Goal: Information Seeking & Learning: Learn about a topic

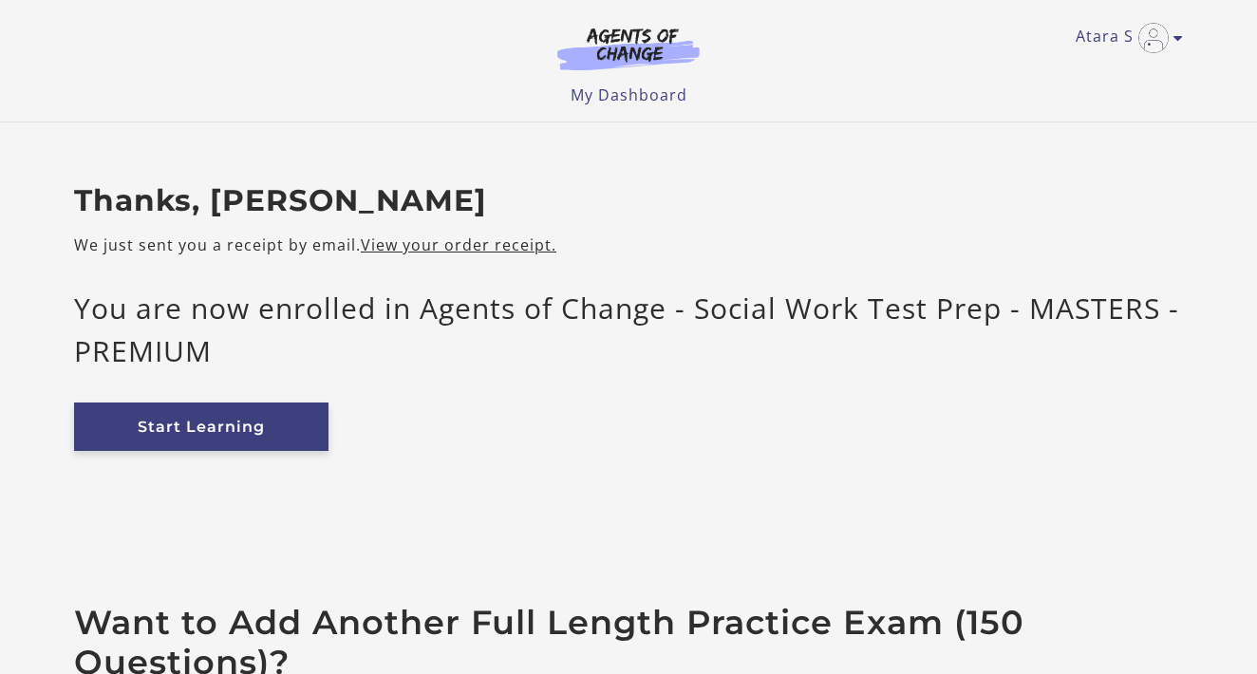
click at [183, 443] on link "Start Learning" at bounding box center [201, 427] width 255 height 48
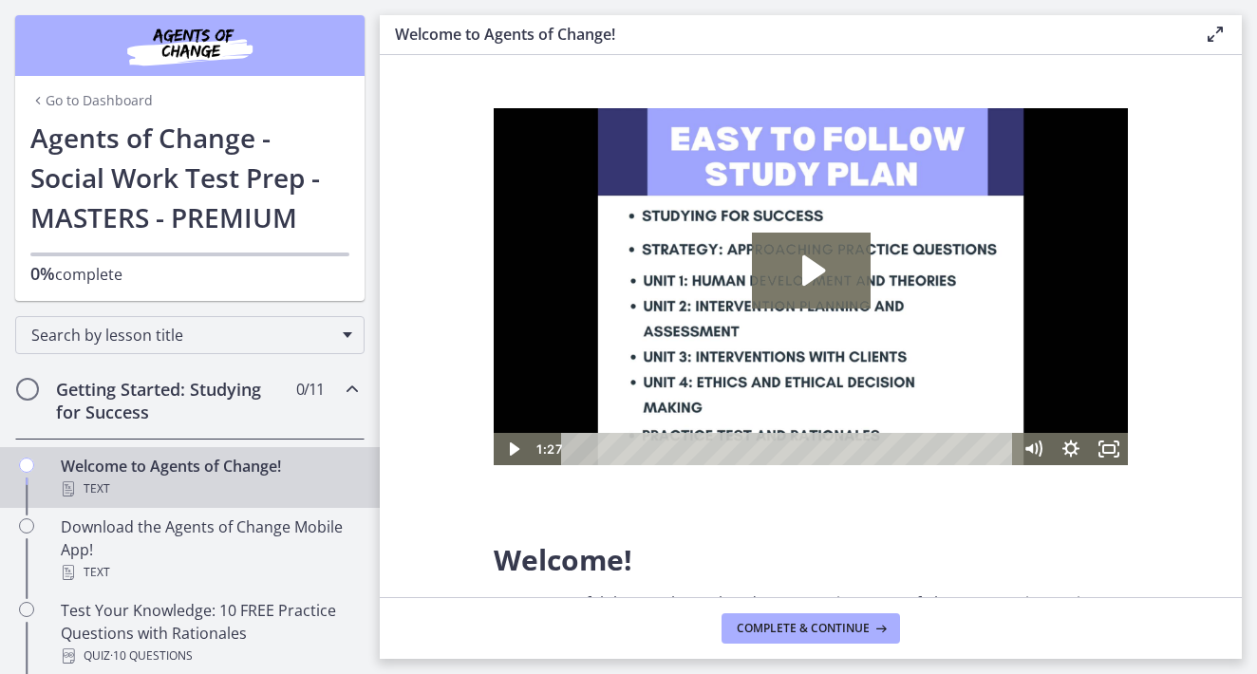
click at [899, 280] on img at bounding box center [811, 286] width 634 height 357
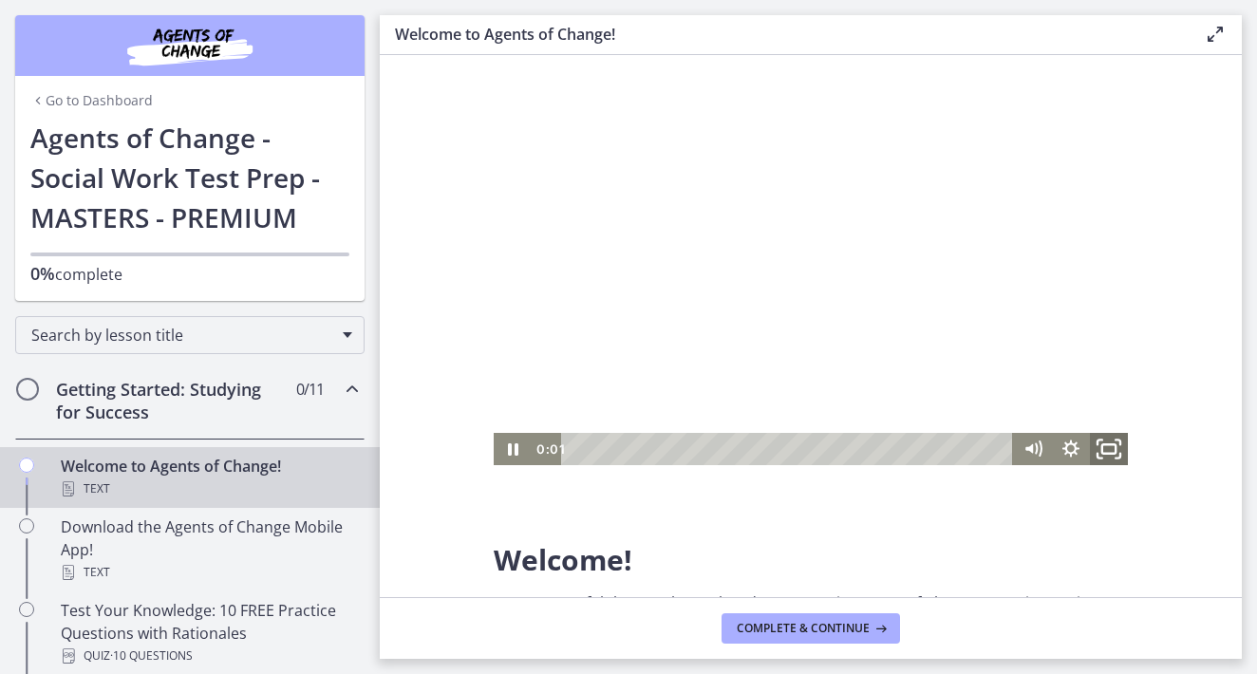
click at [1105, 449] on icon "Fullscreen" at bounding box center [1110, 448] width 46 height 39
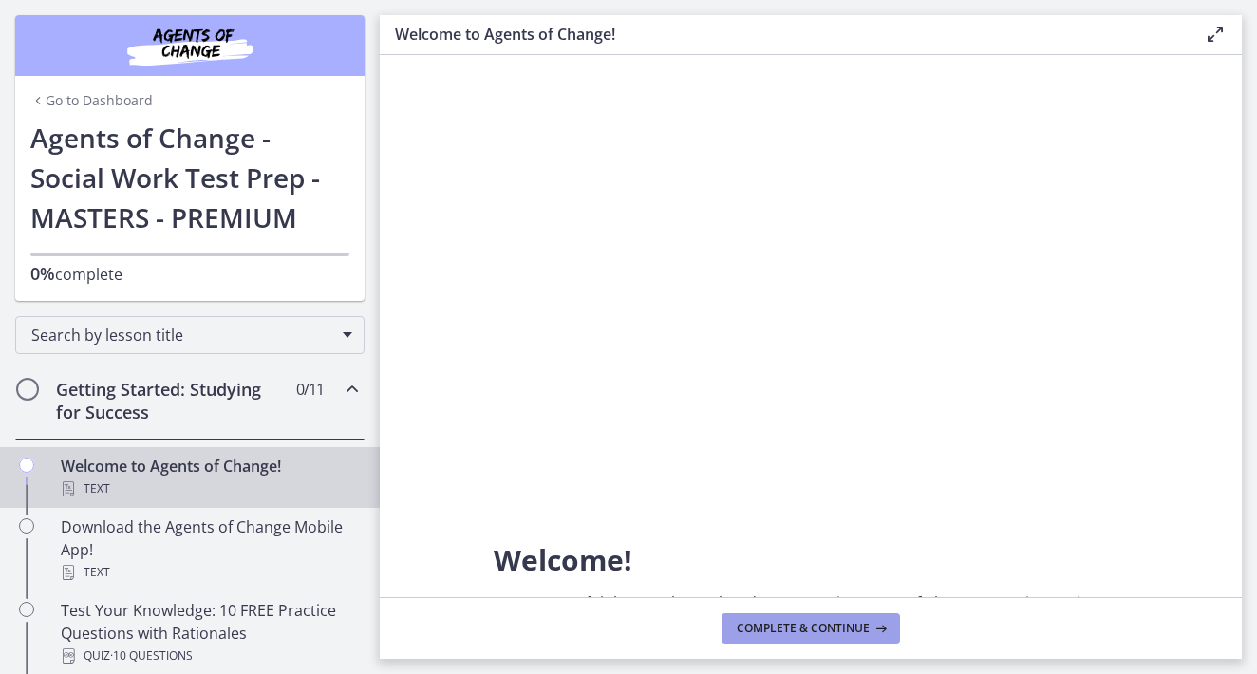
click at [803, 626] on span "Complete & continue" at bounding box center [803, 628] width 133 height 15
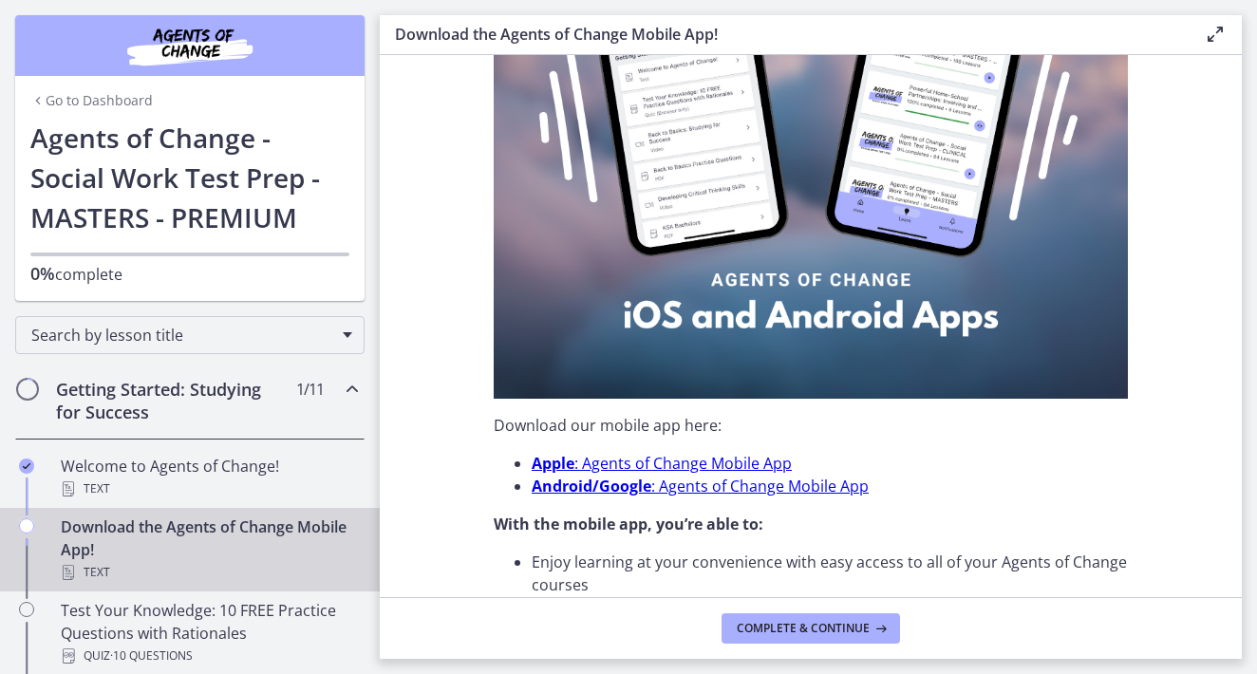
scroll to position [409, 0]
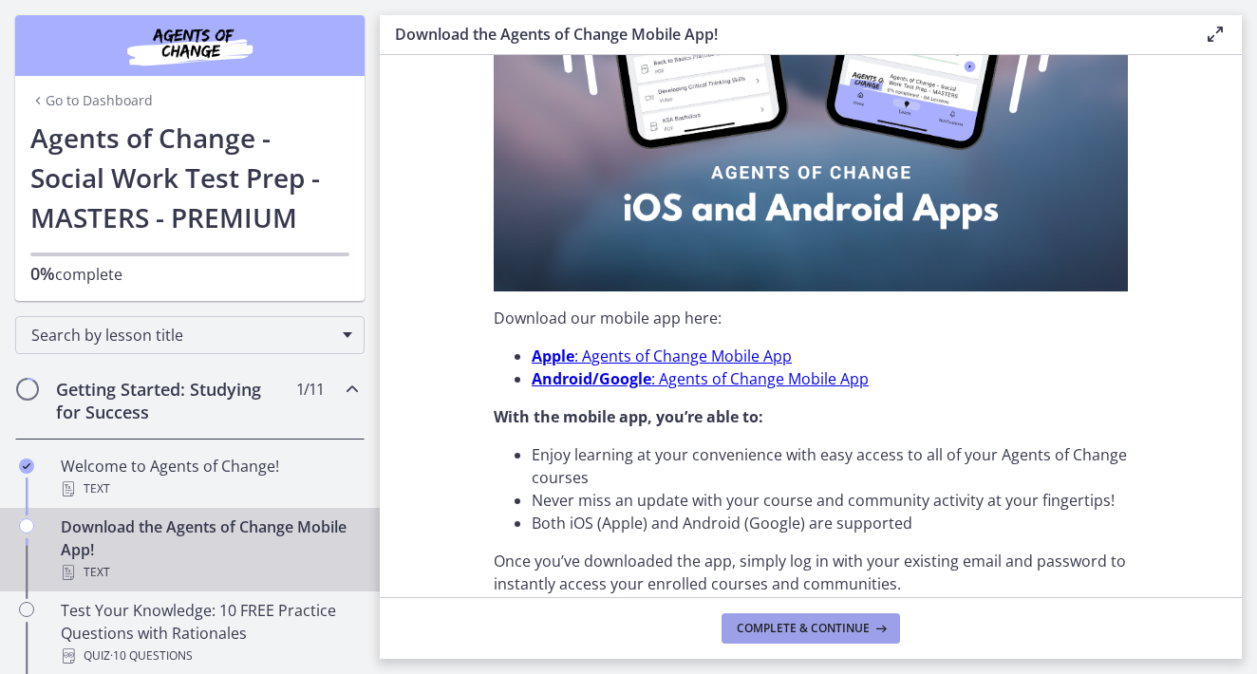
click at [772, 630] on span "Complete & continue" at bounding box center [803, 628] width 133 height 15
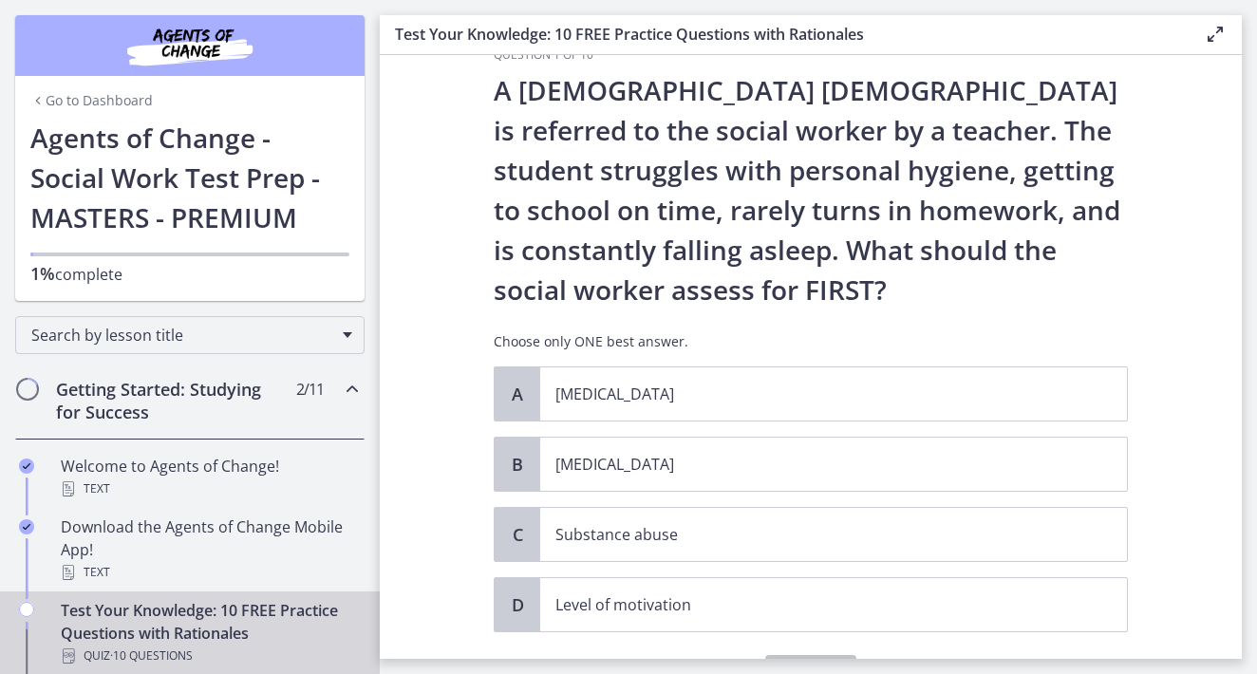
scroll to position [62, 0]
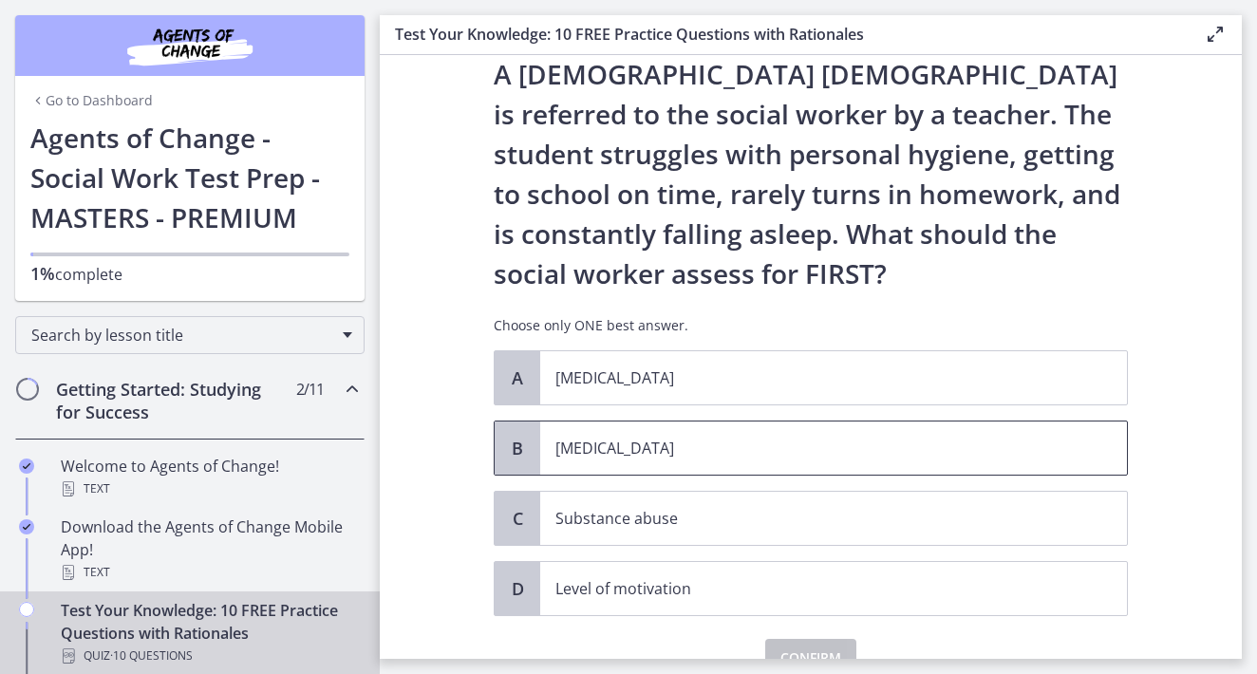
click at [680, 463] on span "[MEDICAL_DATA]" at bounding box center [833, 448] width 587 height 53
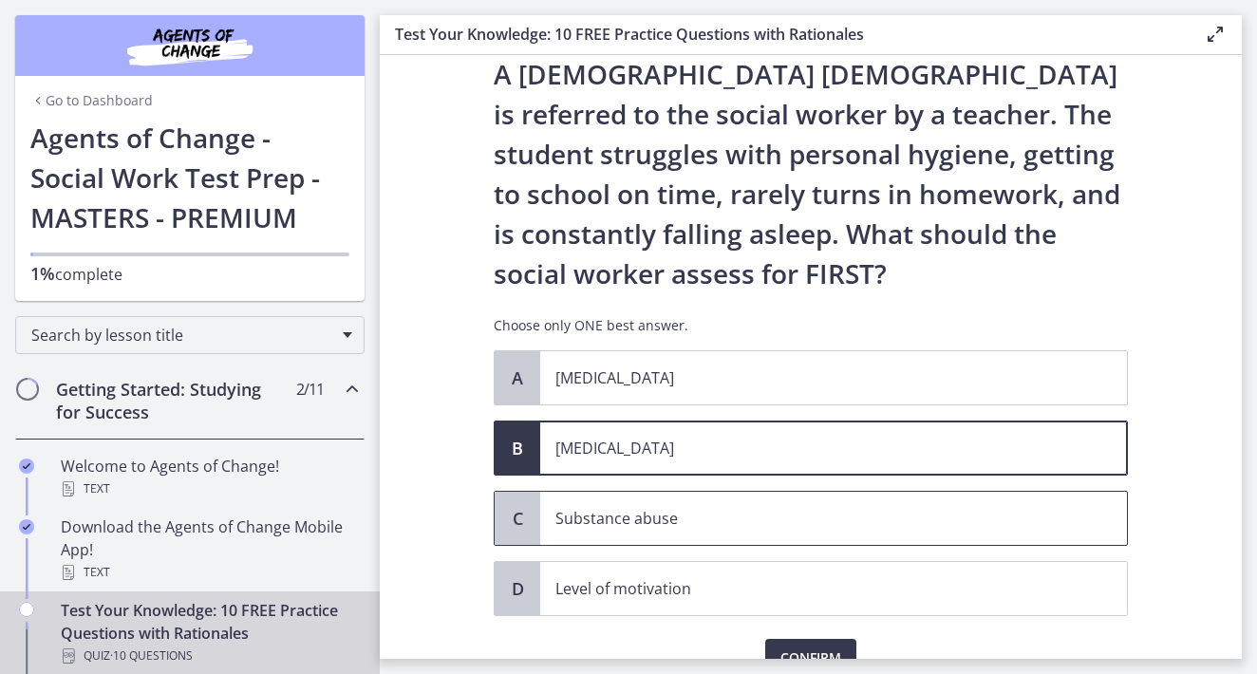
scroll to position [134, 0]
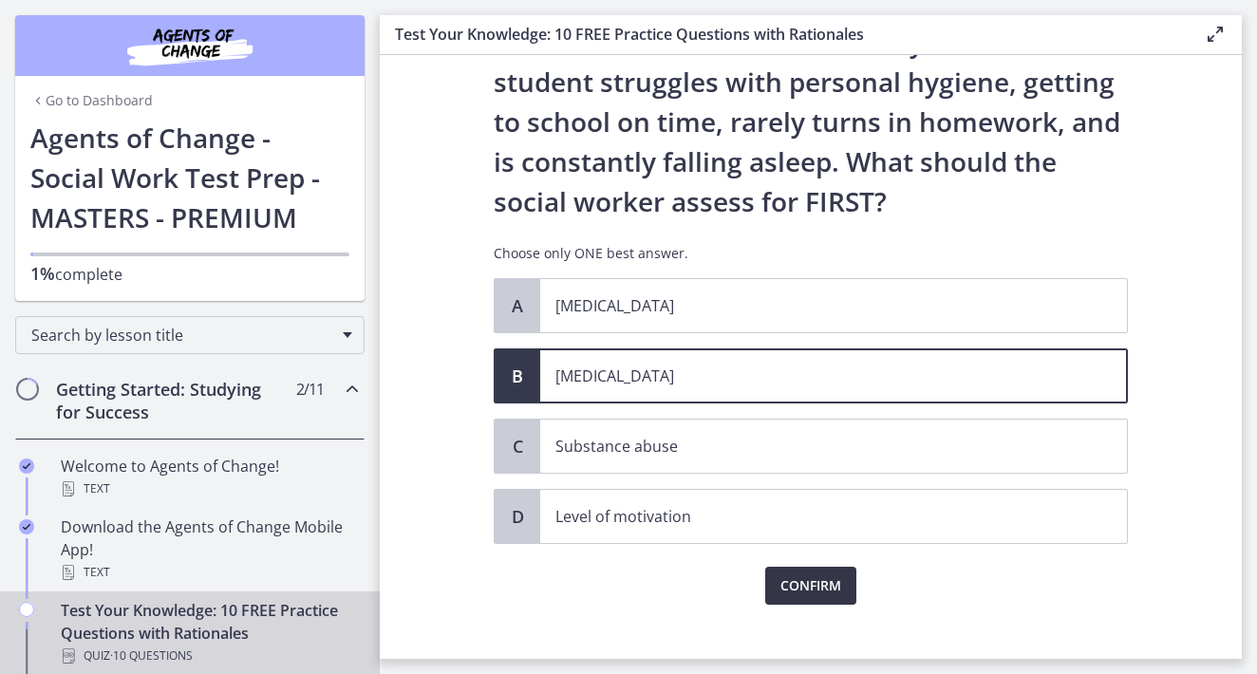
click at [817, 587] on span "Confirm" at bounding box center [811, 586] width 61 height 23
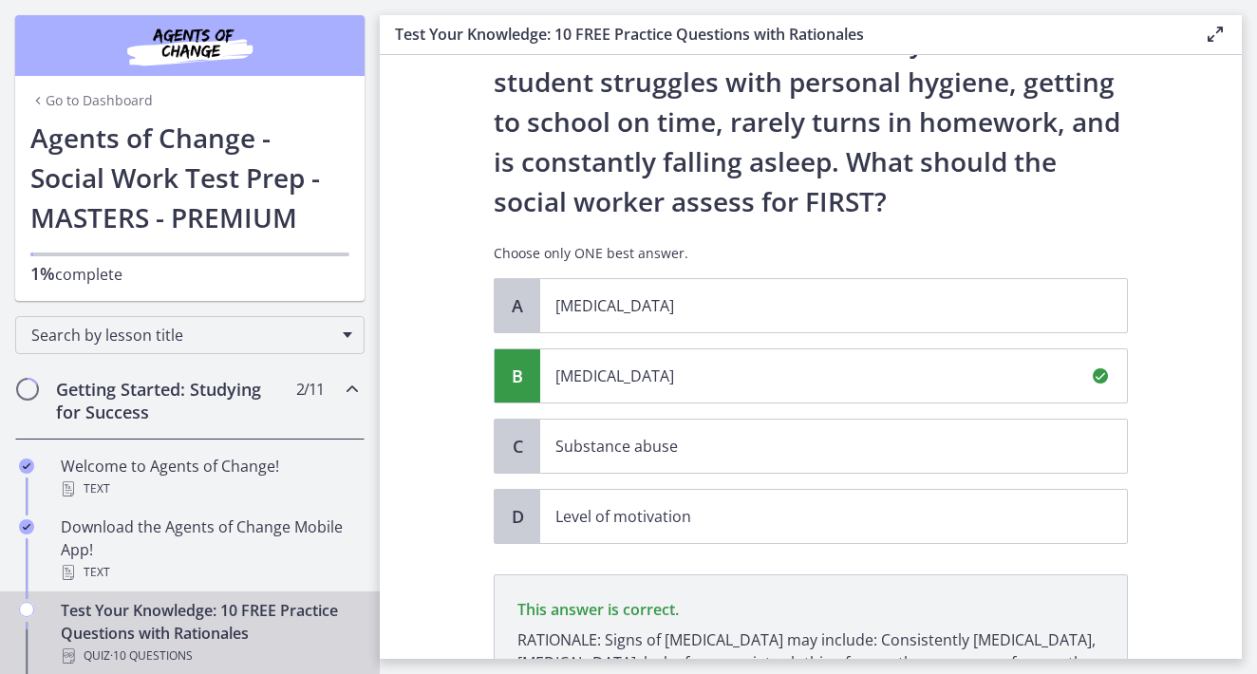
scroll to position [378, 0]
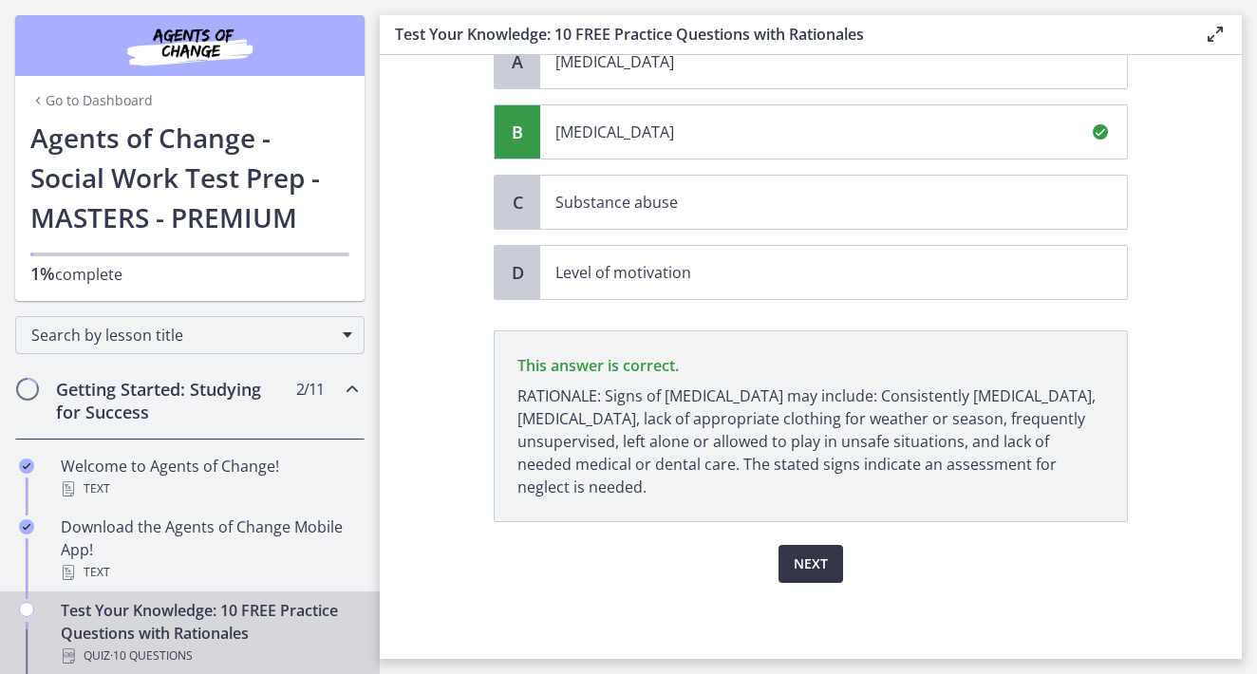
click at [814, 558] on span "Next" at bounding box center [811, 564] width 34 height 23
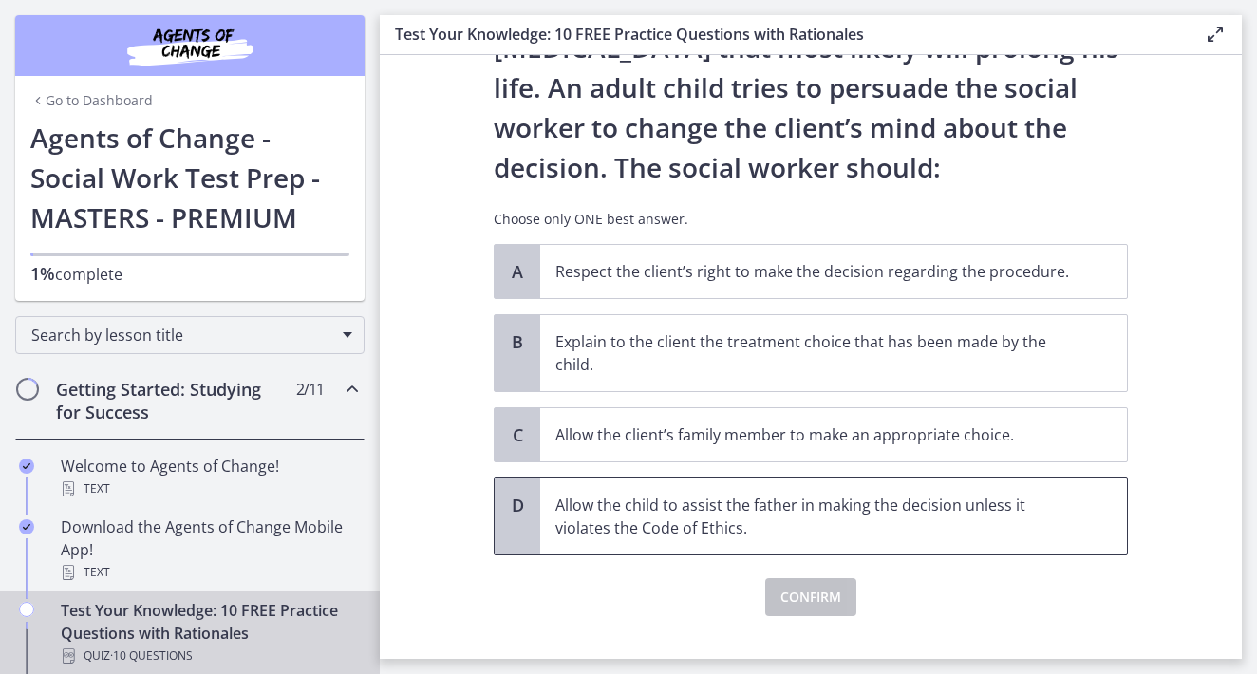
scroll to position [219, 0]
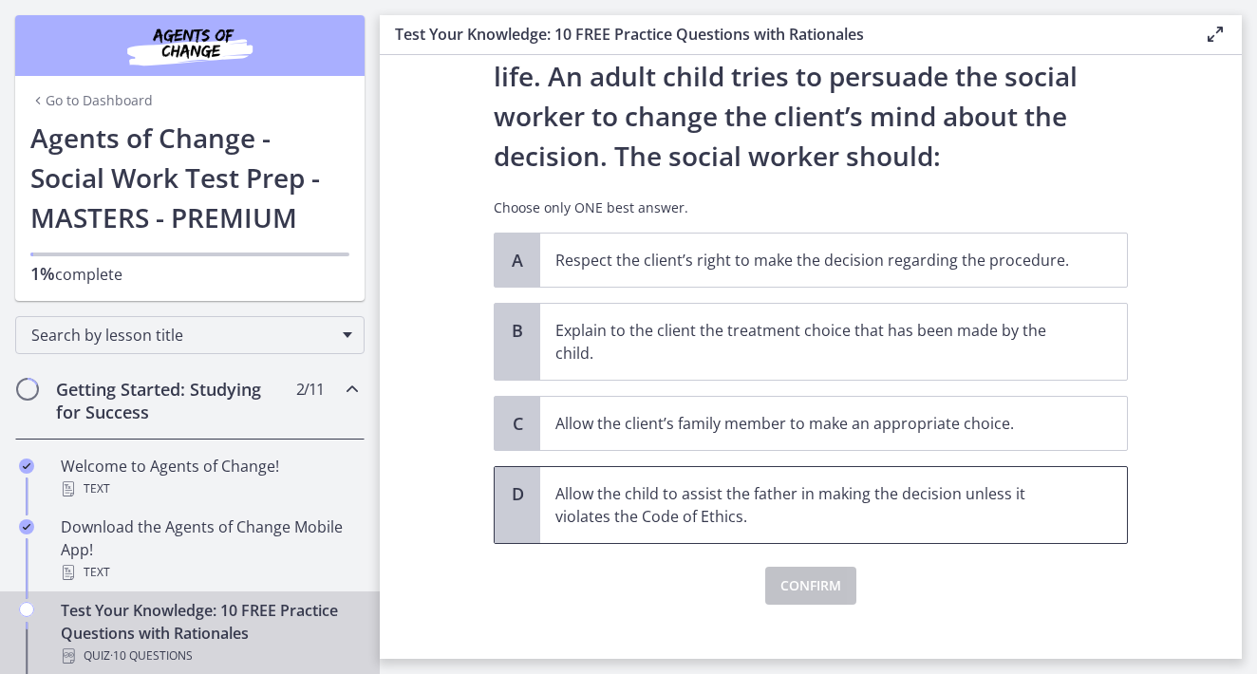
click at [772, 514] on p "Allow the child to assist the father in making the decision unless it violates …" at bounding box center [815, 505] width 519 height 46
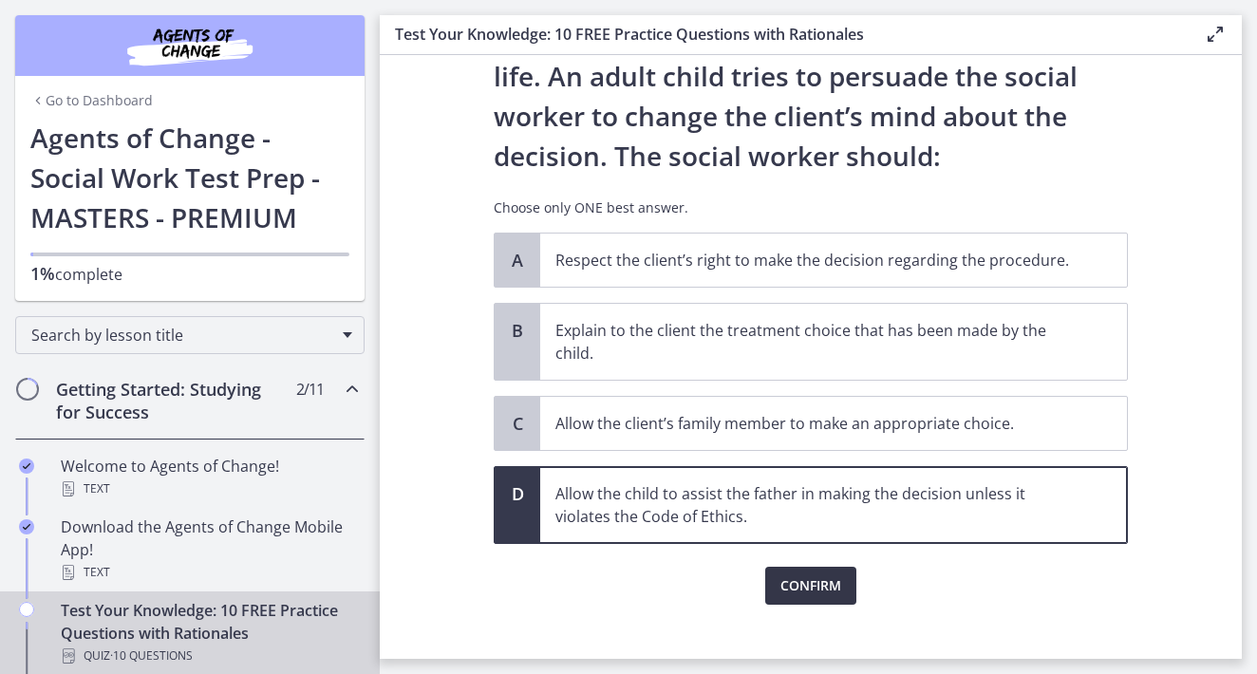
click at [807, 595] on span "Confirm" at bounding box center [811, 586] width 61 height 23
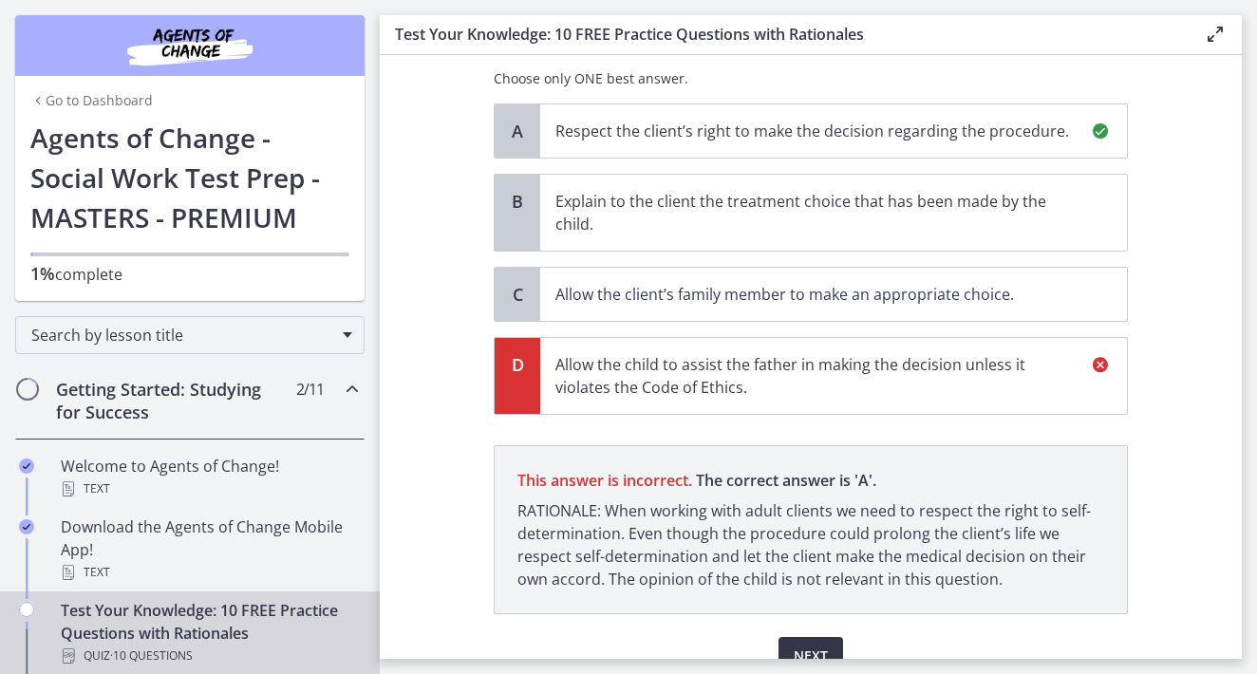
scroll to position [441, 0]
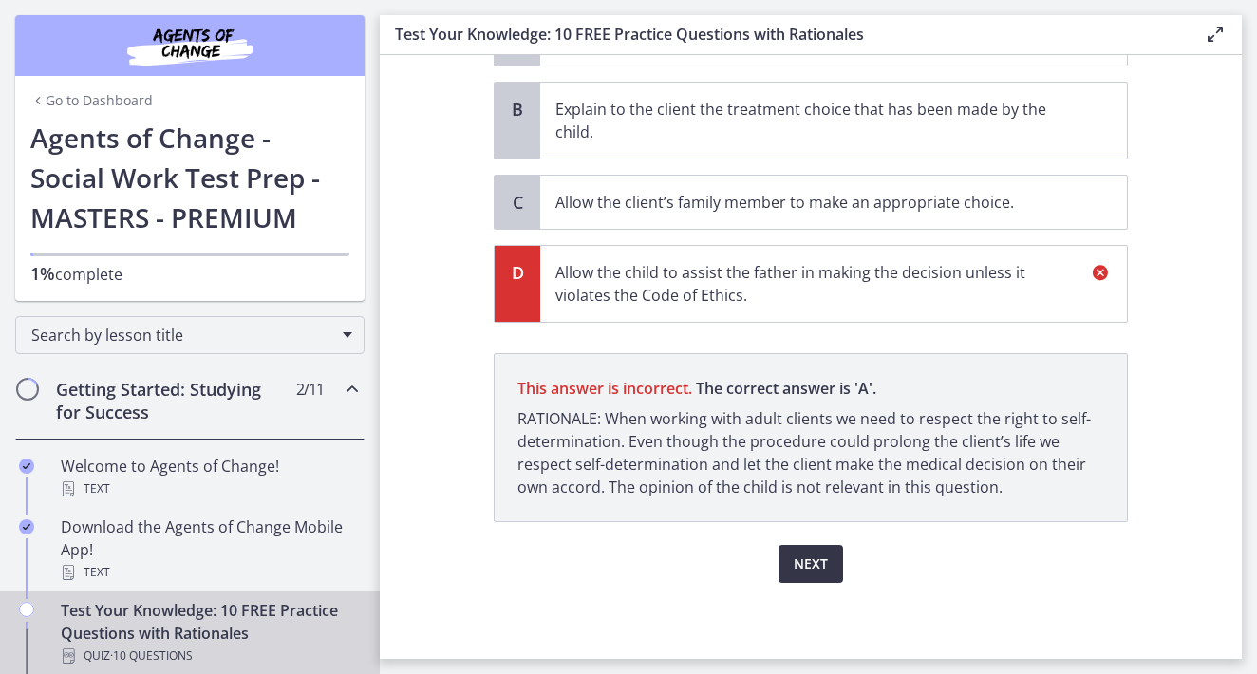
click at [826, 554] on span "Next" at bounding box center [811, 564] width 34 height 23
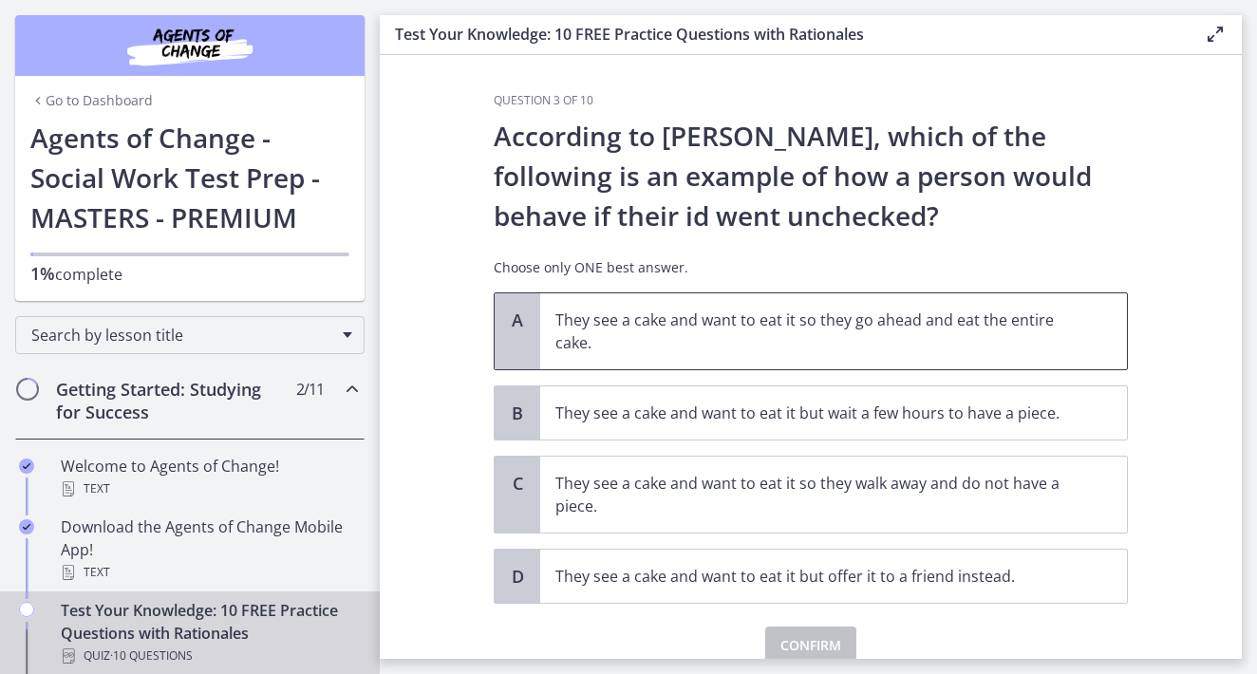
click at [803, 343] on p "They see a cake and want to eat it so they go ahead and eat the entire cake." at bounding box center [815, 332] width 519 height 46
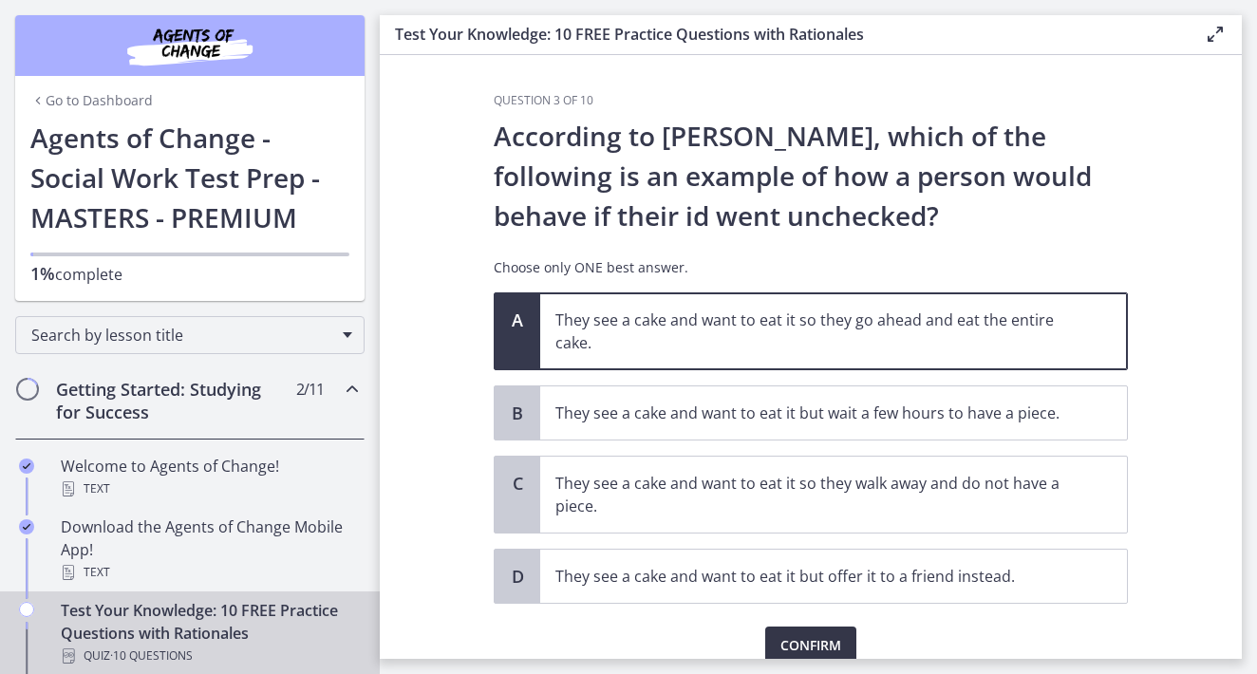
click at [812, 641] on span "Confirm" at bounding box center [811, 645] width 61 height 23
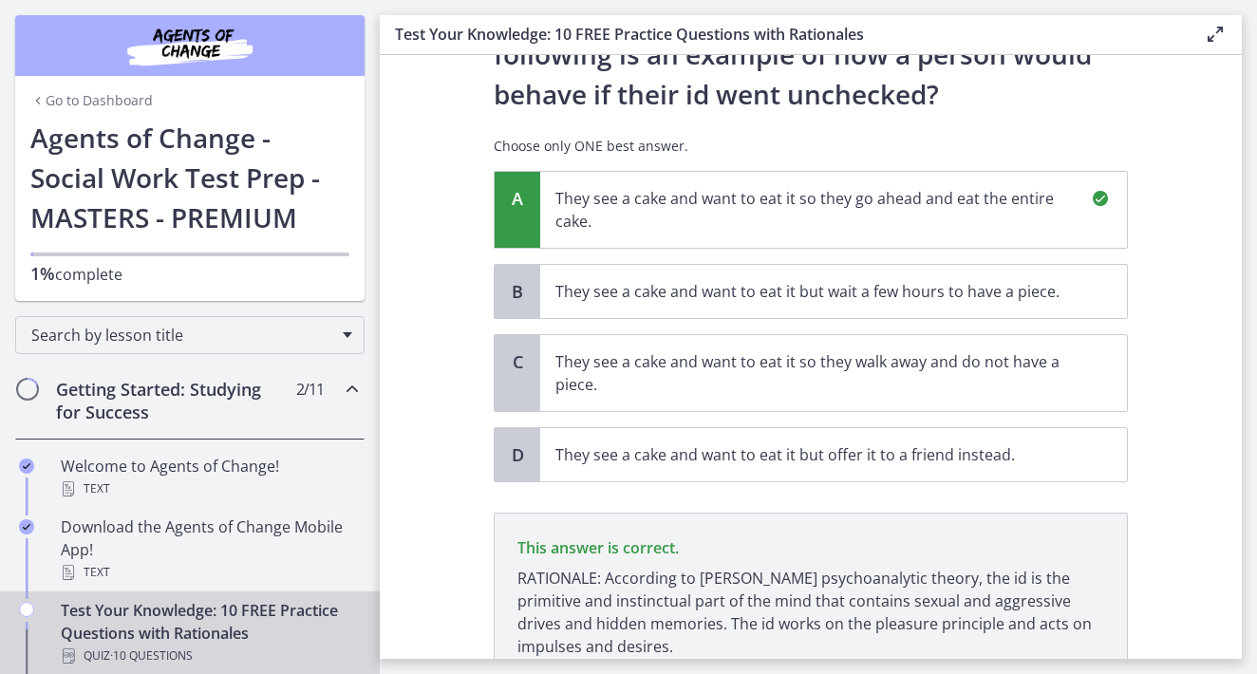
scroll to position [281, 0]
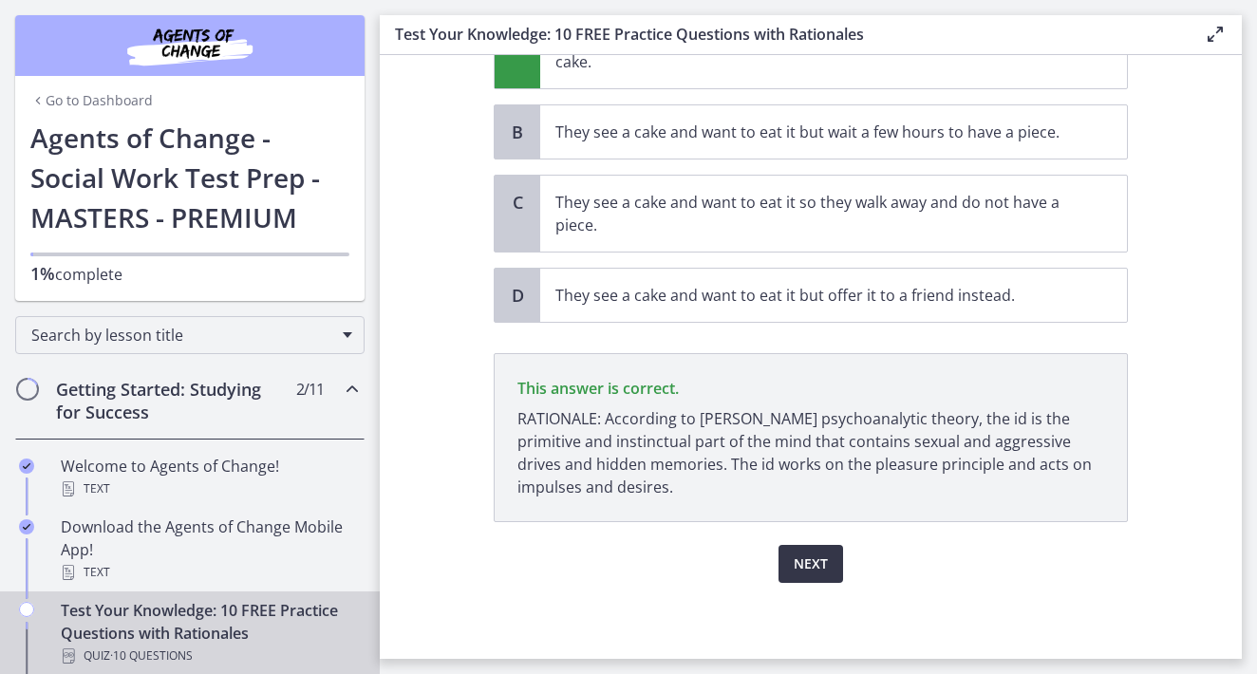
click at [801, 560] on span "Next" at bounding box center [811, 564] width 34 height 23
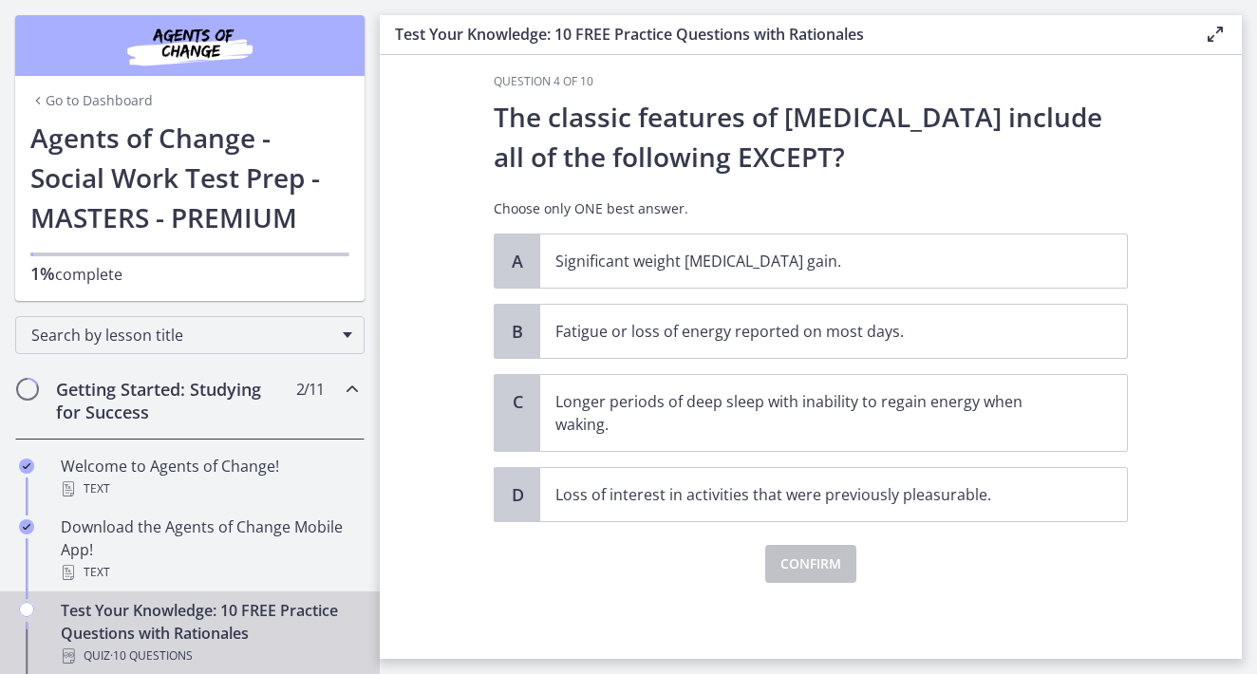
scroll to position [0, 0]
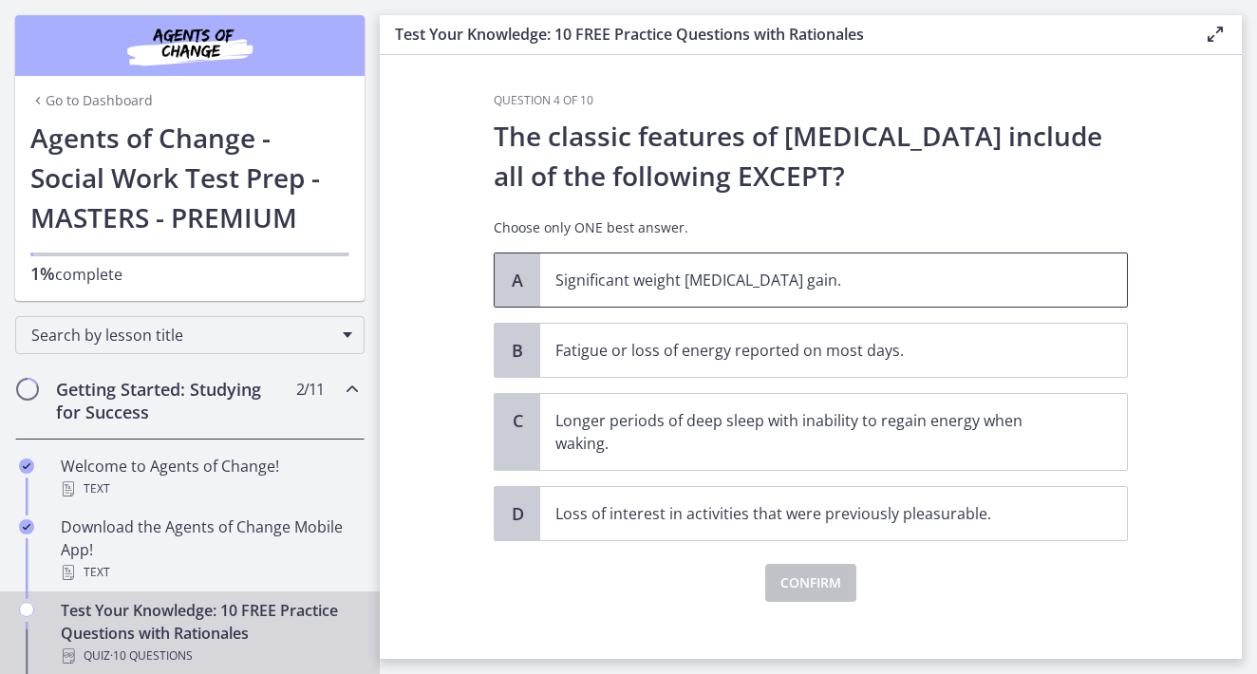
click at [697, 279] on p "Significant weight [MEDICAL_DATA] gain." at bounding box center [815, 280] width 519 height 23
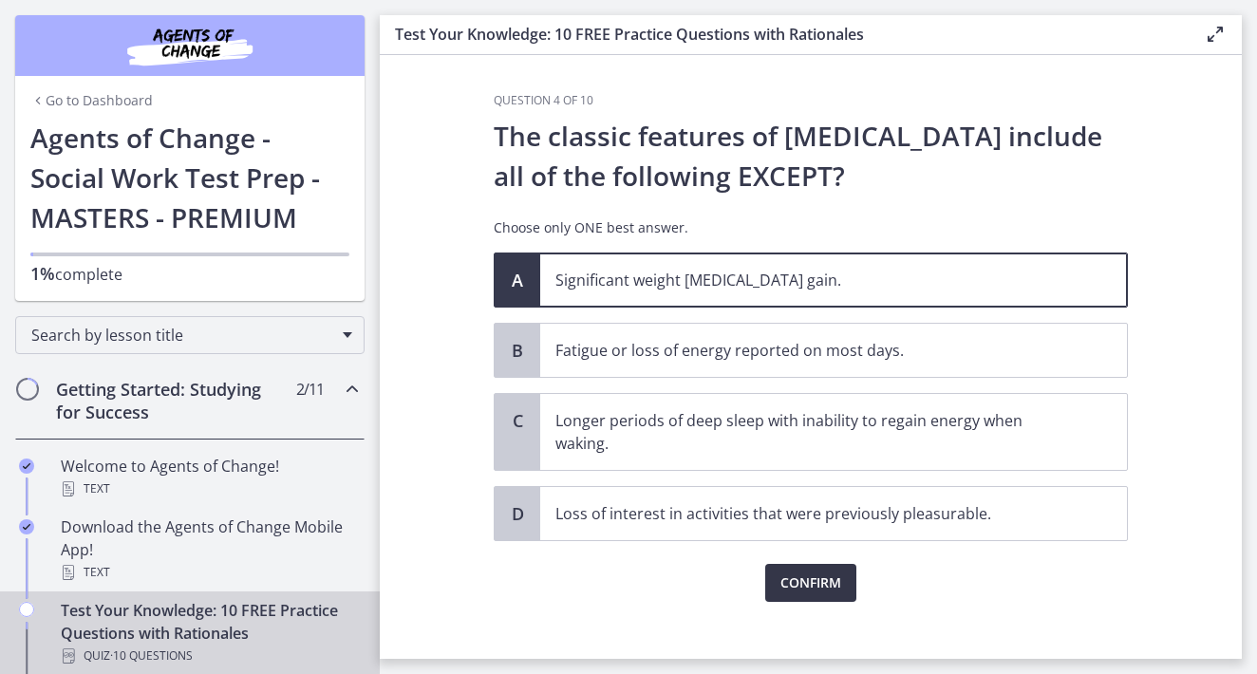
click at [805, 589] on span "Confirm" at bounding box center [811, 583] width 61 height 23
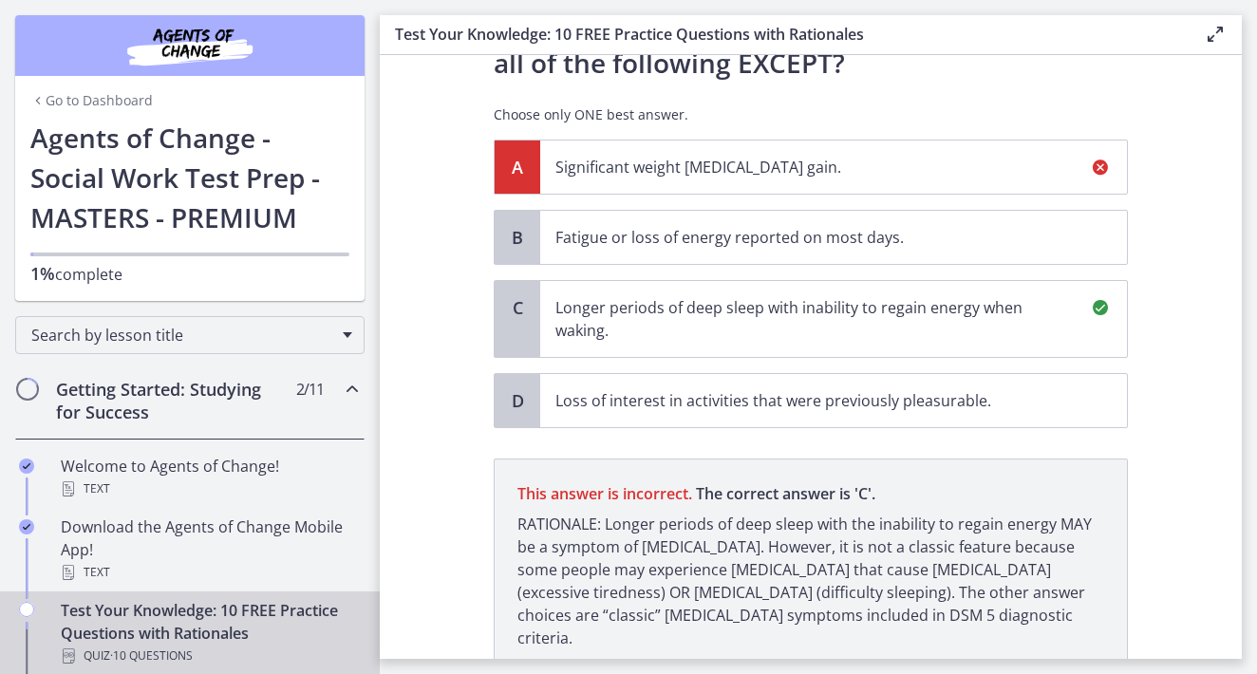
scroll to position [241, 0]
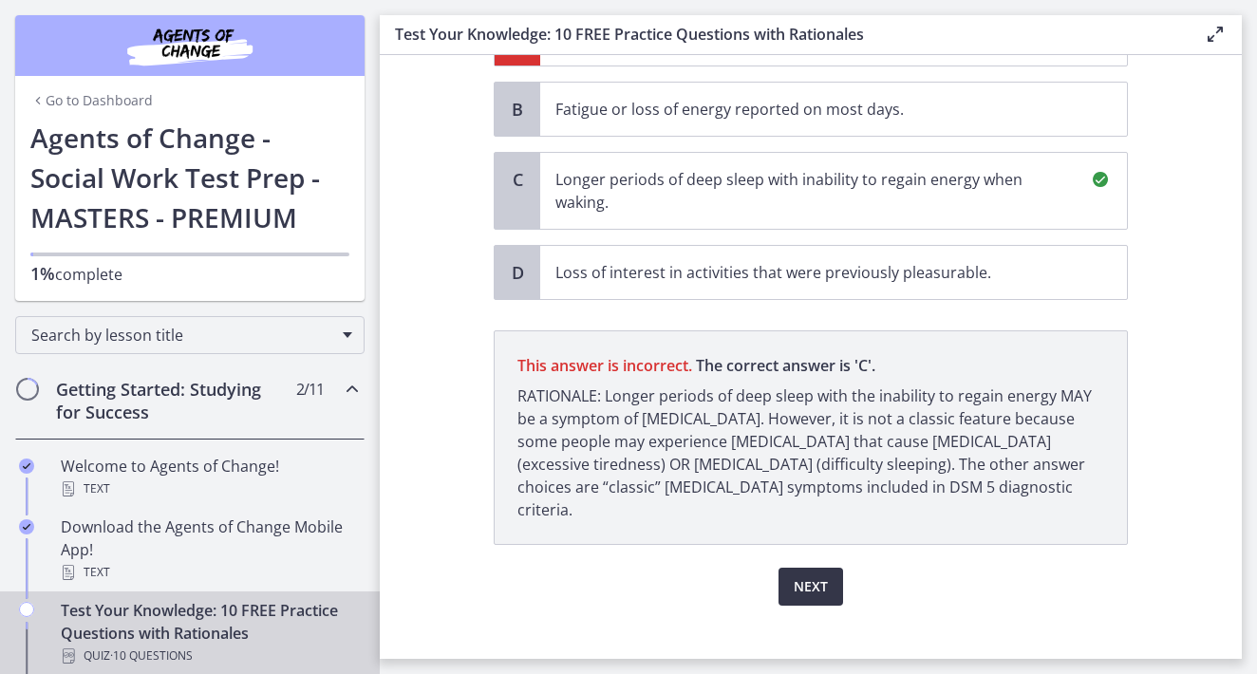
click at [805, 576] on span "Next" at bounding box center [811, 587] width 34 height 23
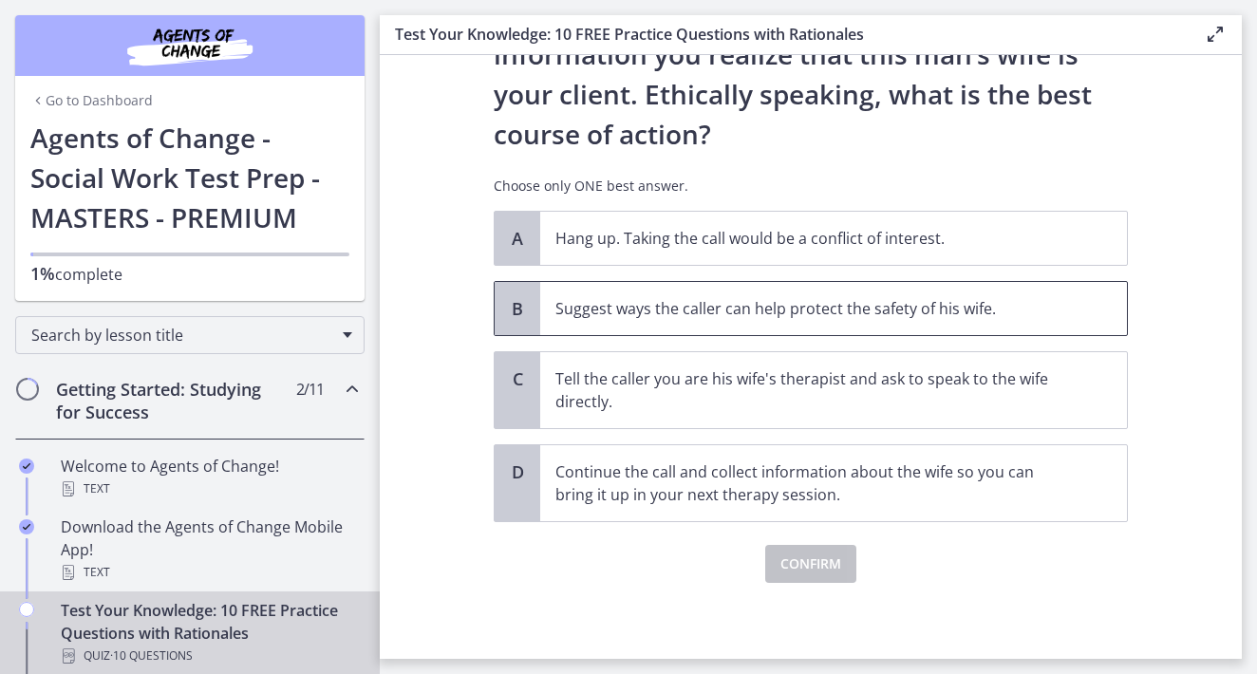
scroll to position [281, 0]
click at [748, 312] on p "Suggest ways the caller can help protect the safety of his wife." at bounding box center [815, 308] width 519 height 23
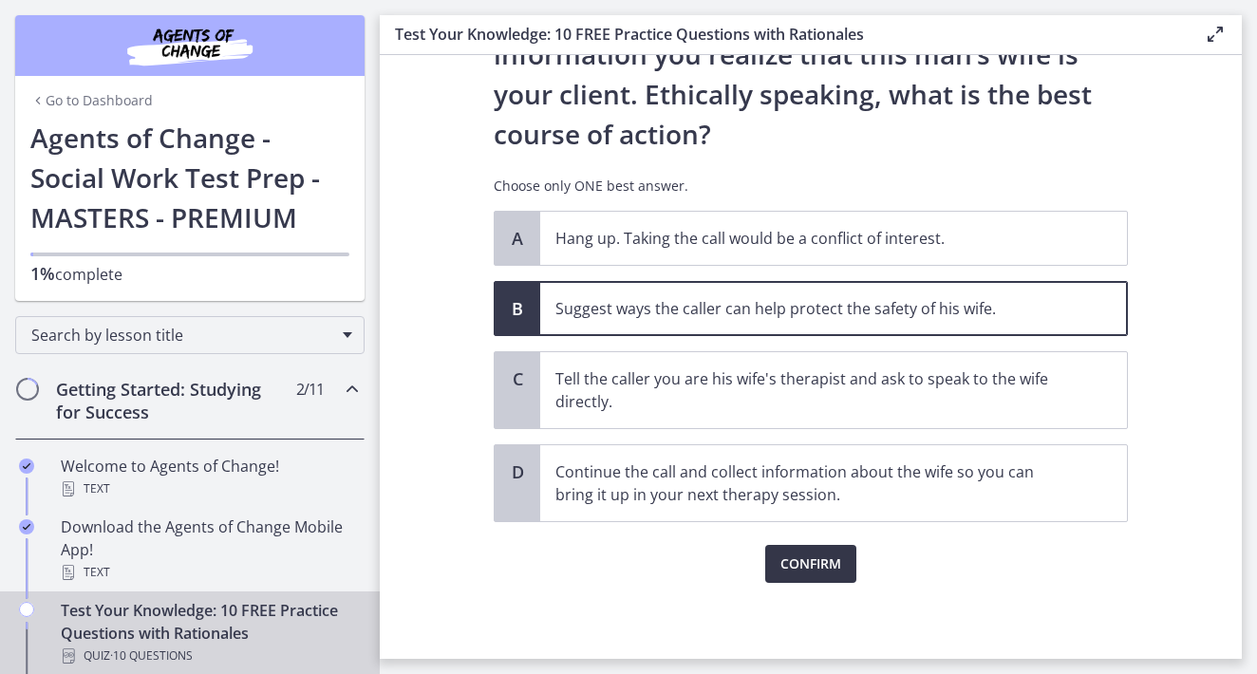
click at [814, 555] on span "Confirm" at bounding box center [811, 564] width 61 height 23
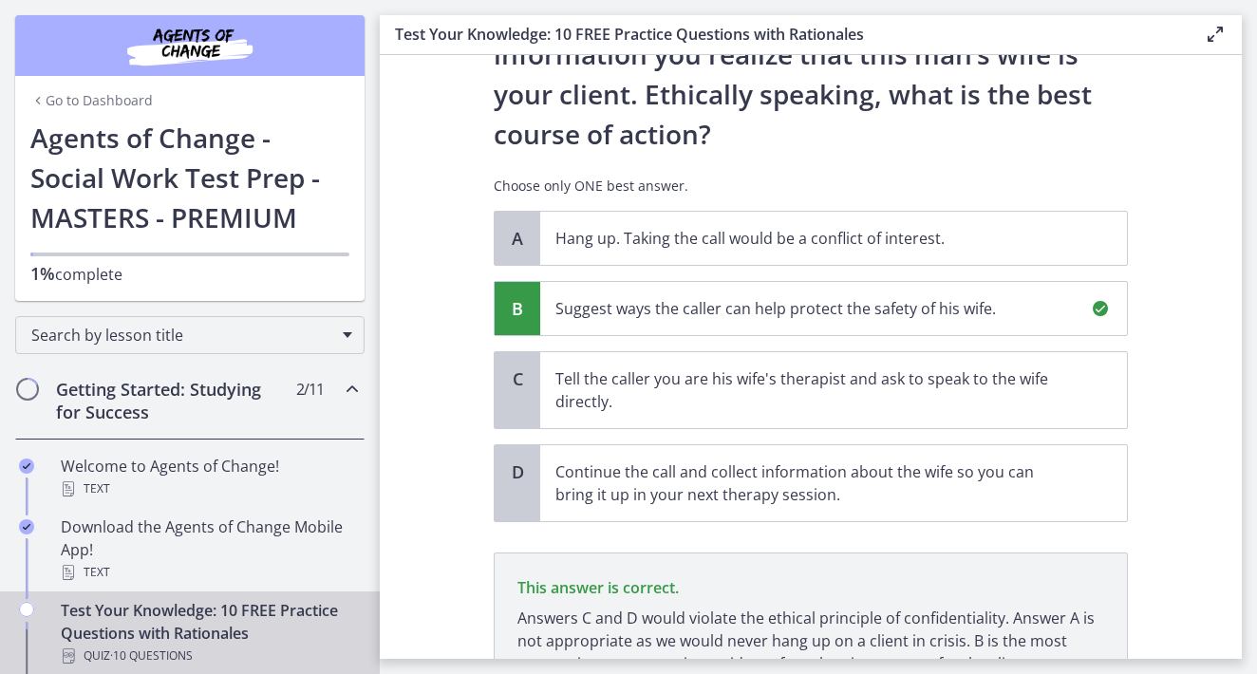
scroll to position [458, 0]
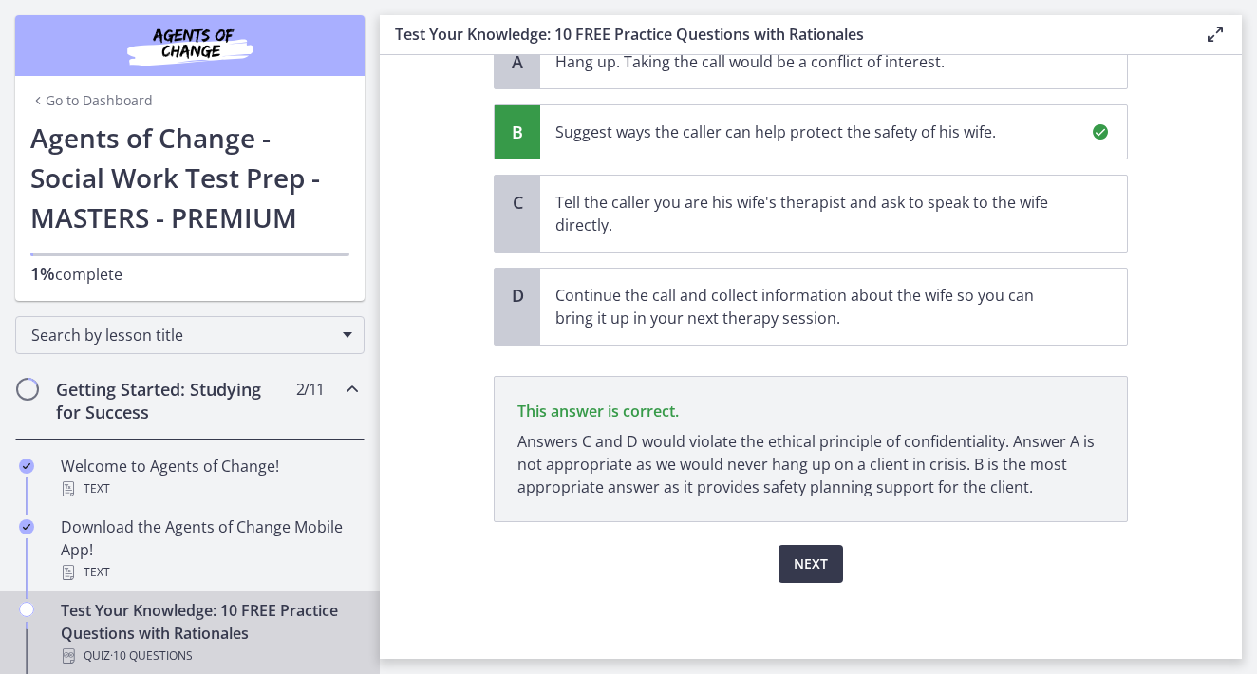
click at [798, 553] on span "Next" at bounding box center [811, 564] width 34 height 23
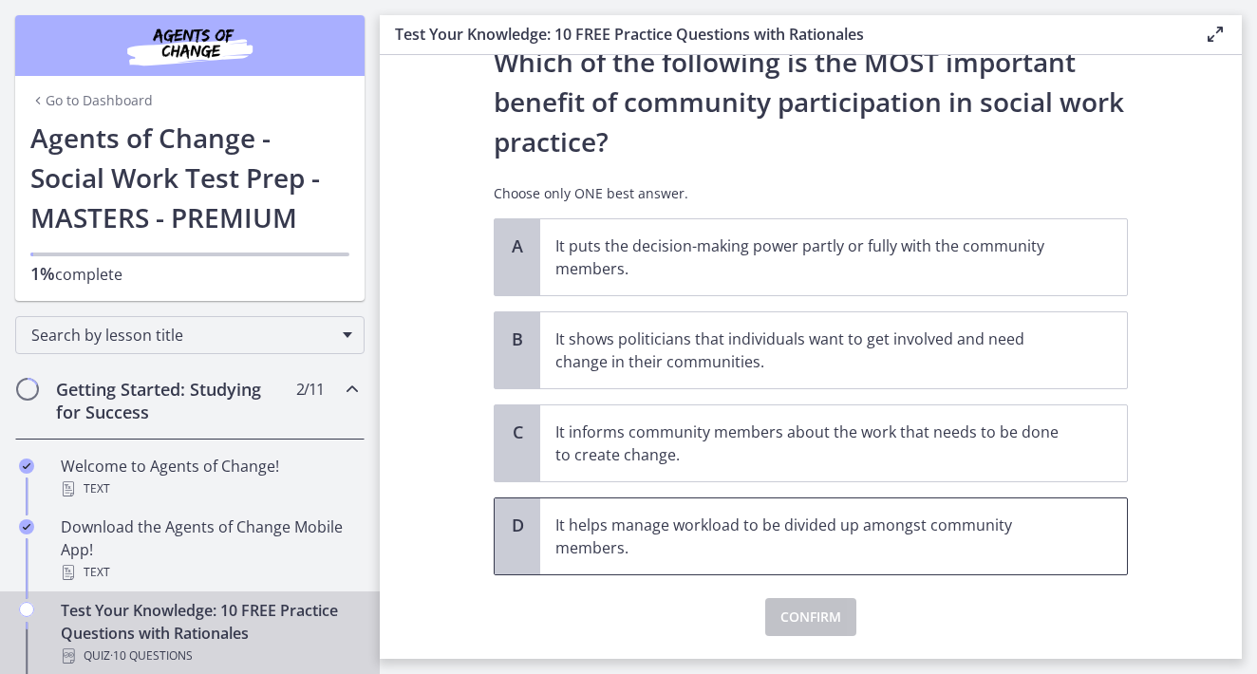
scroll to position [77, 0]
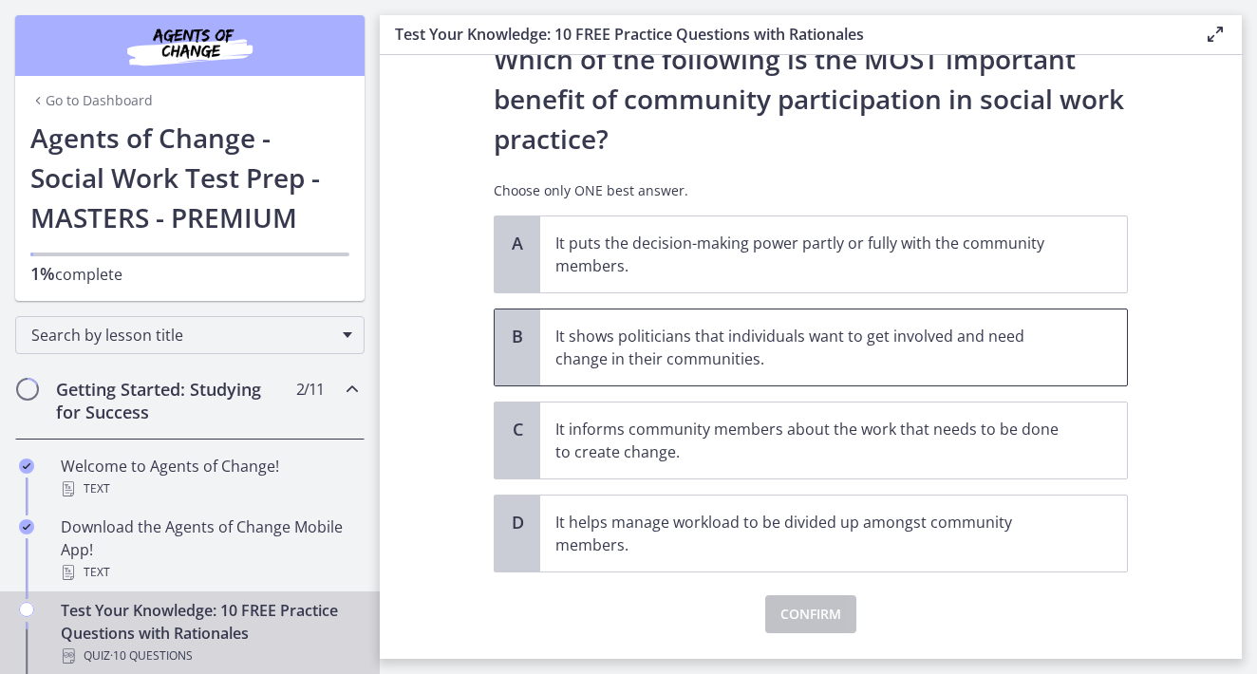
click at [737, 356] on p "It shows politicians that individuals want to get involved and need change in t…" at bounding box center [815, 348] width 519 height 46
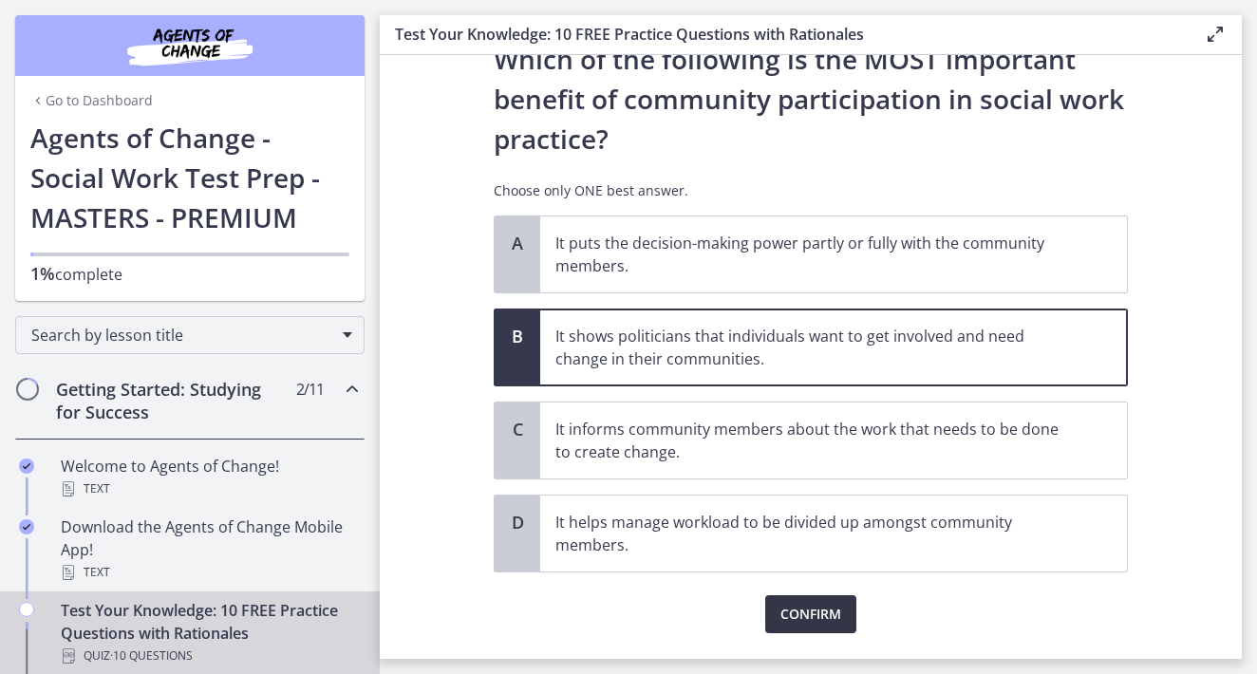
click at [812, 615] on span "Confirm" at bounding box center [811, 614] width 61 height 23
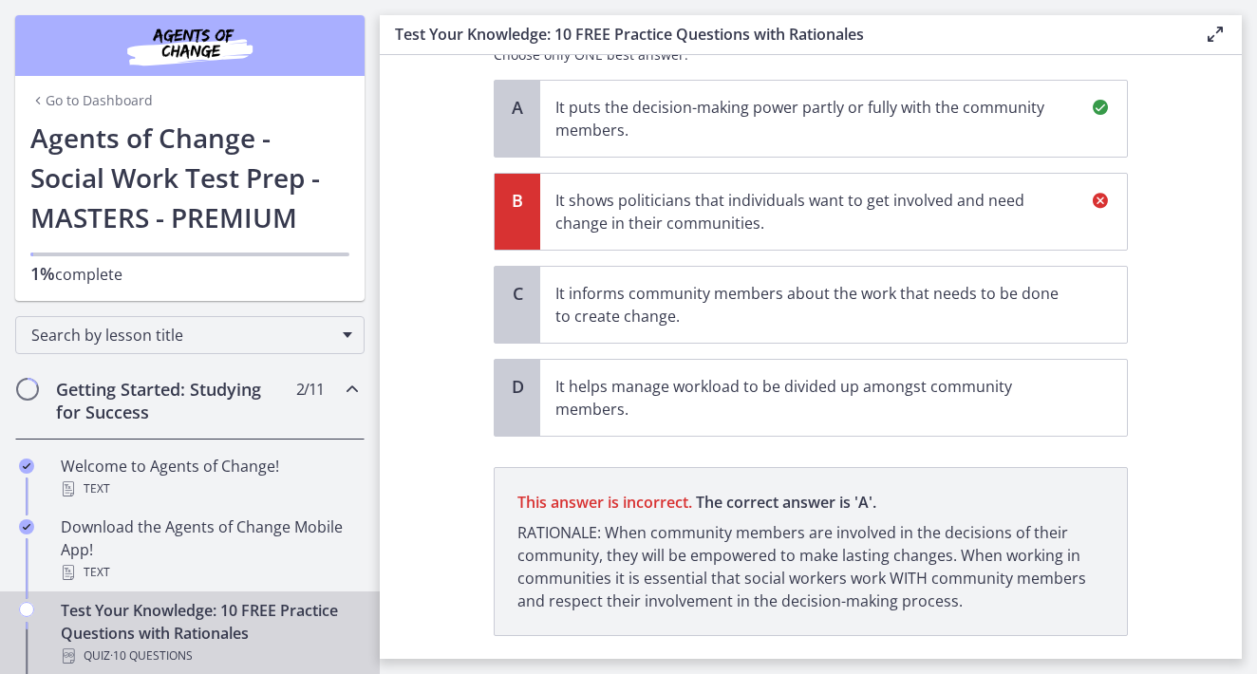
scroll to position [327, 0]
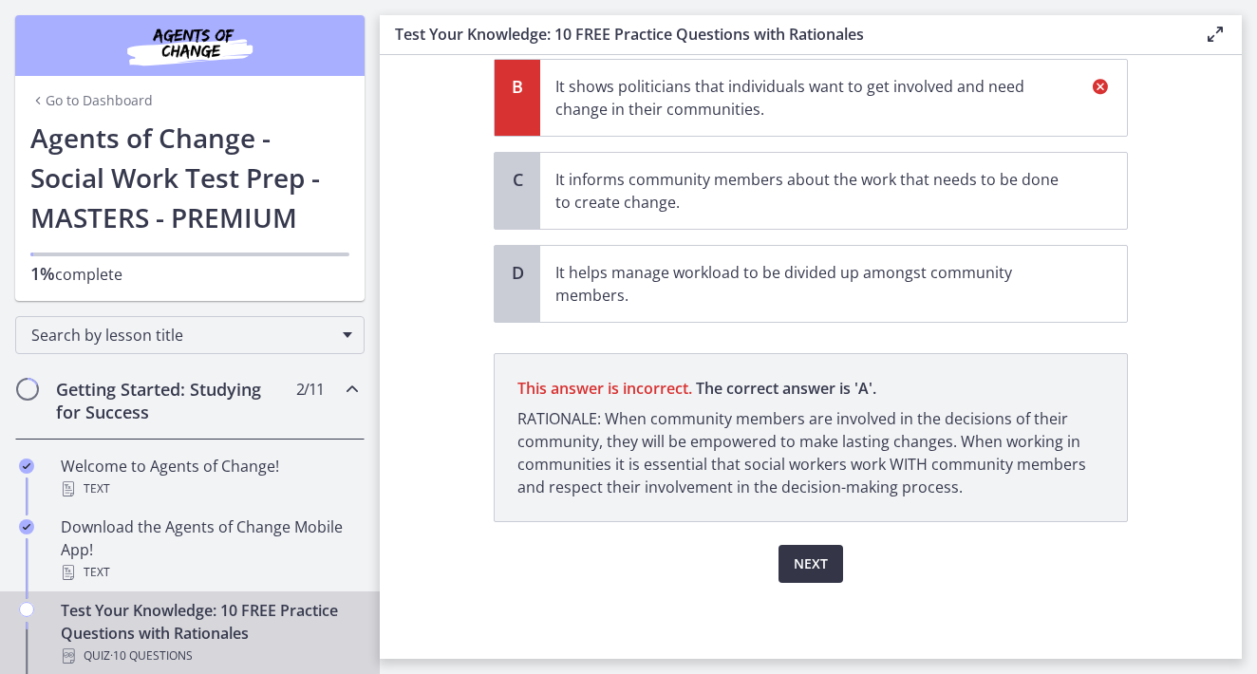
click at [810, 564] on span "Next" at bounding box center [811, 564] width 34 height 23
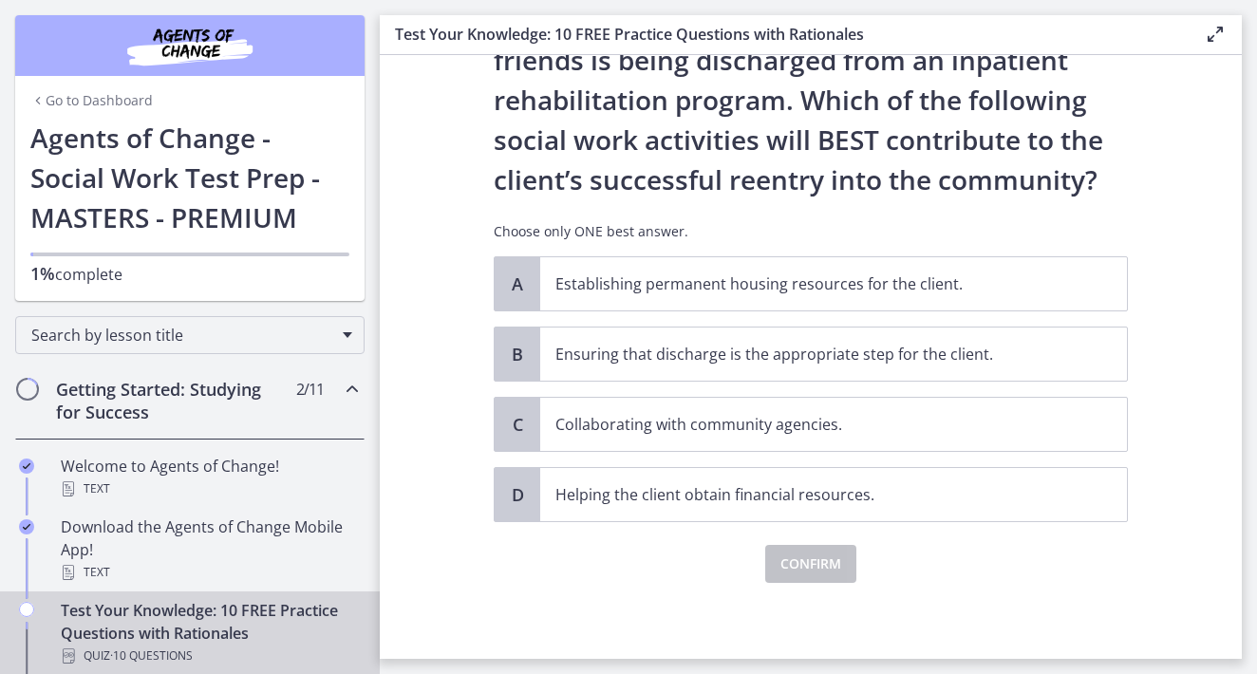
scroll to position [0, 0]
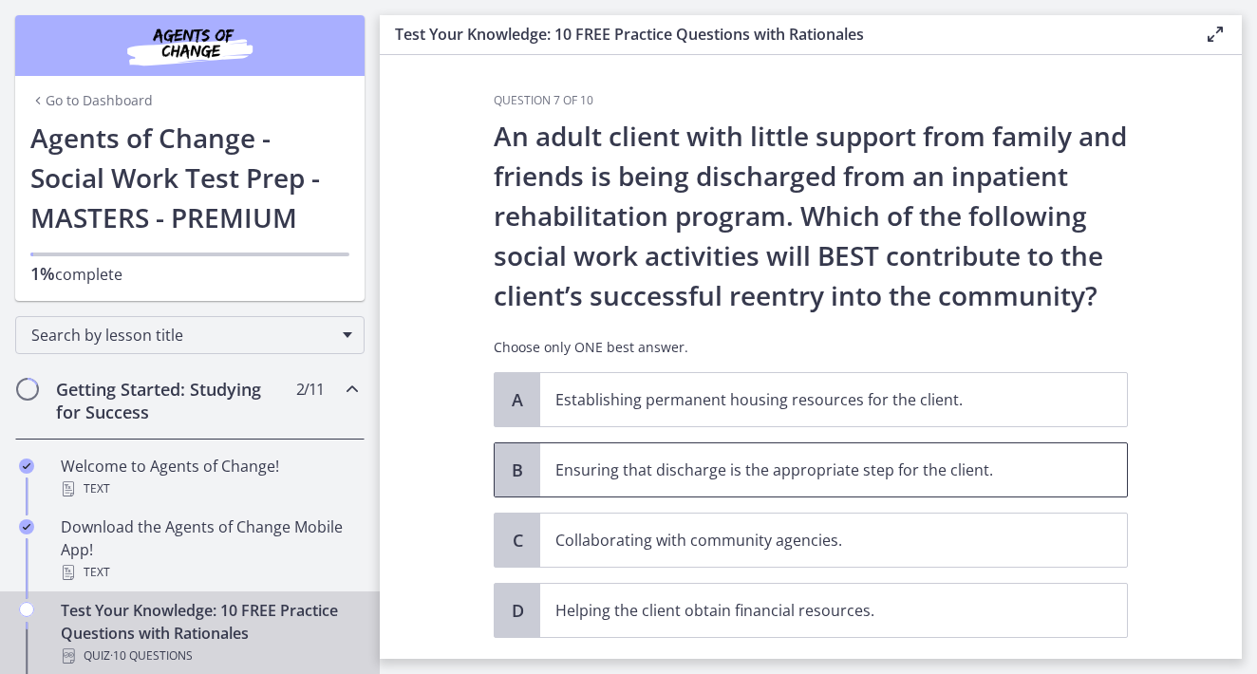
click at [765, 479] on p "Ensuring that discharge is the appropriate step for the client." at bounding box center [815, 470] width 519 height 23
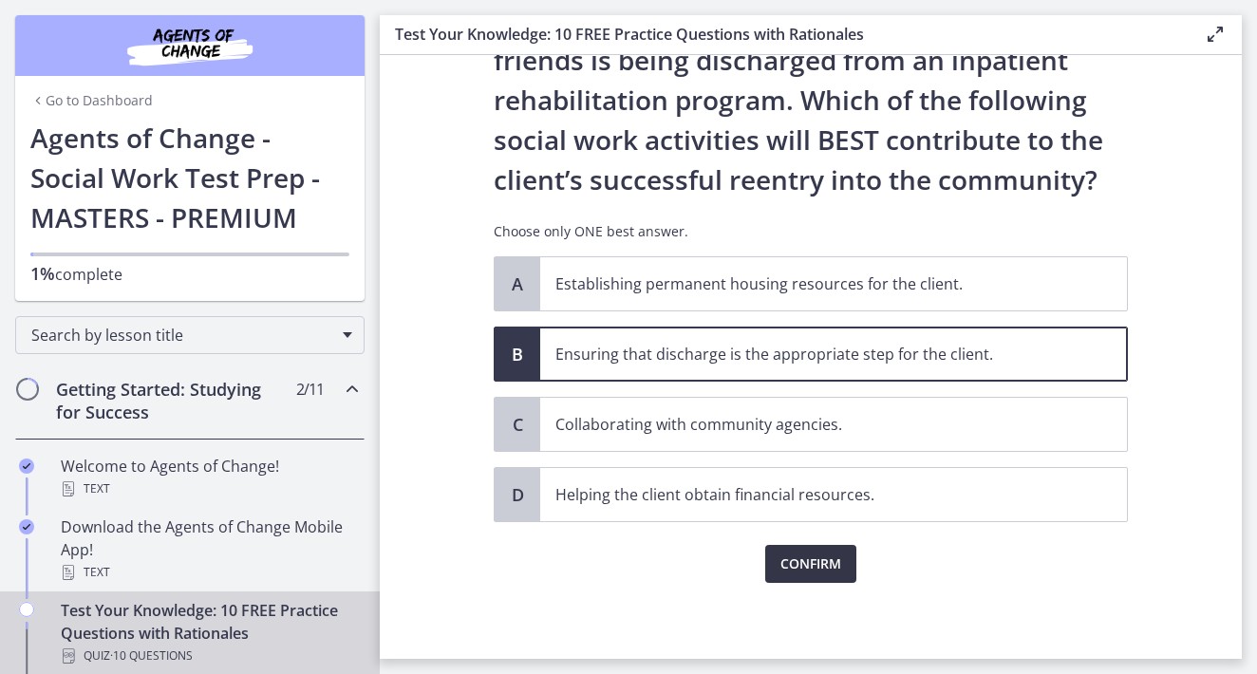
scroll to position [116, 0]
click at [807, 550] on button "Confirm" at bounding box center [810, 564] width 91 height 38
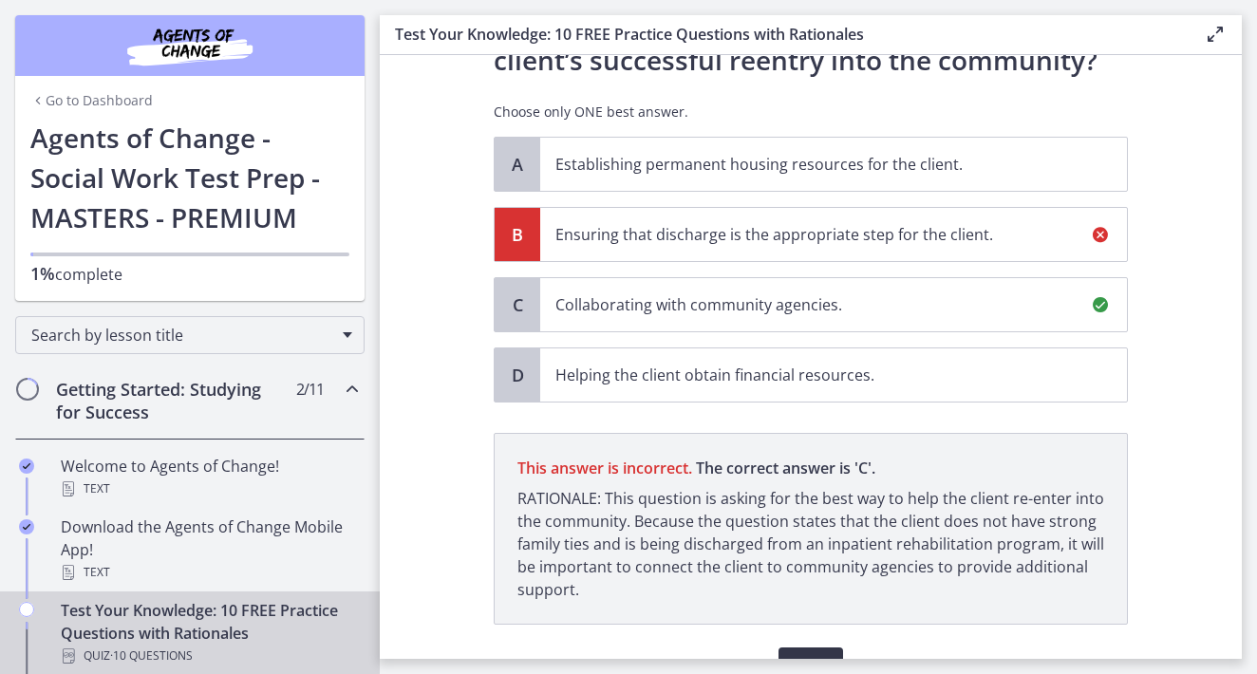
scroll to position [338, 0]
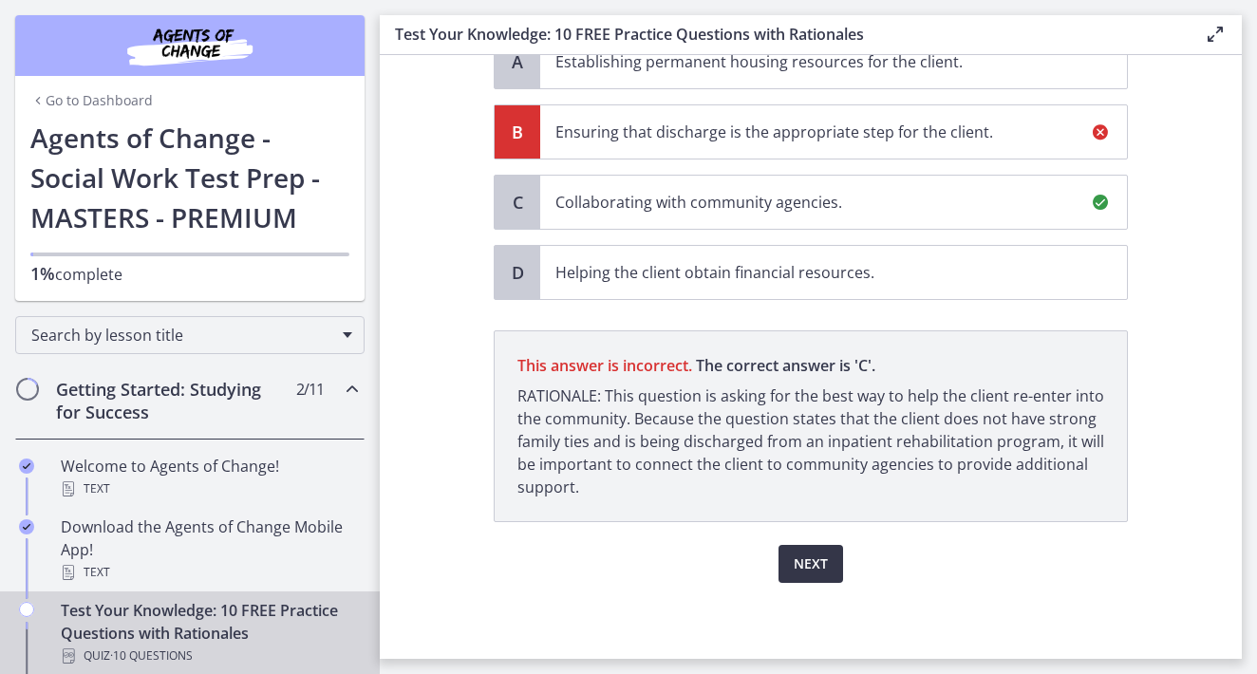
click at [803, 568] on span "Next" at bounding box center [811, 564] width 34 height 23
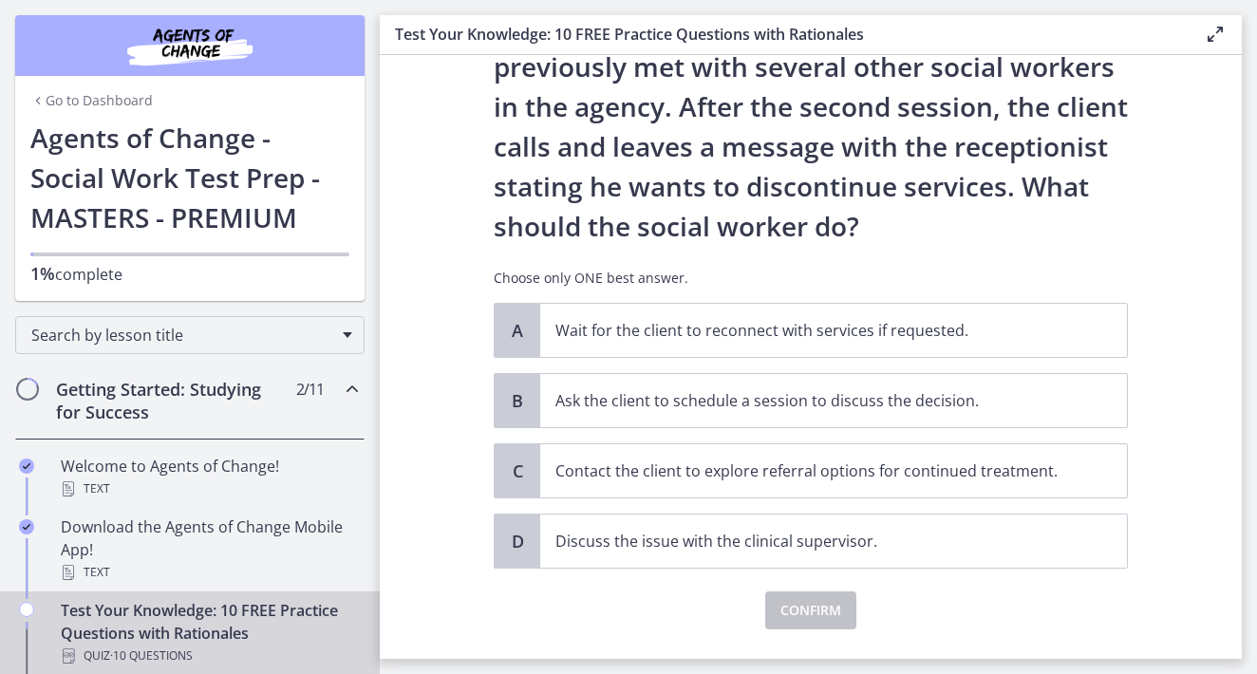
scroll to position [154, 0]
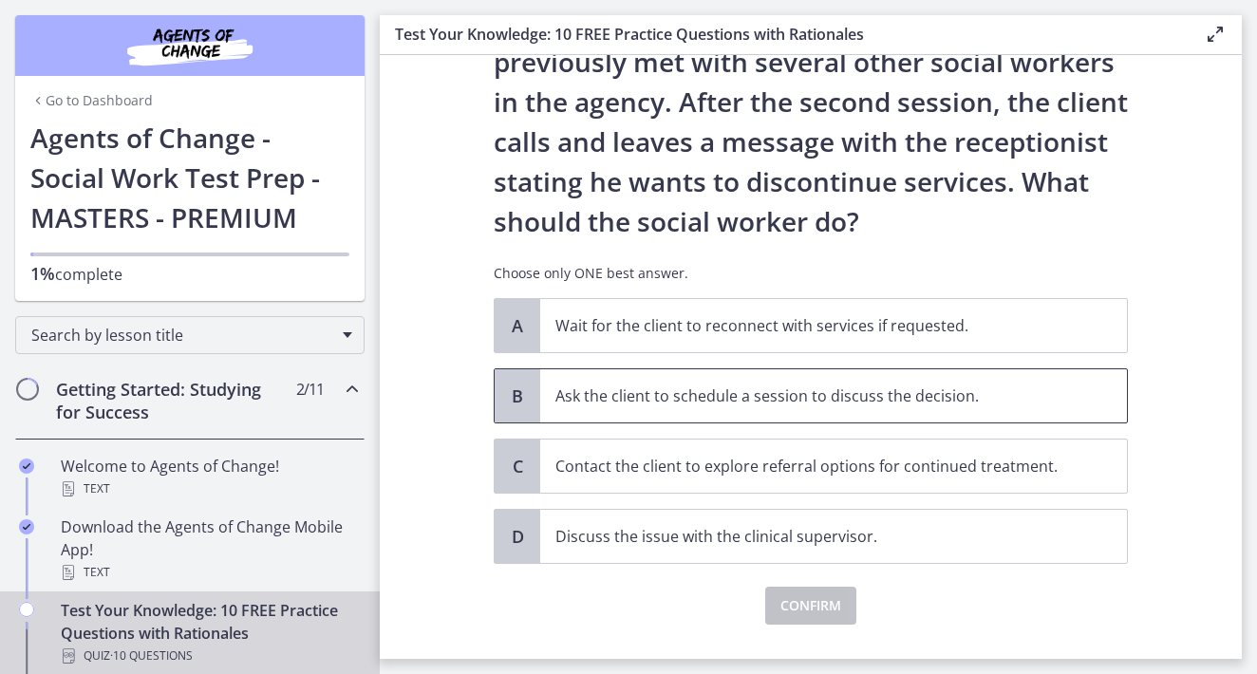
click at [785, 392] on p "Ask the client to schedule a session to discuss the decision." at bounding box center [815, 396] width 519 height 23
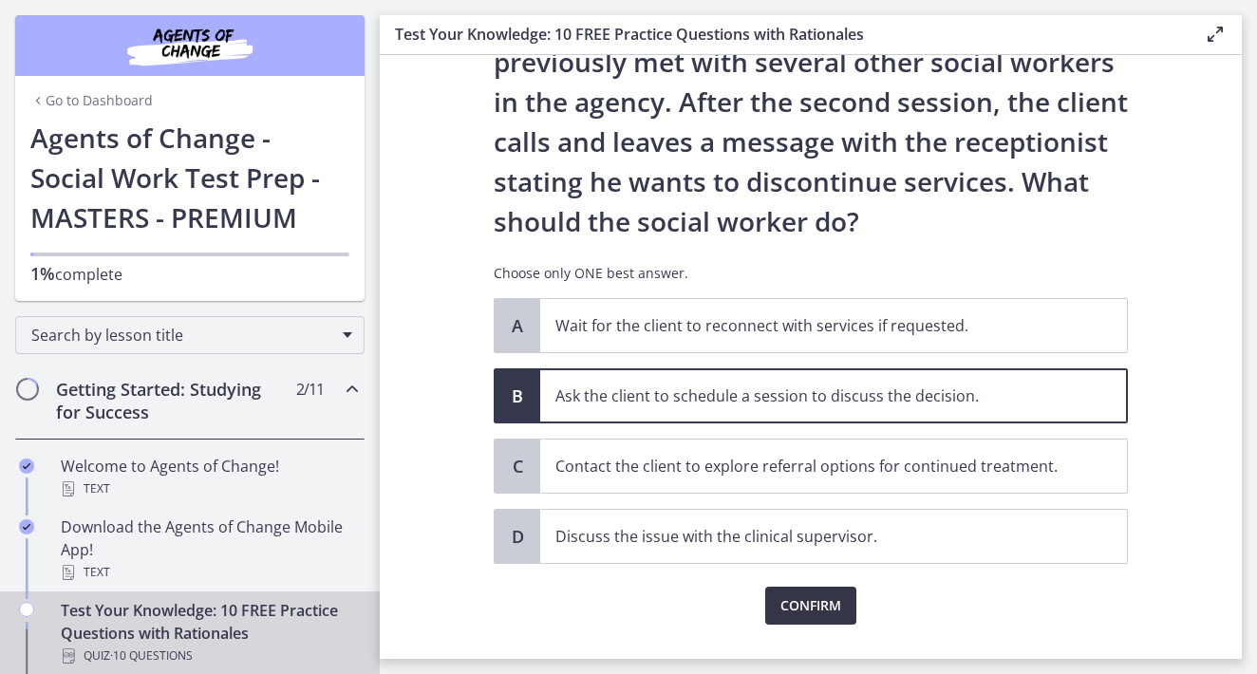
click at [814, 604] on span "Confirm" at bounding box center [811, 606] width 61 height 23
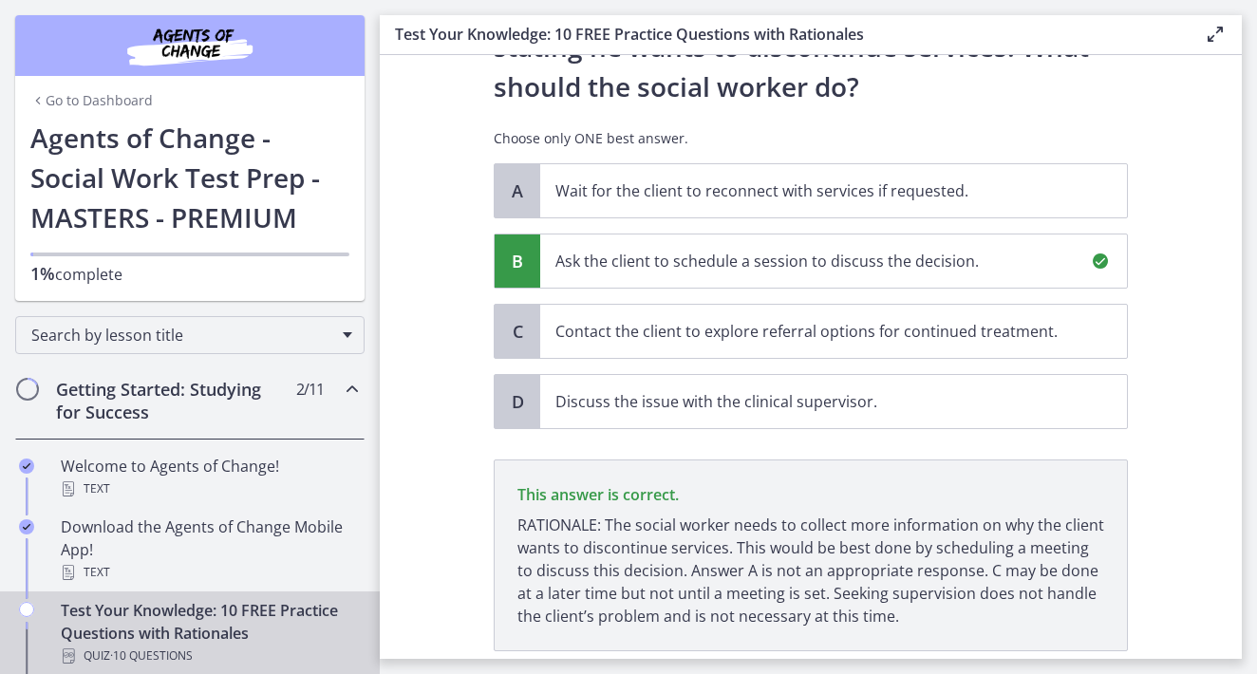
scroll to position [418, 0]
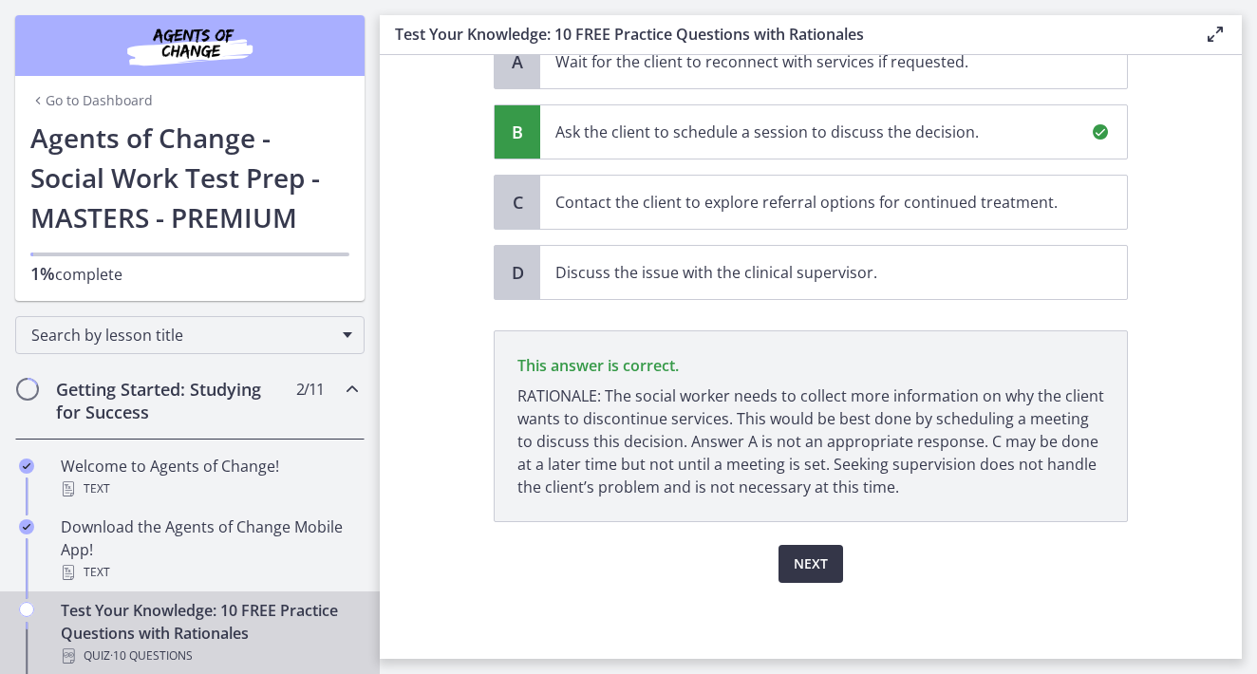
click at [817, 567] on span "Next" at bounding box center [811, 564] width 34 height 23
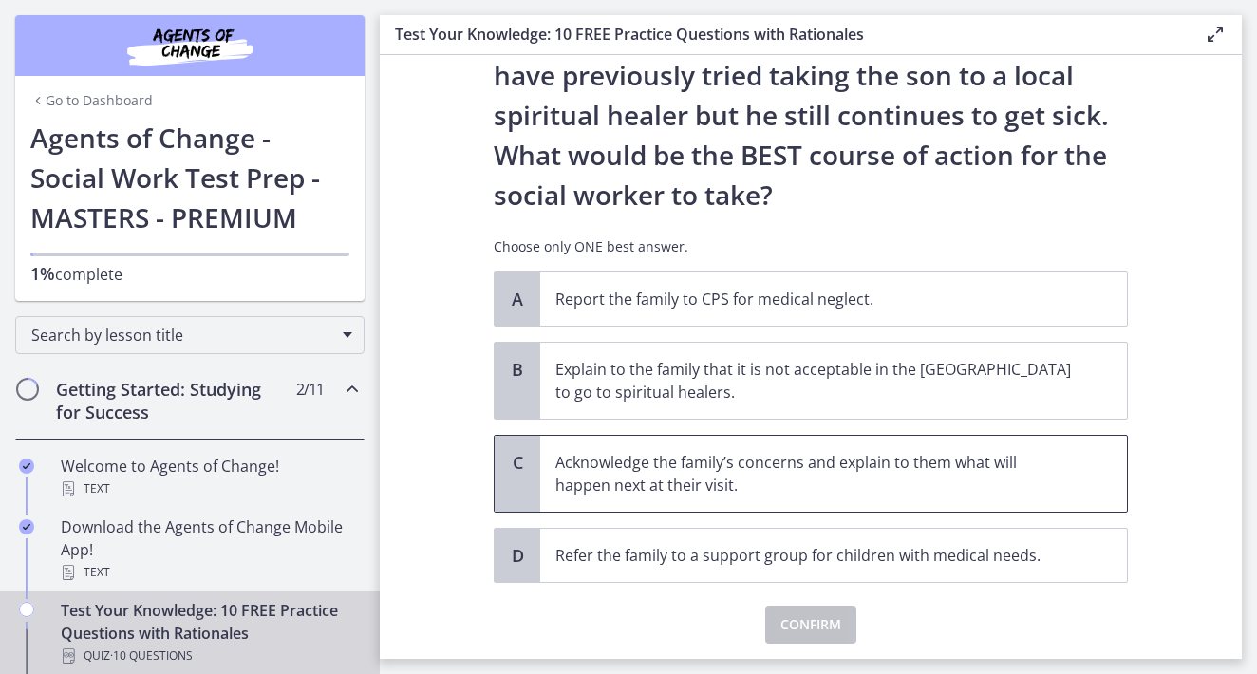
scroll to position [334, 0]
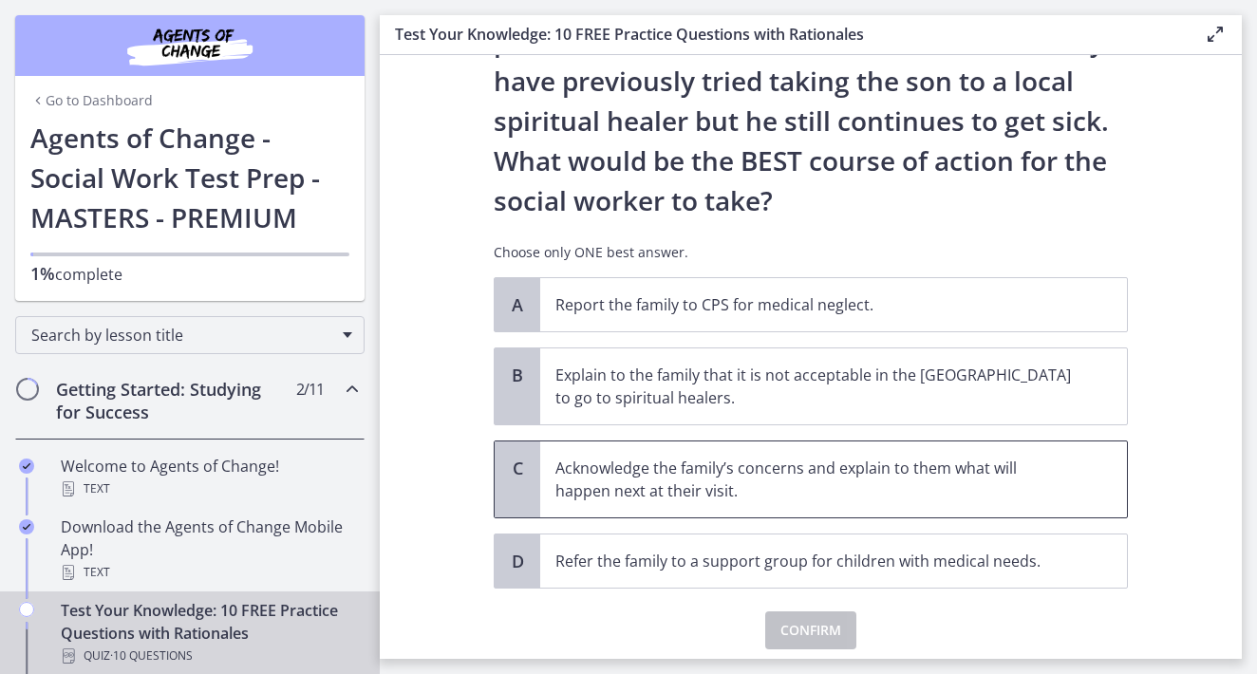
click at [721, 471] on p "Acknowledge the family’s concerns and explain to them what will happen next at …" at bounding box center [815, 480] width 519 height 46
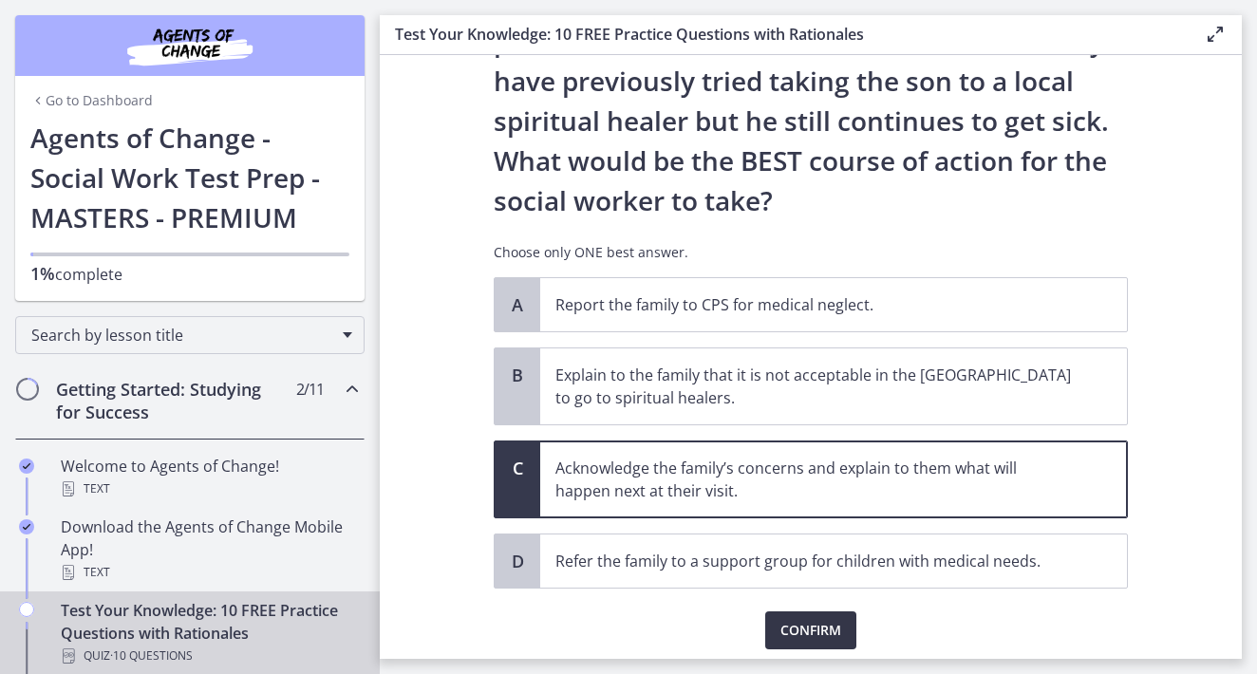
click at [799, 632] on span "Confirm" at bounding box center [811, 630] width 61 height 23
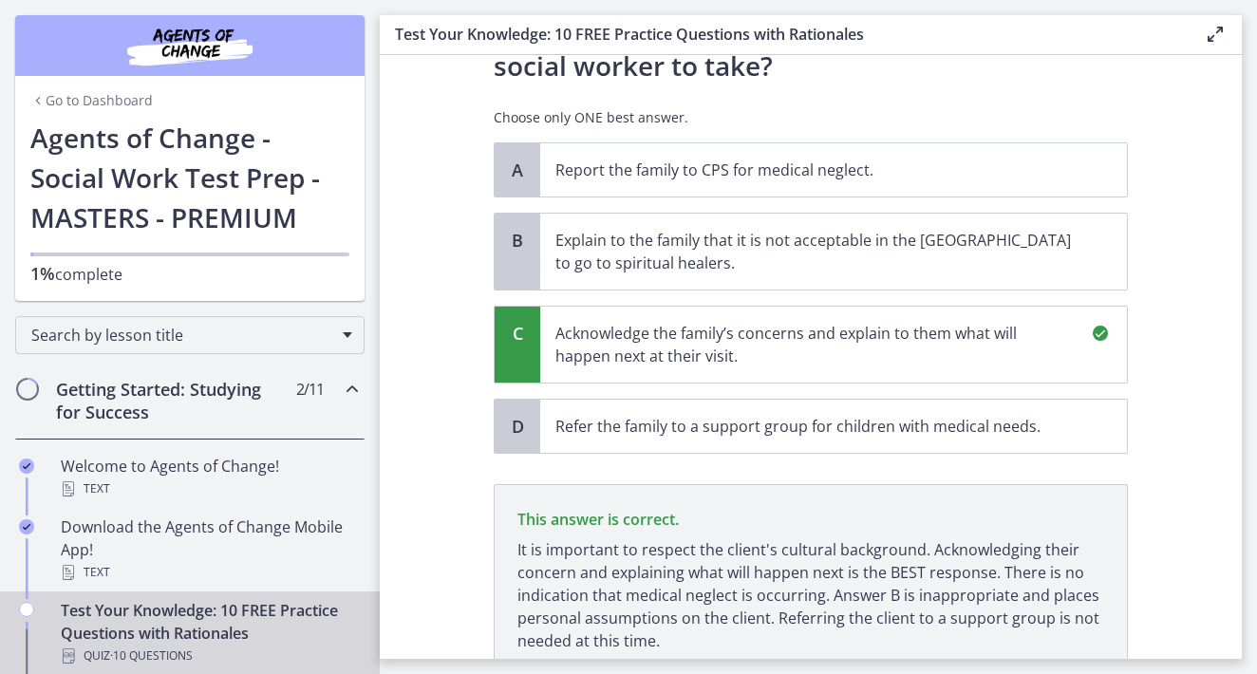
scroll to position [623, 0]
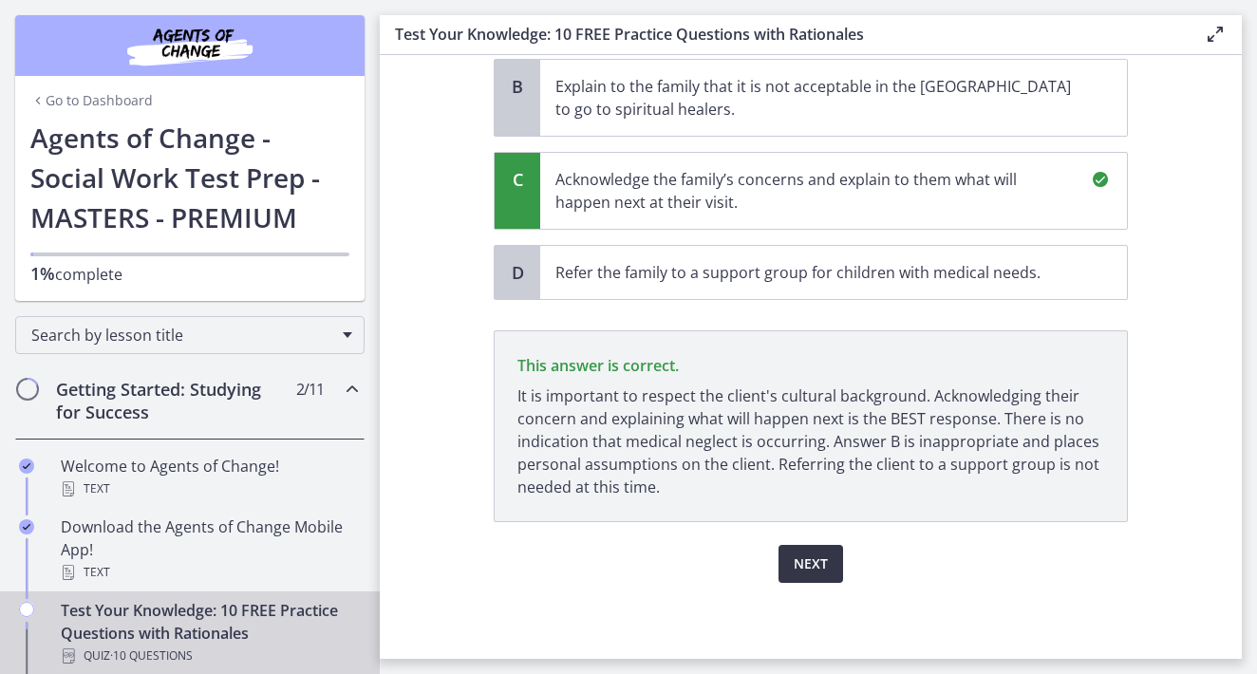
click at [821, 570] on span "Next" at bounding box center [811, 564] width 34 height 23
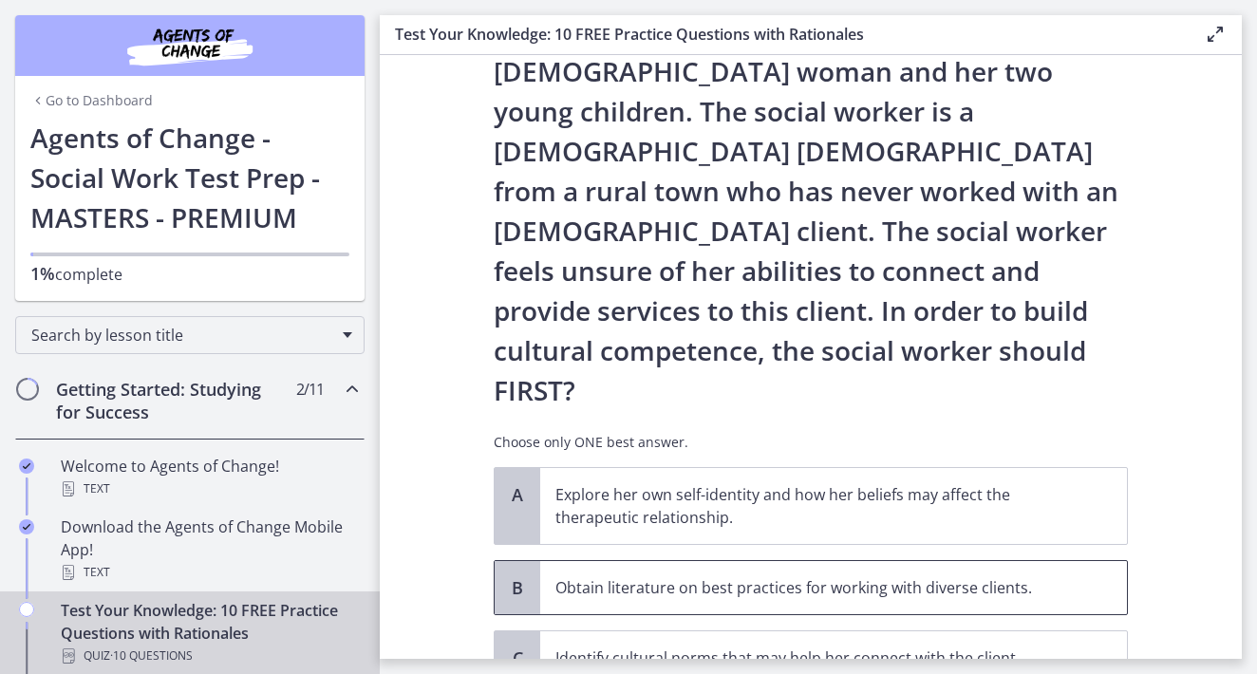
scroll to position [159, 0]
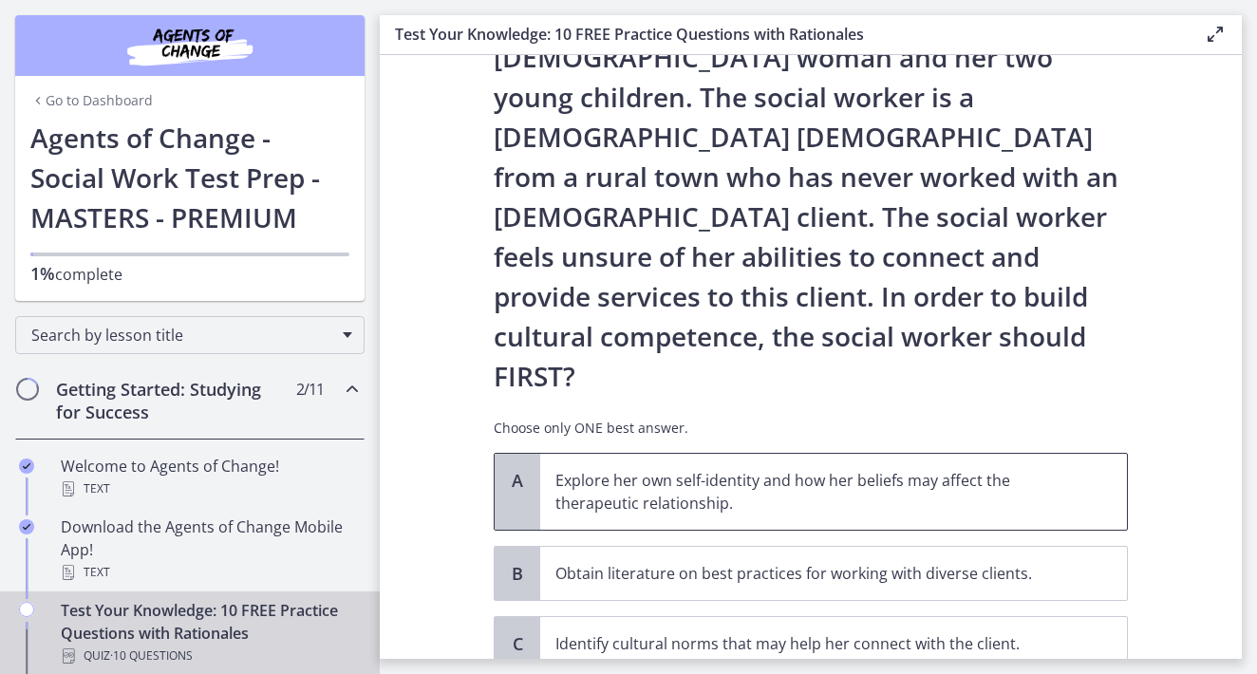
click at [807, 469] on p "Explore her own self-identity and how her beliefs may affect the therapeutic re…" at bounding box center [815, 492] width 519 height 46
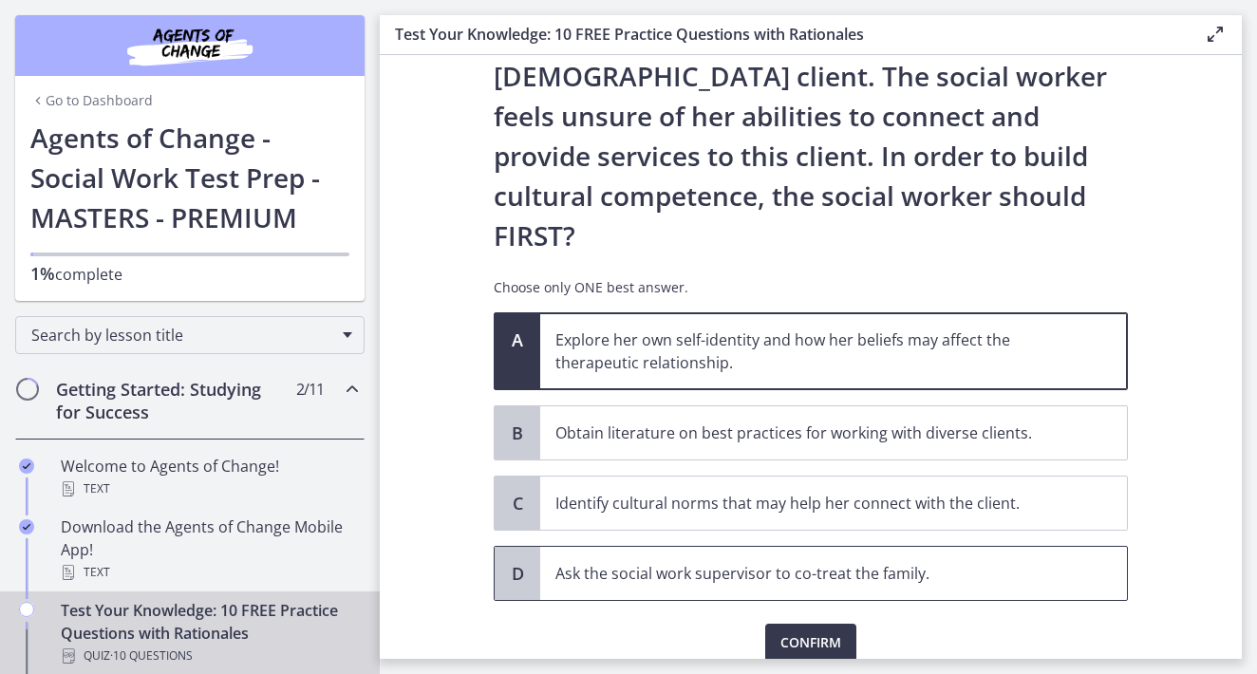
scroll to position [298, 0]
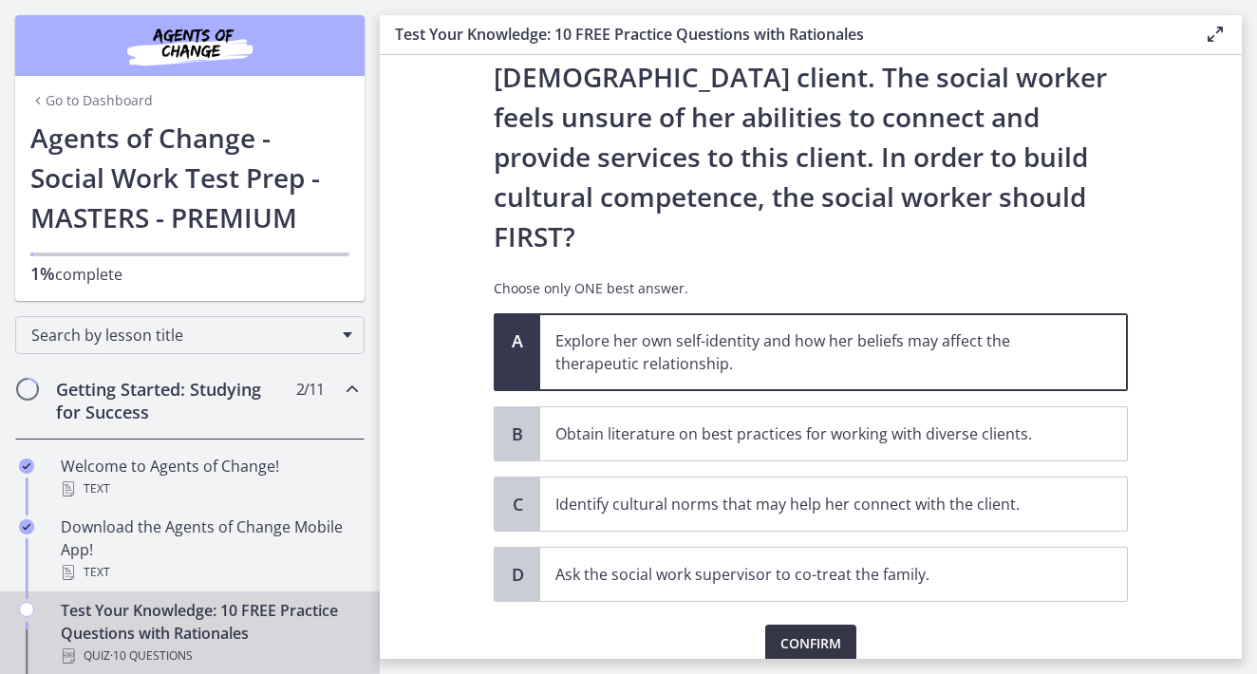
click at [816, 633] on span "Confirm" at bounding box center [811, 644] width 61 height 23
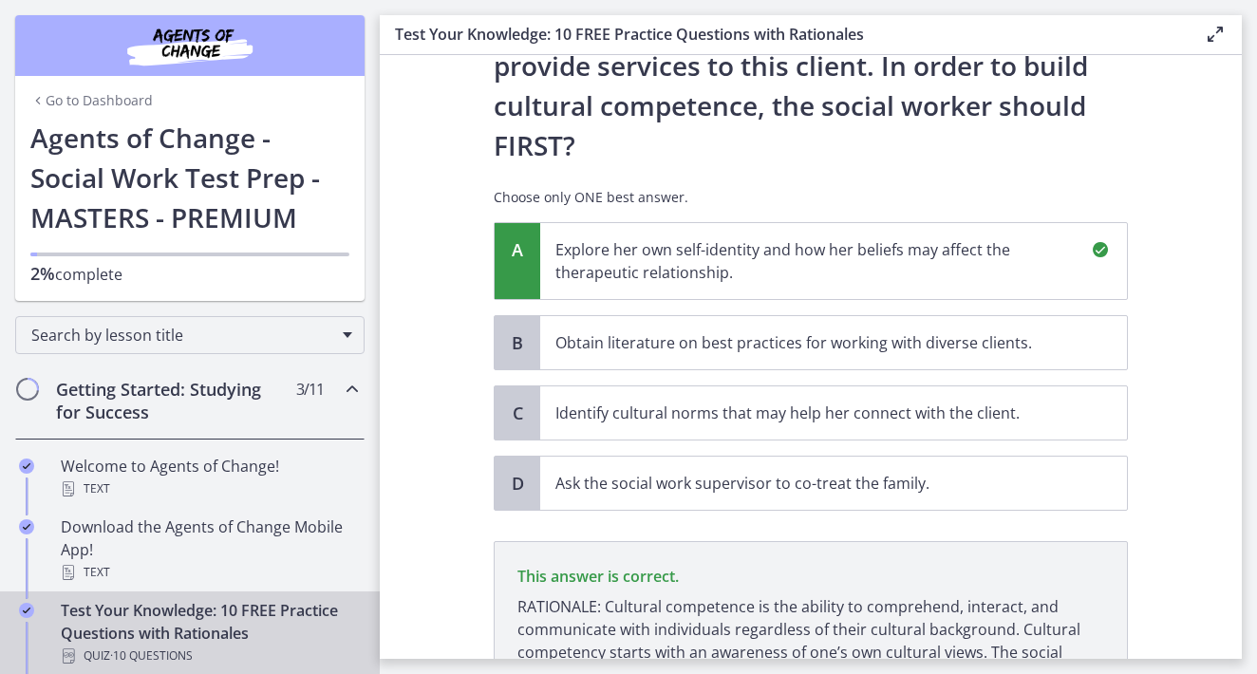
scroll to position [520, 0]
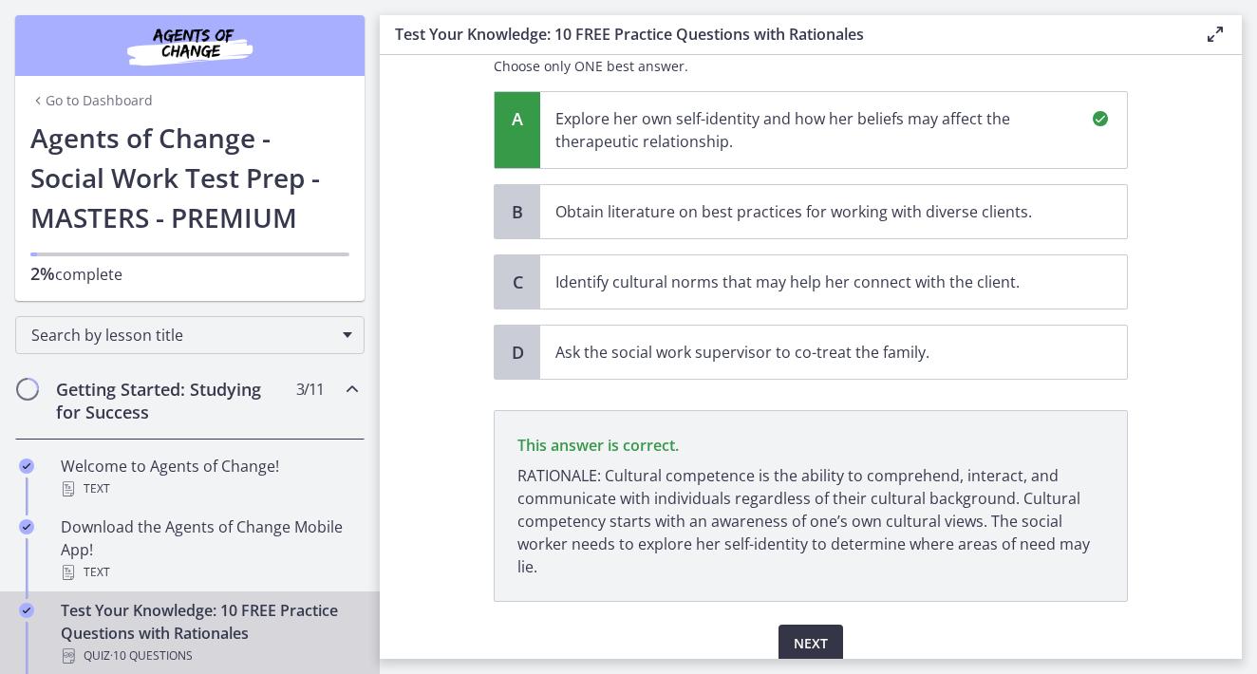
click at [816, 633] on span "Next" at bounding box center [811, 644] width 34 height 23
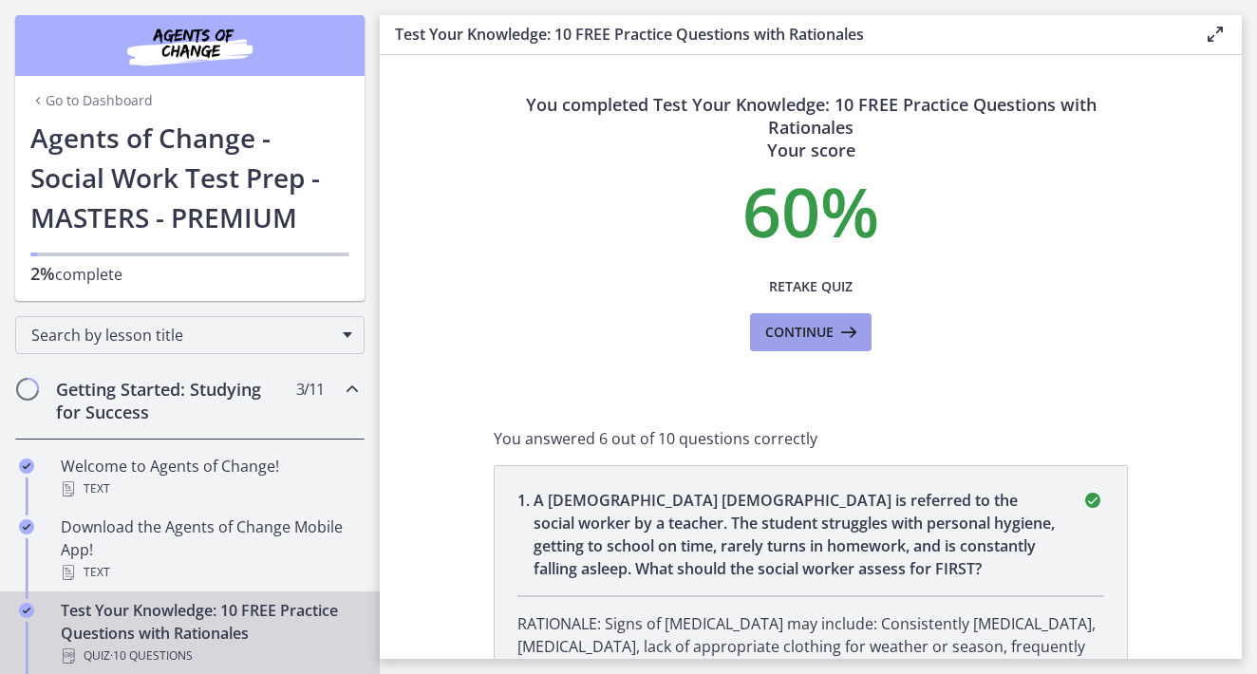
click at [822, 337] on span "Continue" at bounding box center [799, 332] width 68 height 23
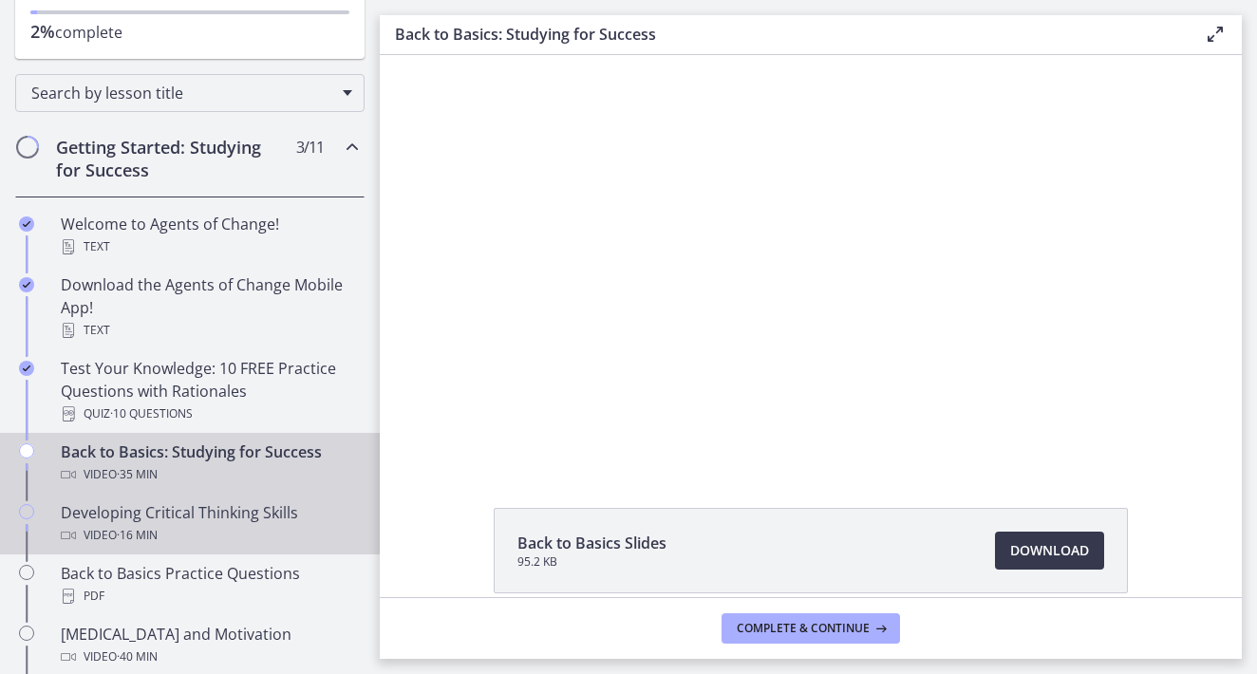
scroll to position [244, 0]
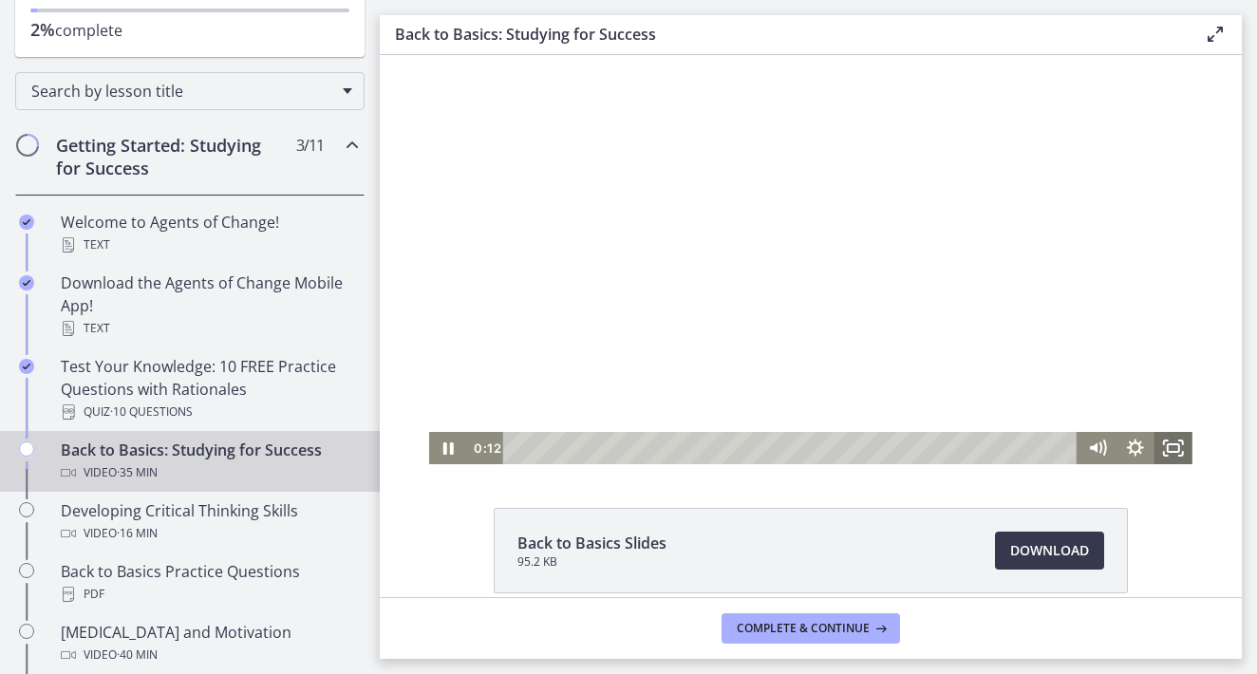
click at [1179, 448] on icon "Fullscreen" at bounding box center [1174, 448] width 38 height 32
click at [1174, 448] on icon "Fullscreen" at bounding box center [1174, 448] width 46 height 39
click at [1181, 448] on icon "Fullscreen" at bounding box center [1174, 448] width 46 height 39
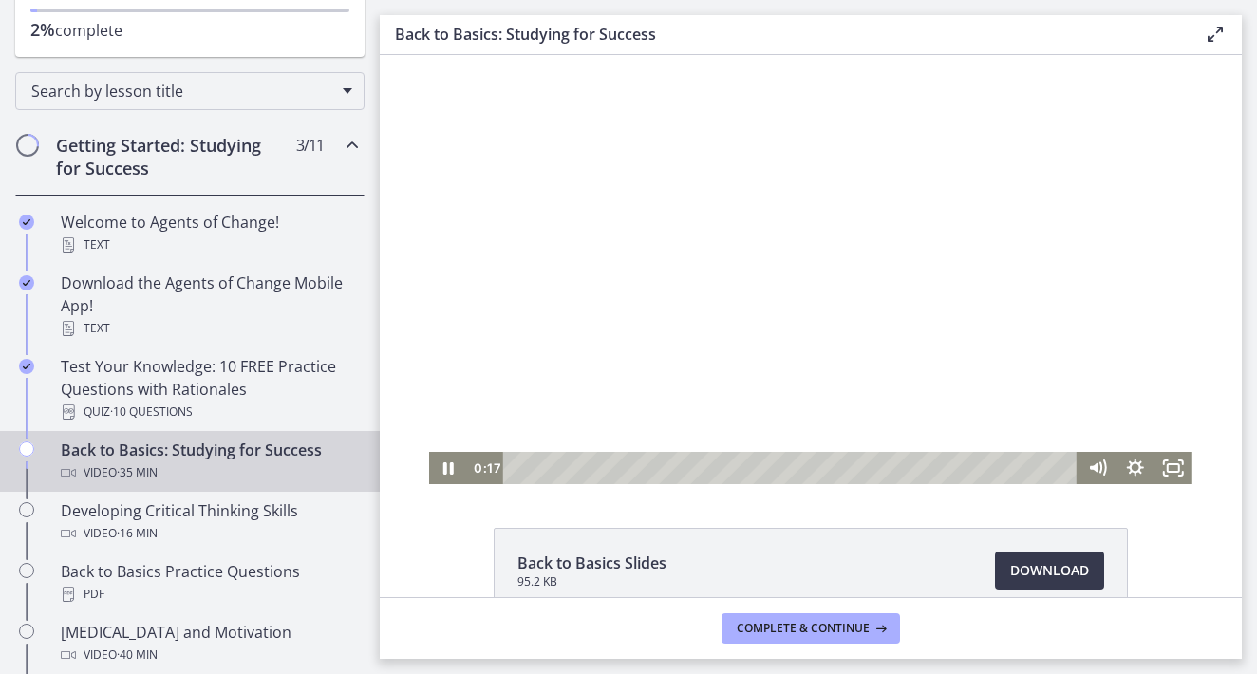
scroll to position [0, 0]
click at [1095, 468] on icon "Mute" at bounding box center [1094, 467] width 8 height 9
click at [1095, 468] on icon "Unmute" at bounding box center [1096, 467] width 8 height 9
click at [1145, 468] on icon "Show settings menu" at bounding box center [1136, 468] width 38 height 32
click at [1170, 467] on icon "Fullscreen" at bounding box center [1174, 468] width 38 height 32
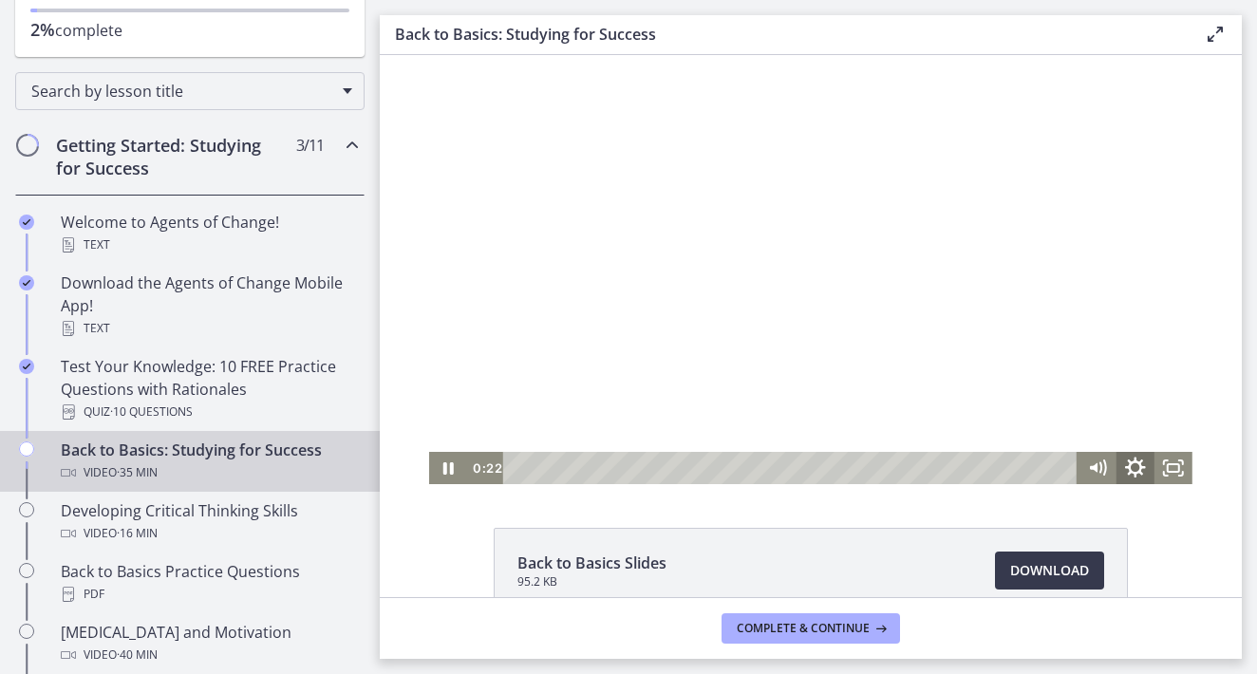
click at [1133, 467] on icon "Show settings menu" at bounding box center [1136, 468] width 46 height 39
click at [1127, 396] on span "Speed" at bounding box center [1111, 403] width 47 height 32
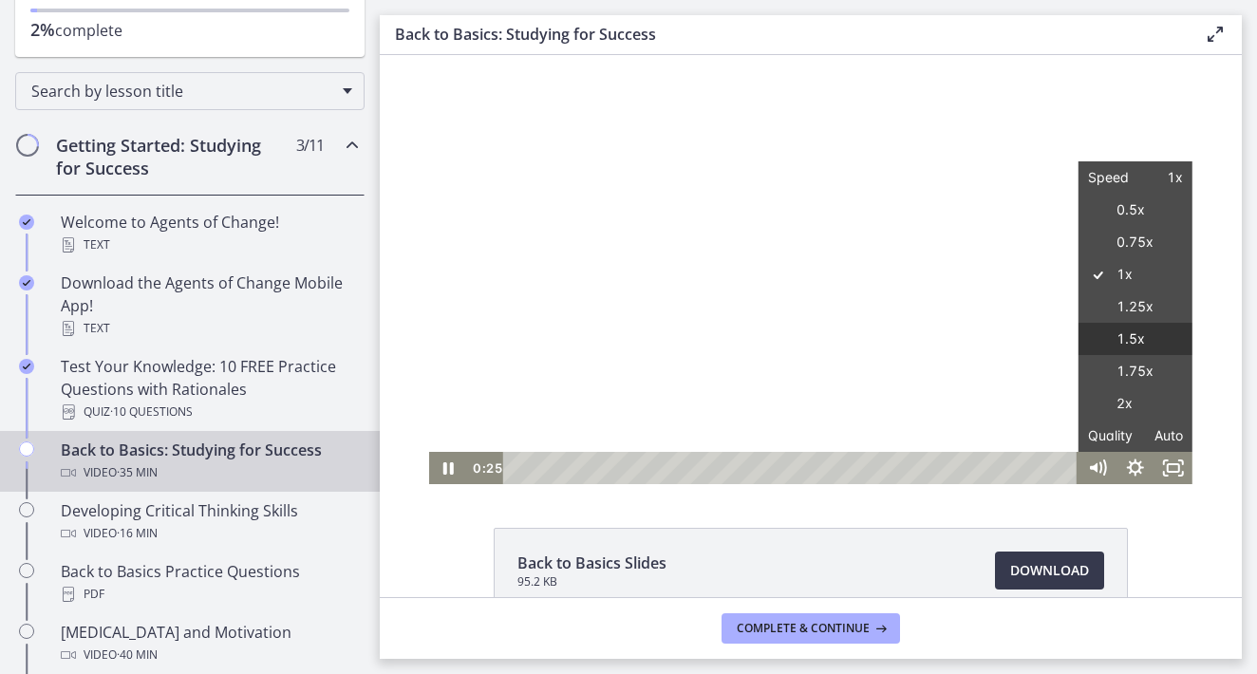
click at [1122, 346] on label "1.5x" at bounding box center [1136, 339] width 114 height 33
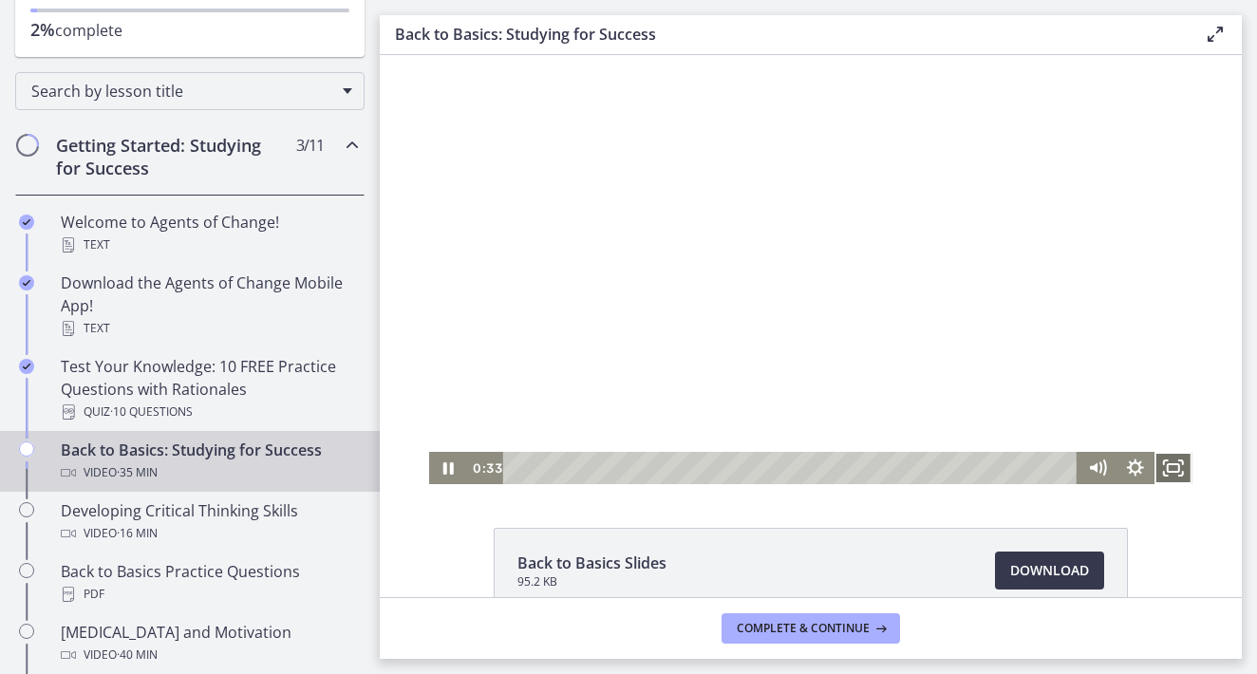
click at [1167, 479] on icon "Fullscreen" at bounding box center [1174, 468] width 38 height 32
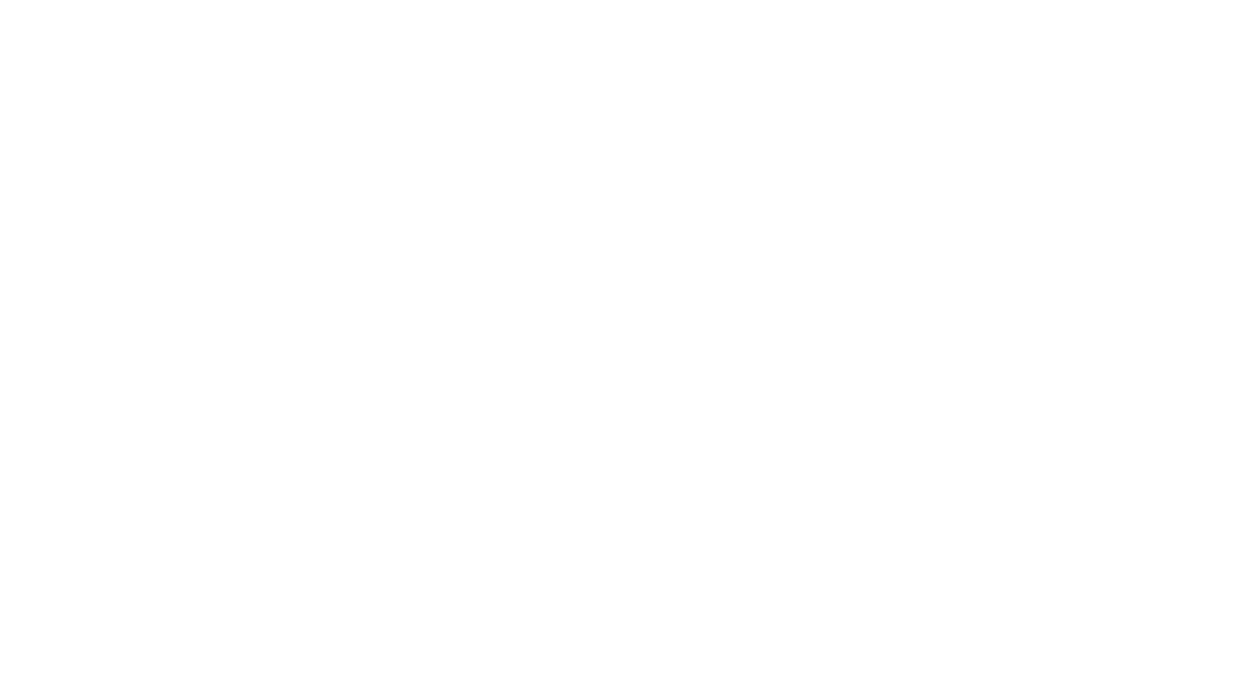
scroll to position [47, 0]
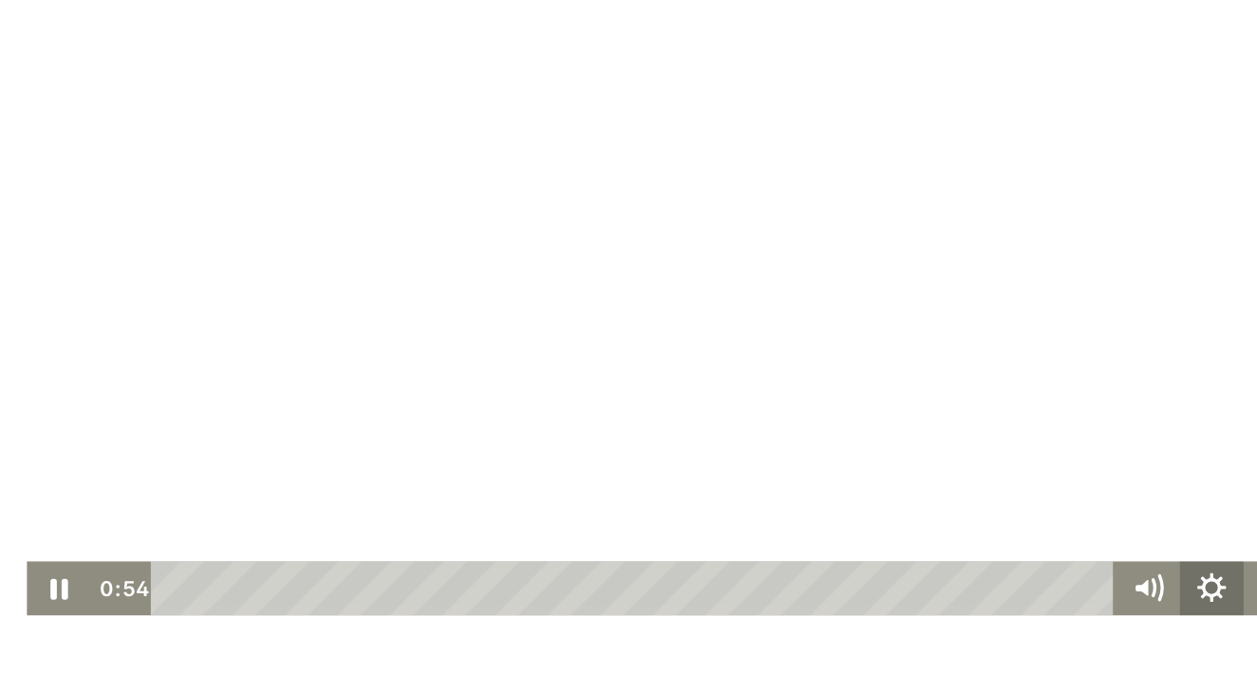
click at [698, 309] on icon "Show settings menu" at bounding box center [701, 309] width 38 height 32
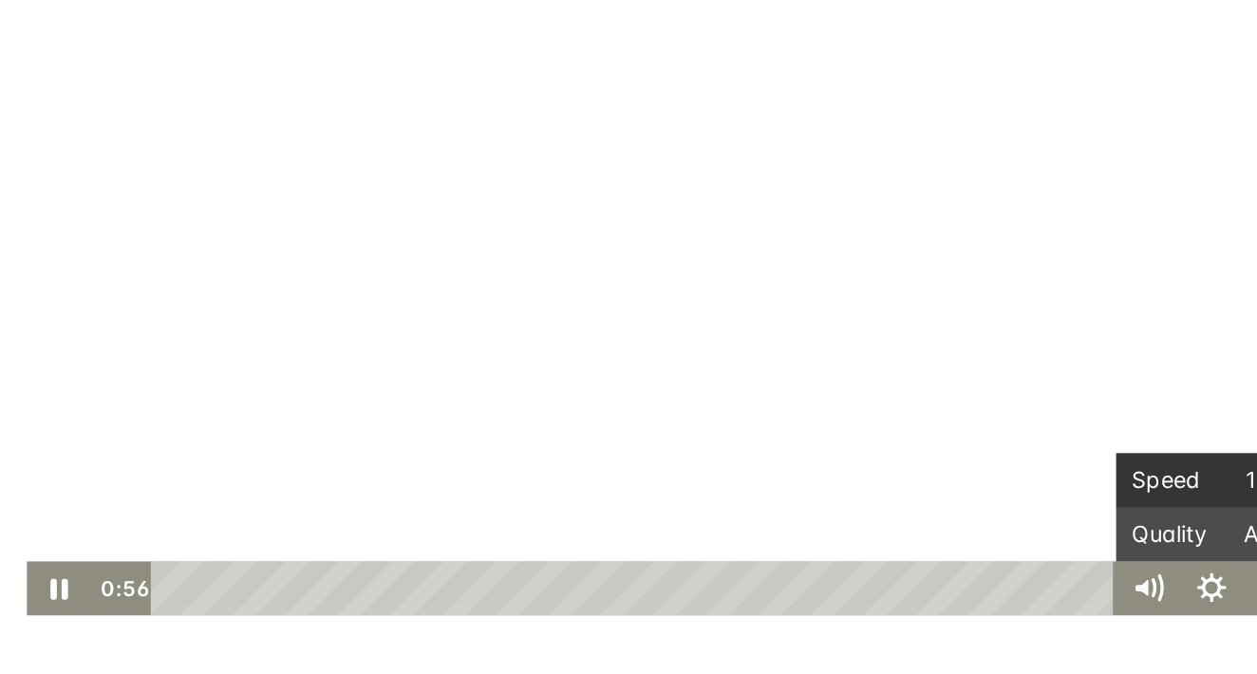
click at [681, 244] on span "Speed" at bounding box center [676, 245] width 47 height 32
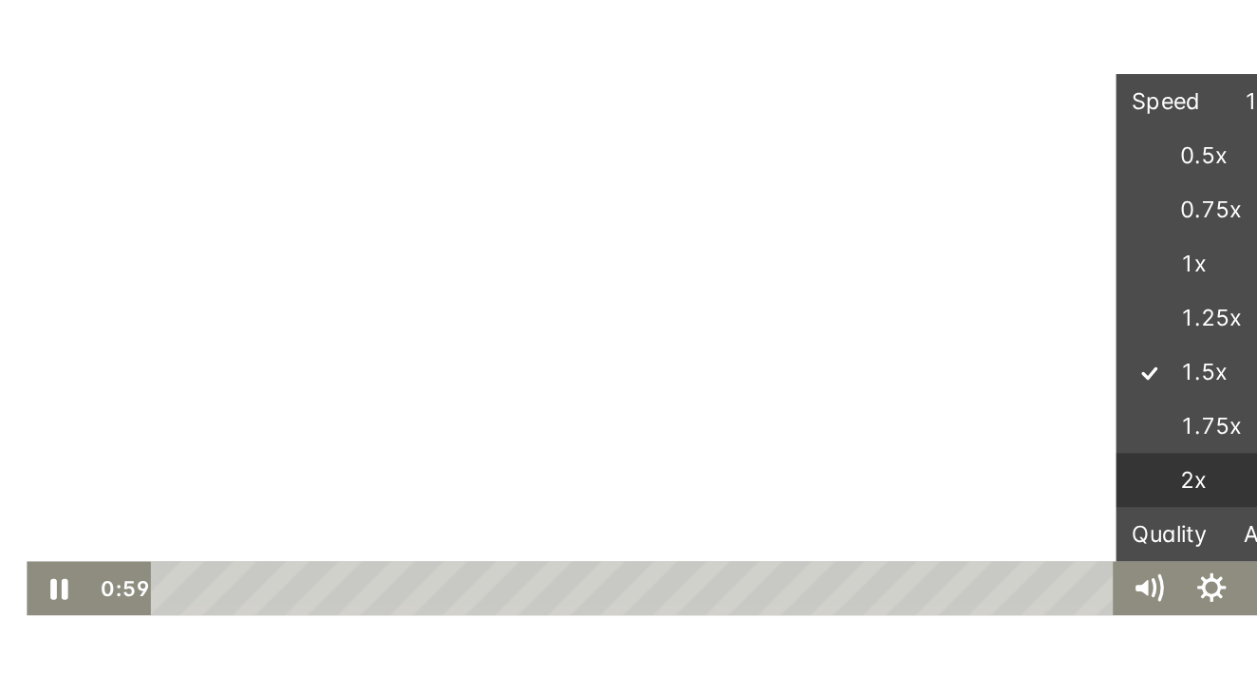
click at [690, 246] on label "2x" at bounding box center [701, 245] width 114 height 33
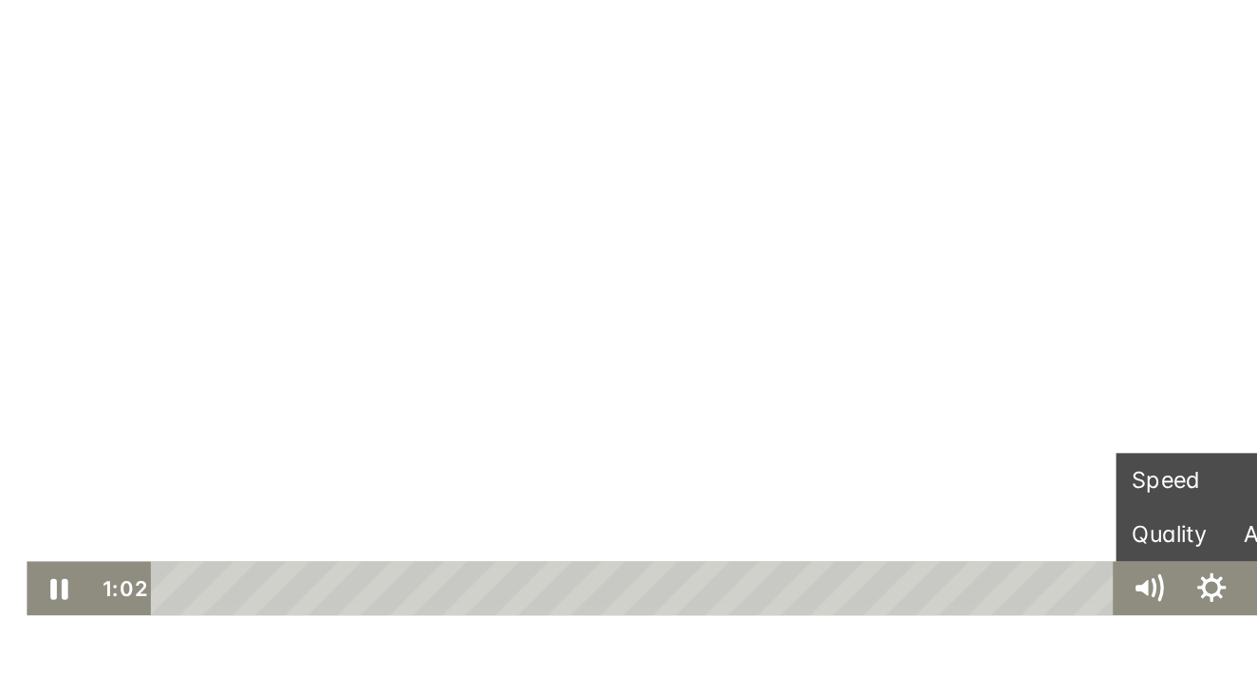
click at [478, 223] on div at bounding box center [376, 110] width 764 height 429
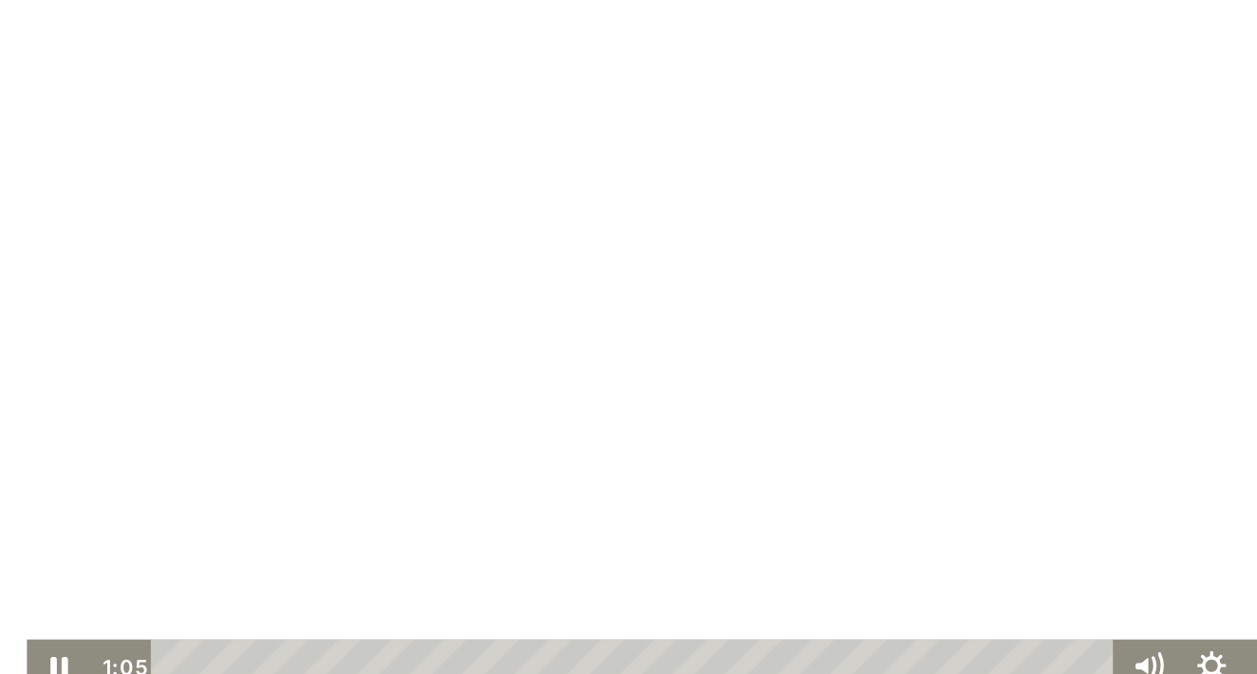
scroll to position [1, 0]
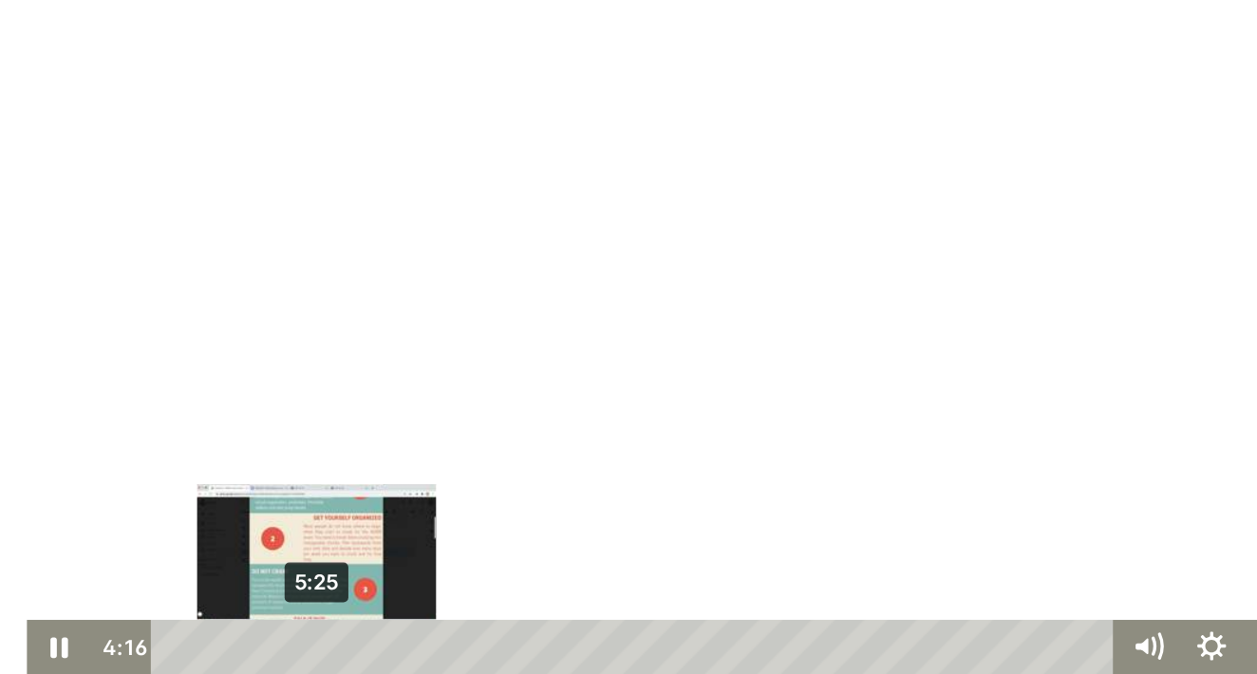
click at [167, 371] on div "5:25" at bounding box center [359, 367] width 552 height 32
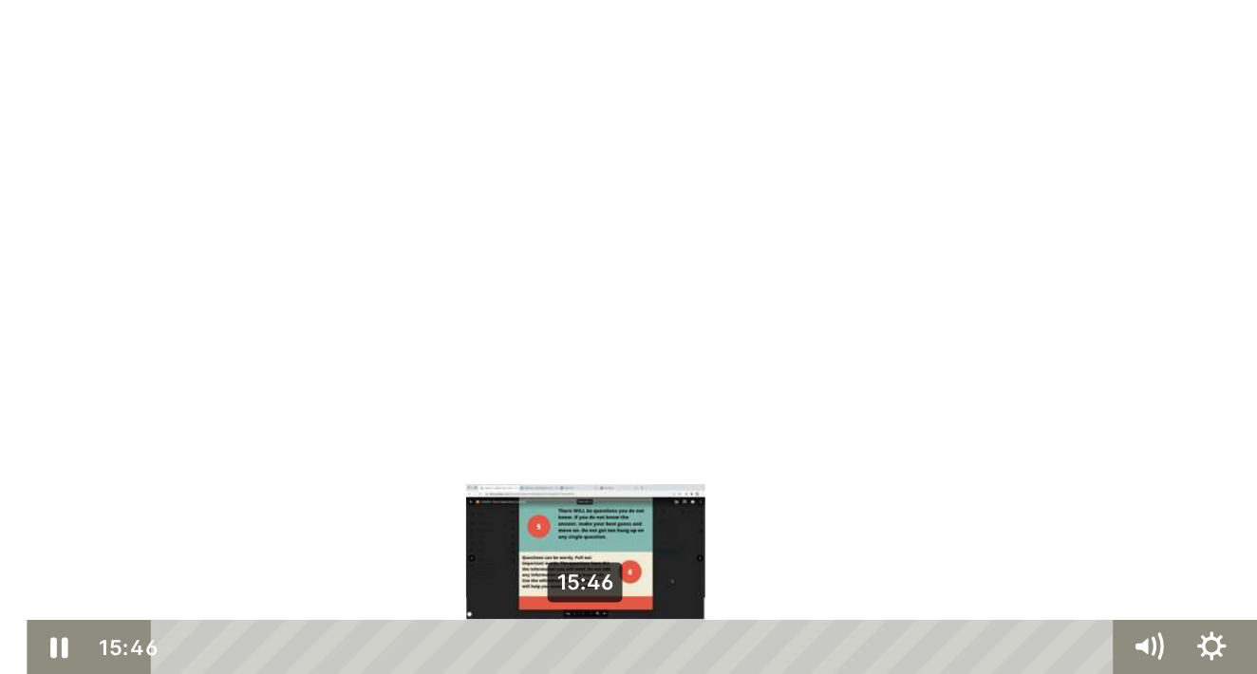
click at [329, 369] on div "15:46" at bounding box center [359, 367] width 552 height 32
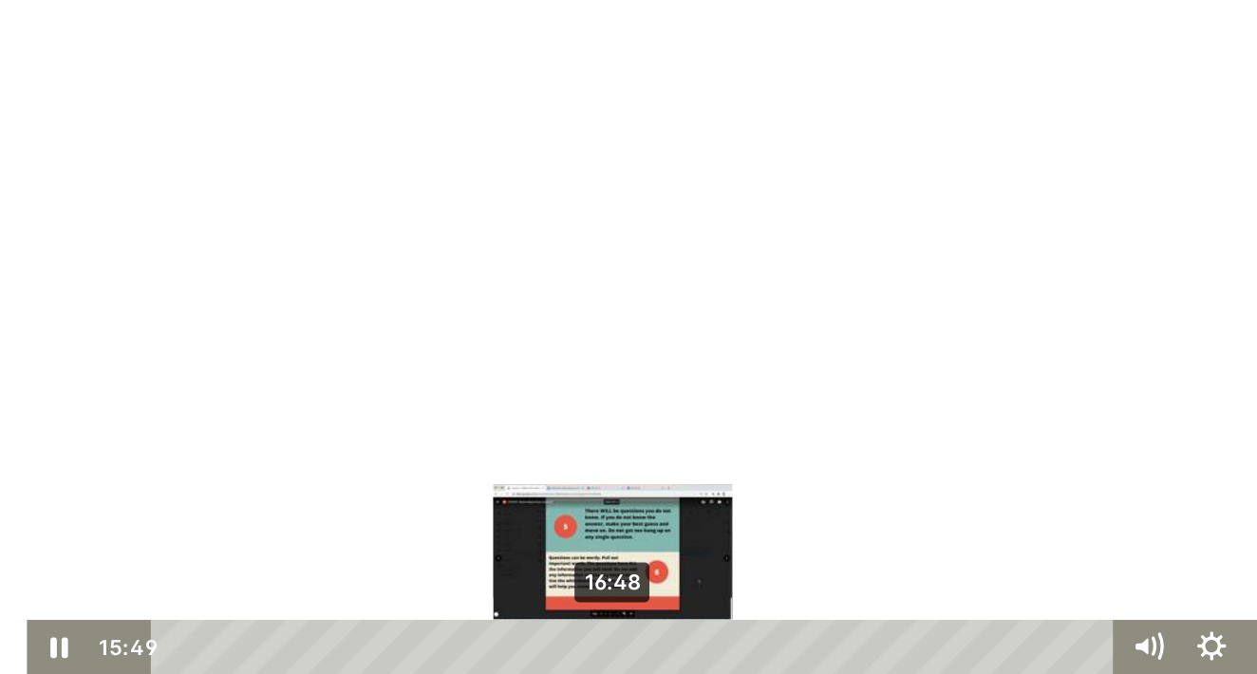
click at [345, 370] on div "16:48" at bounding box center [359, 367] width 552 height 32
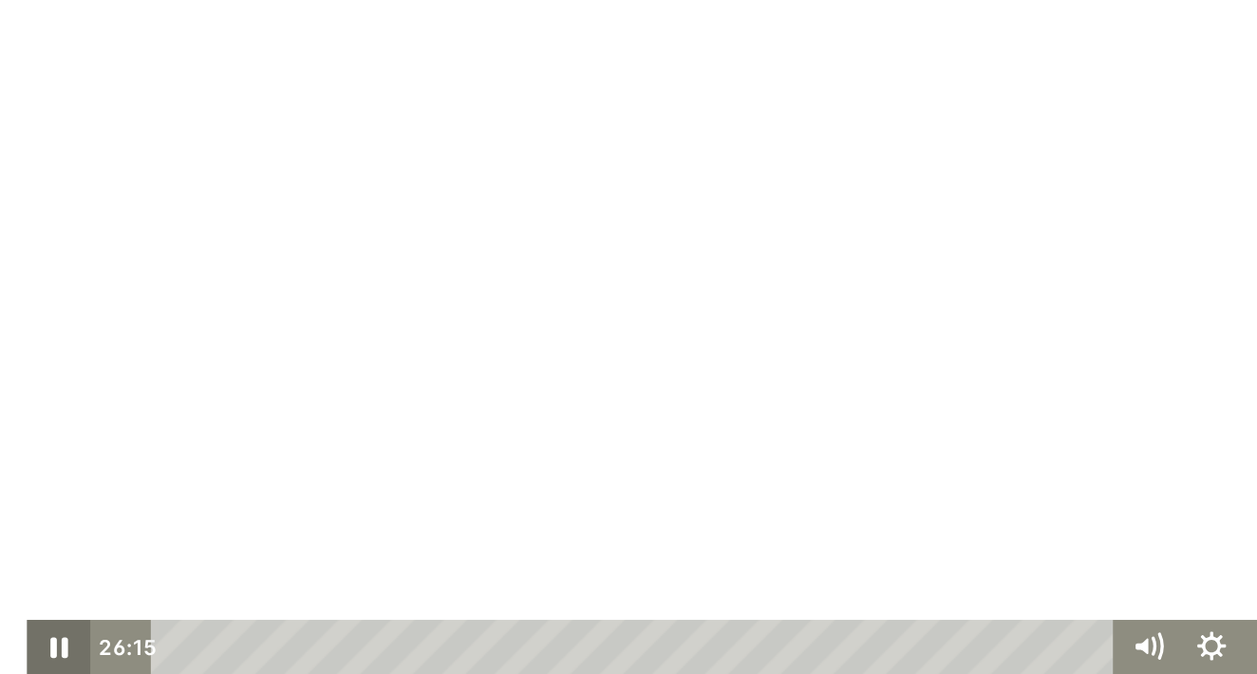
click at [14, 369] on icon "Pause" at bounding box center [13, 367] width 38 height 32
click at [14, 369] on icon "Play Video" at bounding box center [14, 367] width 9 height 13
click at [14, 369] on icon "Pause" at bounding box center [14, 368] width 46 height 39
click at [14, 369] on icon "Play Video" at bounding box center [14, 368] width 11 height 16
click at [14, 369] on icon "Pause" at bounding box center [13, 367] width 38 height 32
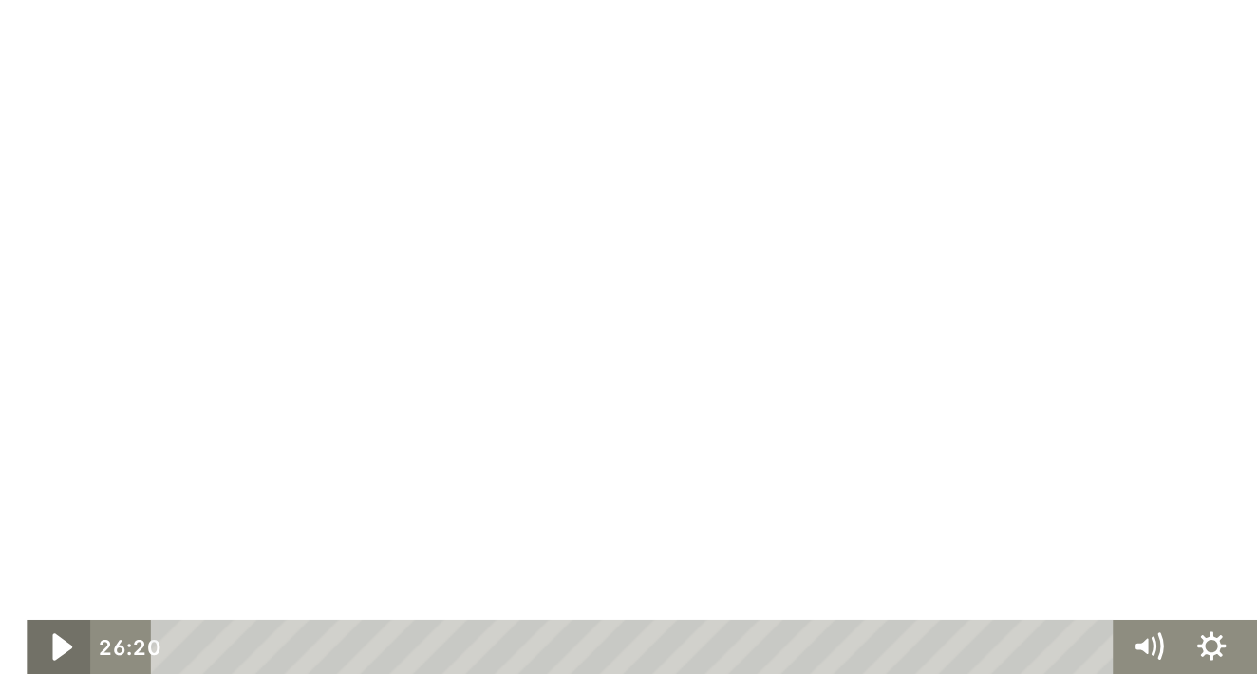
click at [14, 369] on icon "Play Video" at bounding box center [14, 368] width 11 height 16
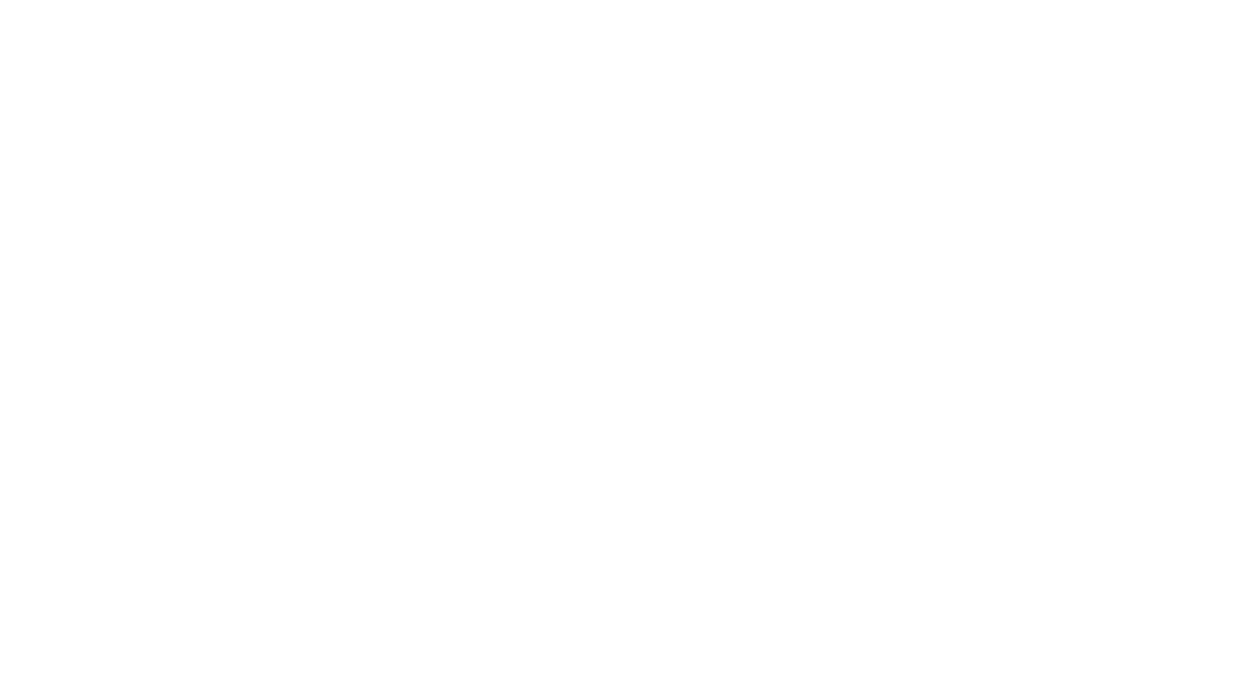
click at [13, 367] on button "Pause" at bounding box center [13, 367] width 38 height 32
click at [13, 367] on button "Play Video" at bounding box center [13, 367] width 38 height 32
click at [13, 367] on button "Pause" at bounding box center [13, 367] width 38 height 32
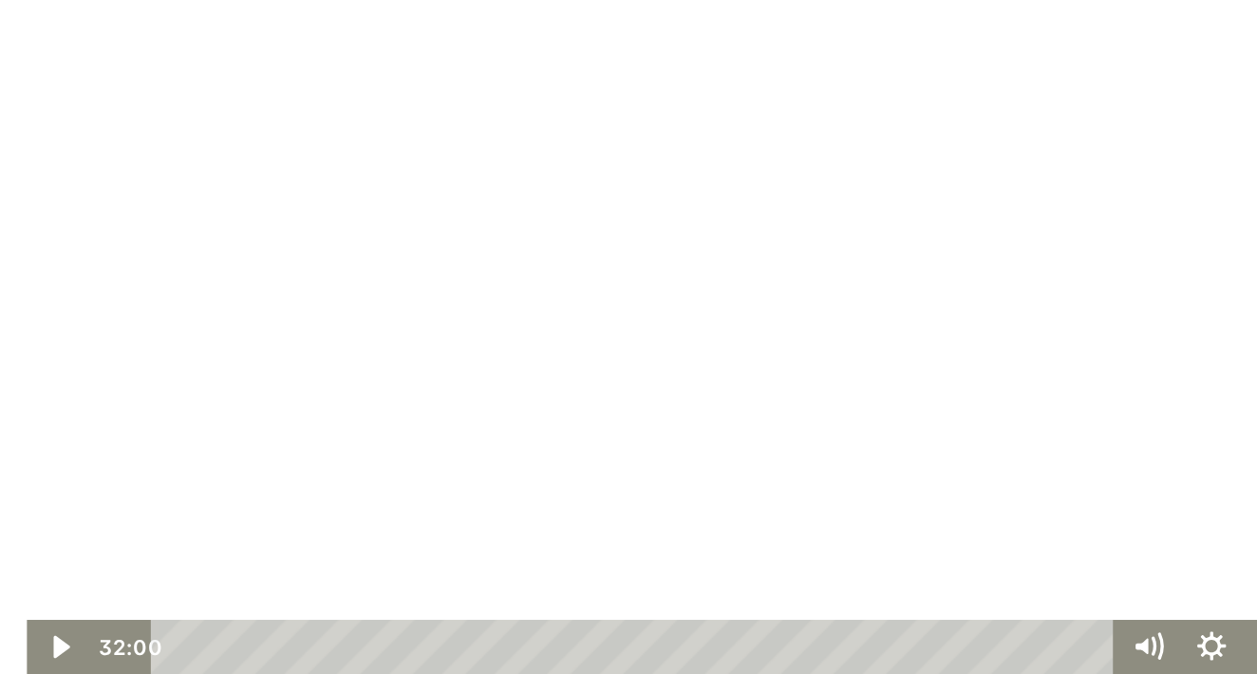
click at [13, 367] on button "Play Video" at bounding box center [13, 367] width 38 height 32
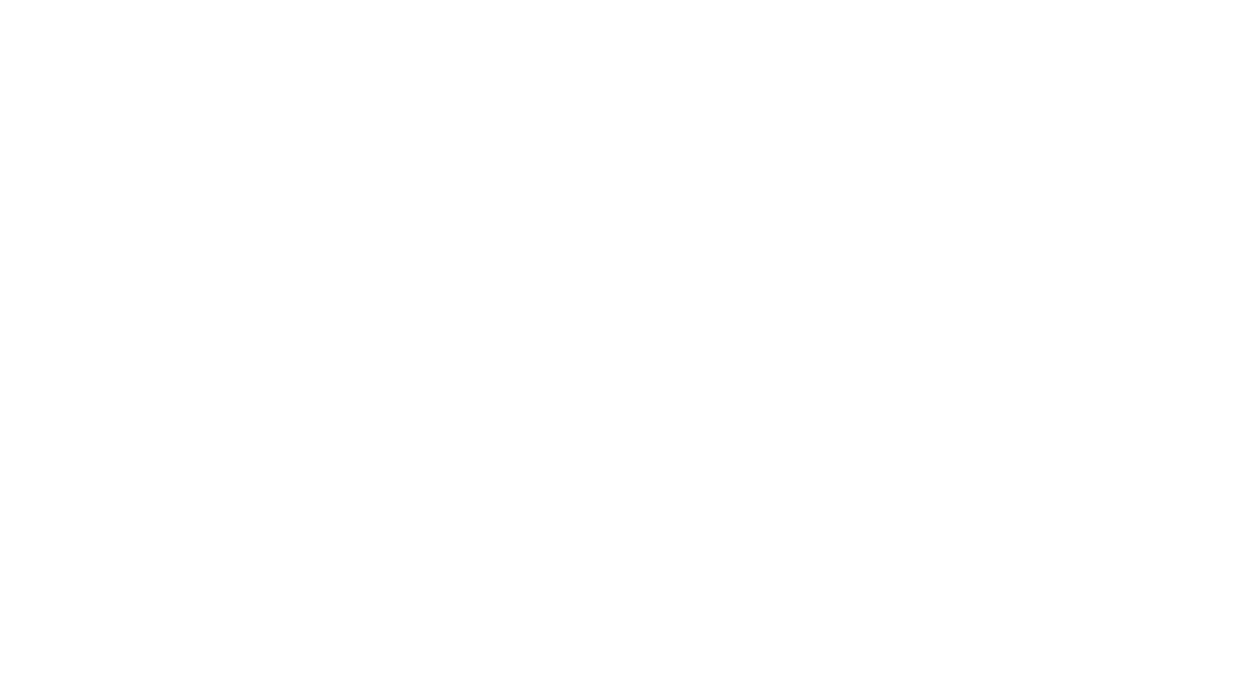
click at [13, 367] on button "Pause" at bounding box center [13, 367] width 38 height 32
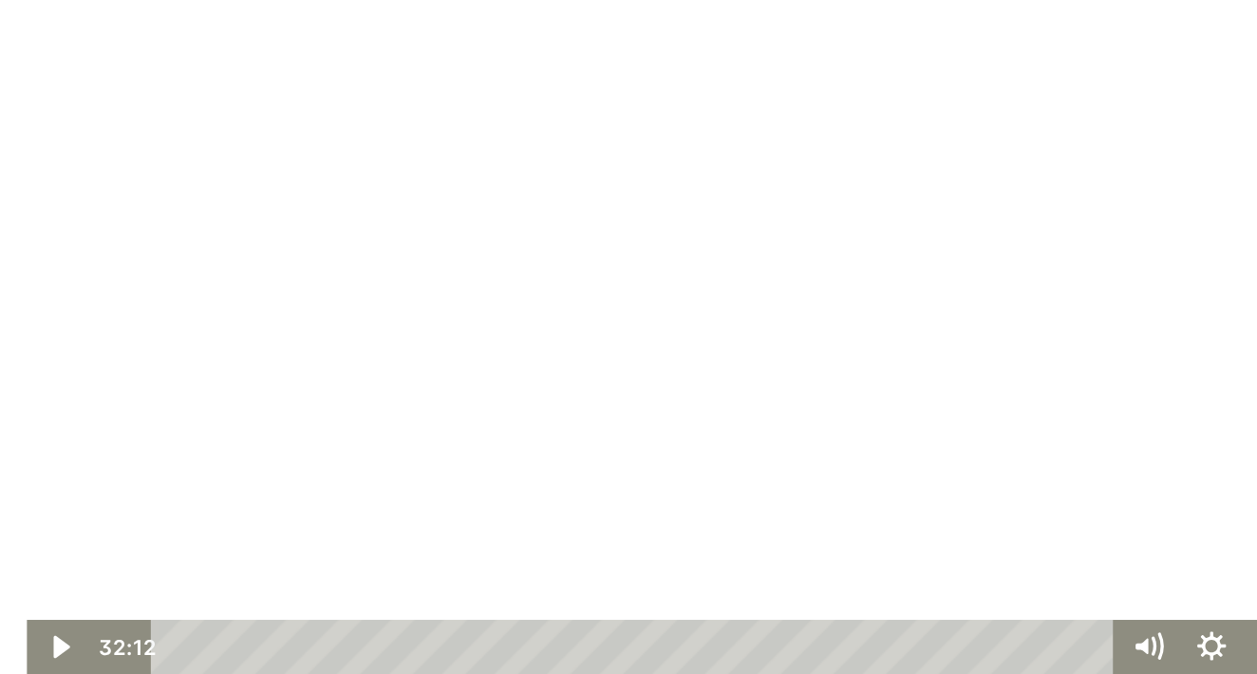
click at [13, 367] on button "Play Video" at bounding box center [13, 367] width 38 height 32
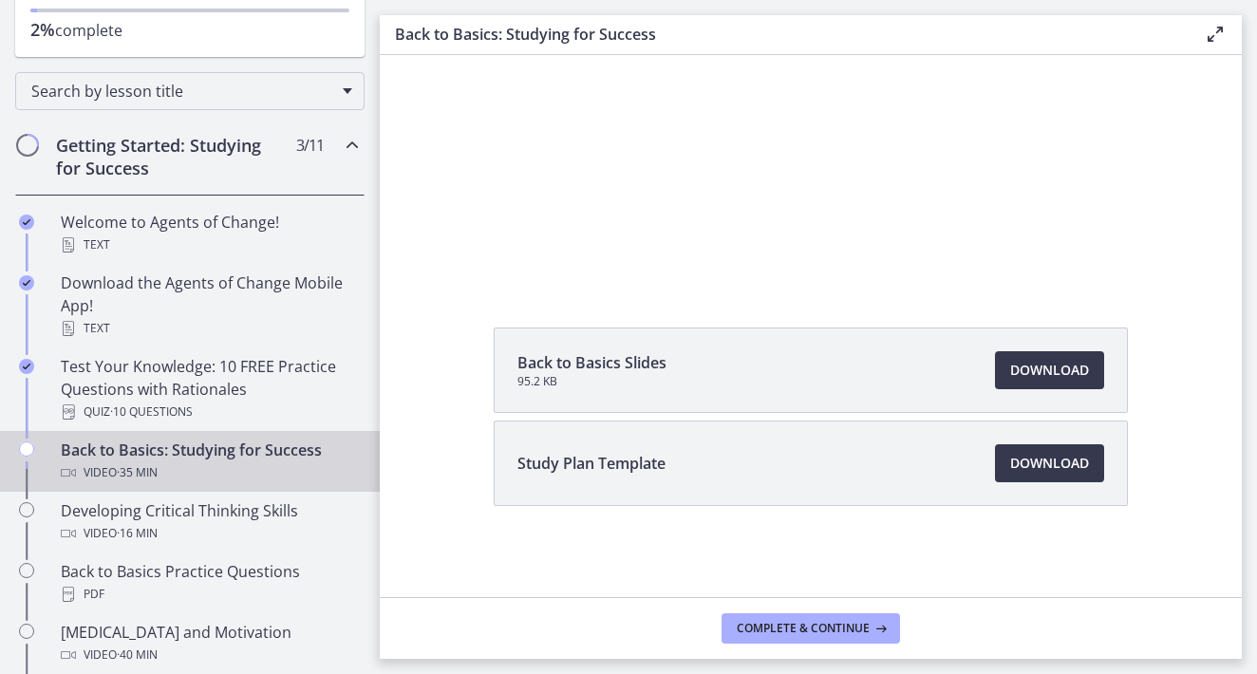
scroll to position [200, 0]
click at [783, 627] on span "Complete & continue" at bounding box center [803, 628] width 133 height 15
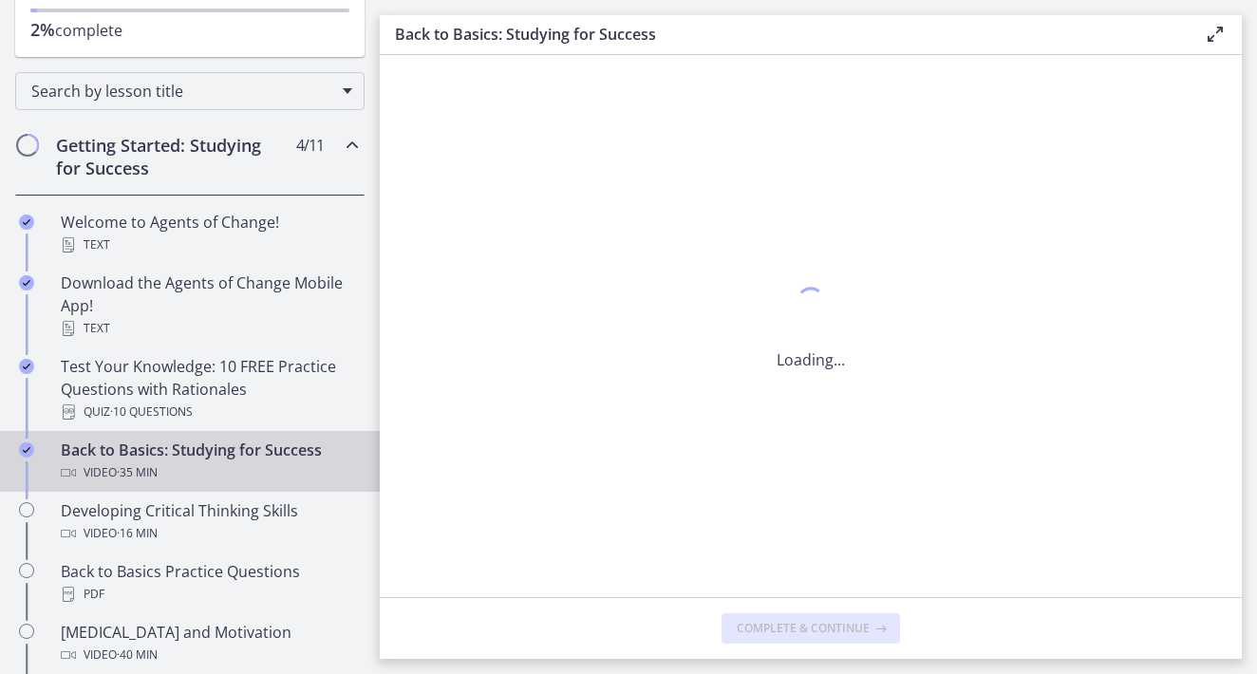
scroll to position [0, 0]
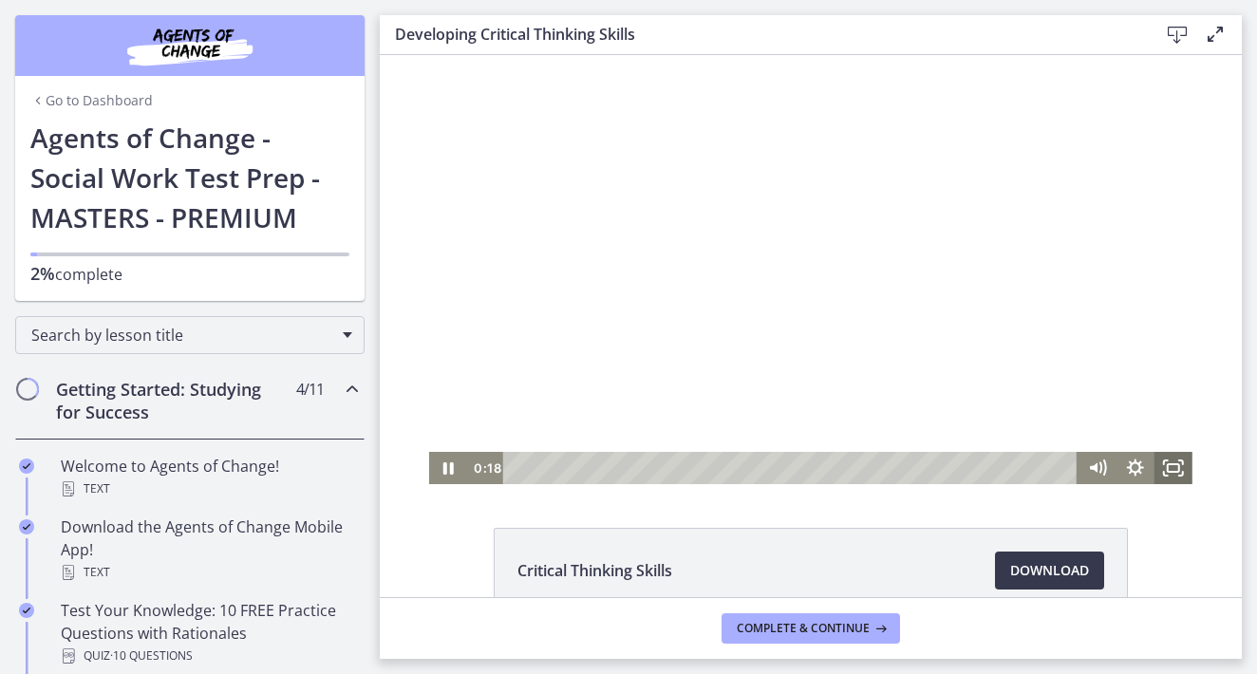
click at [1169, 464] on rect "Fullscreen" at bounding box center [1173, 468] width 11 height 8
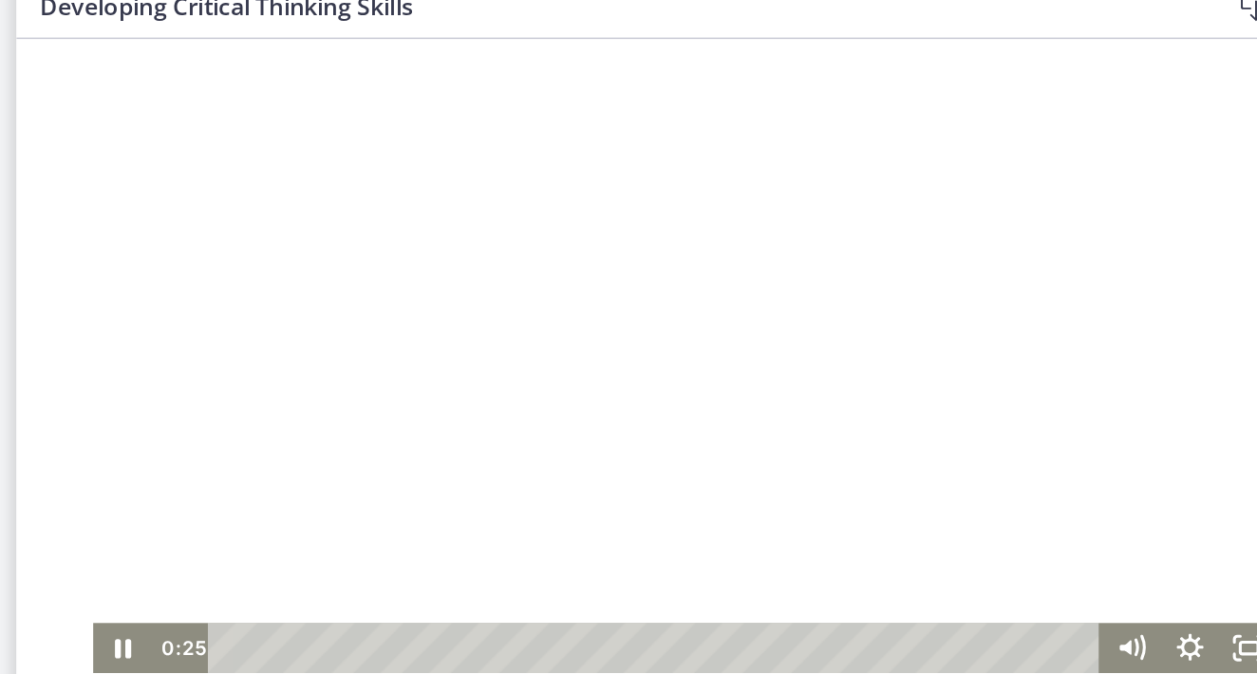
scroll to position [28, 0]
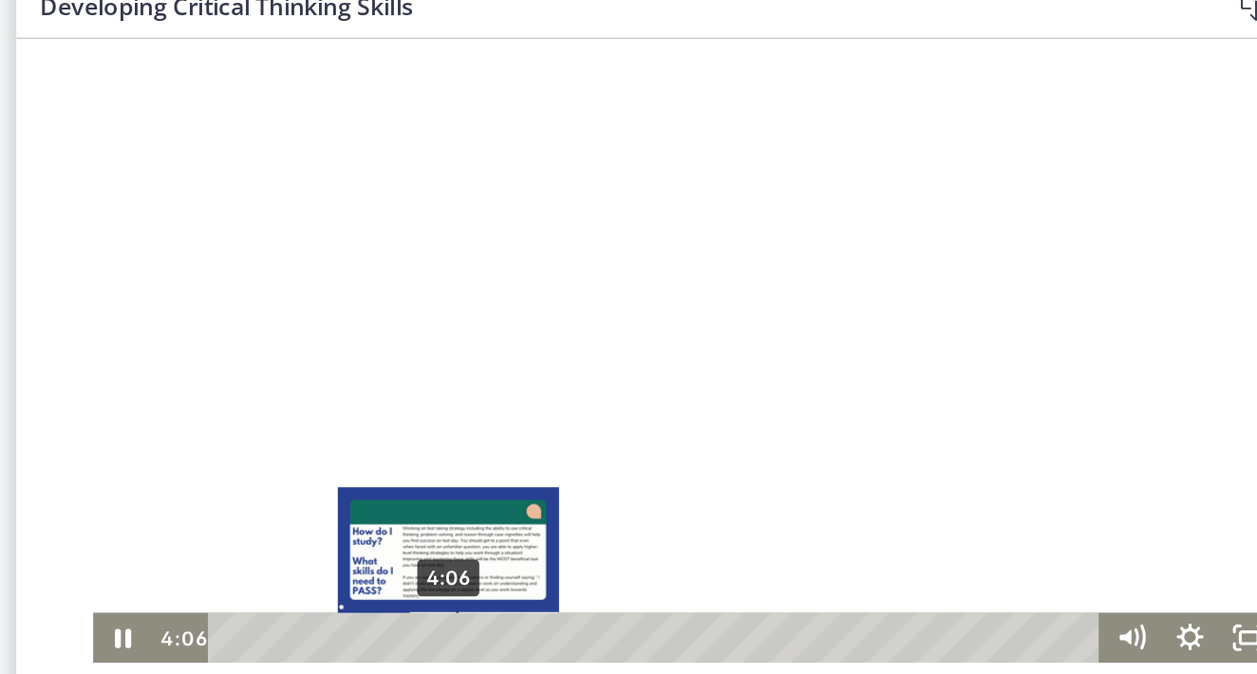
click at [294, 410] on div "4:06" at bounding box center [430, 410] width 552 height 32
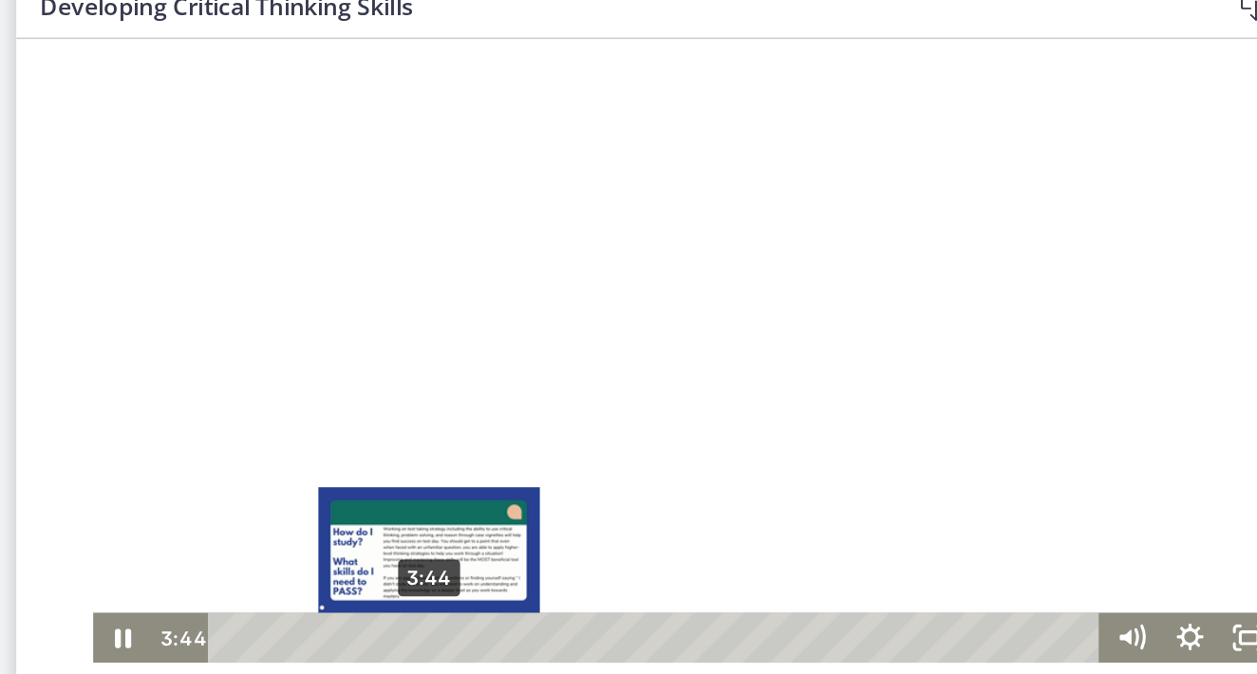
click at [282, 408] on div "3:44" at bounding box center [430, 410] width 552 height 32
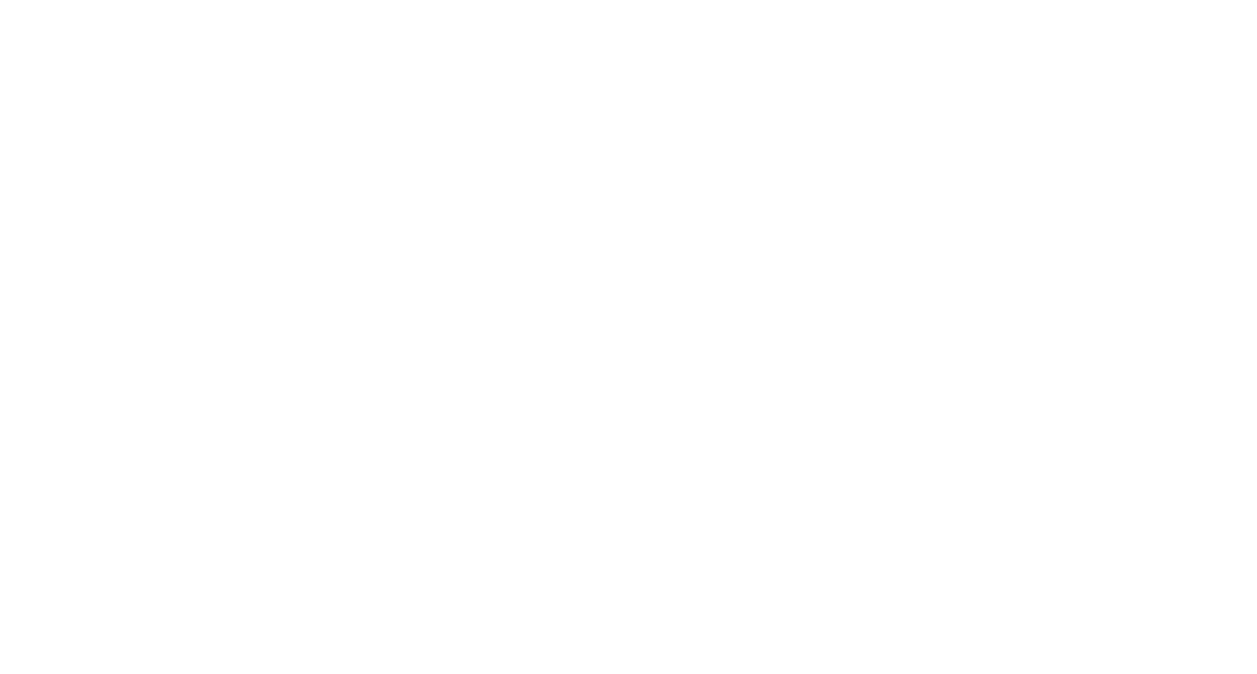
scroll to position [11, 0]
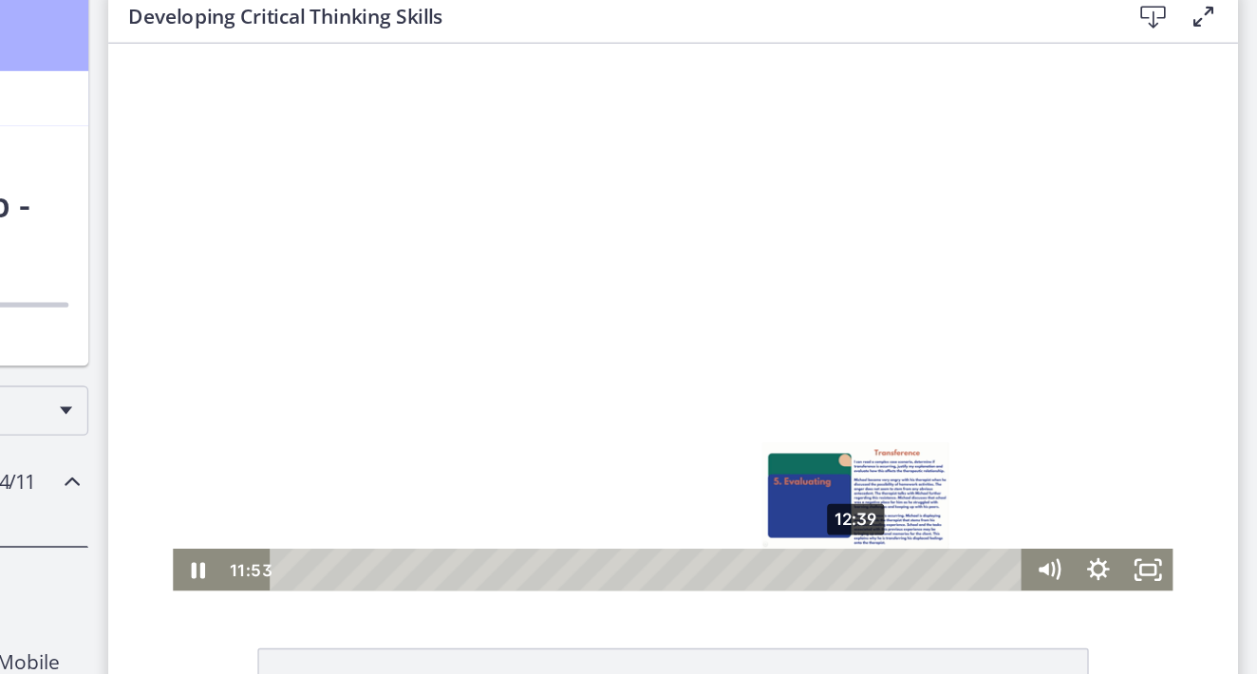
click at [680, 438] on div "12:39" at bounding box center [522, 441] width 552 height 32
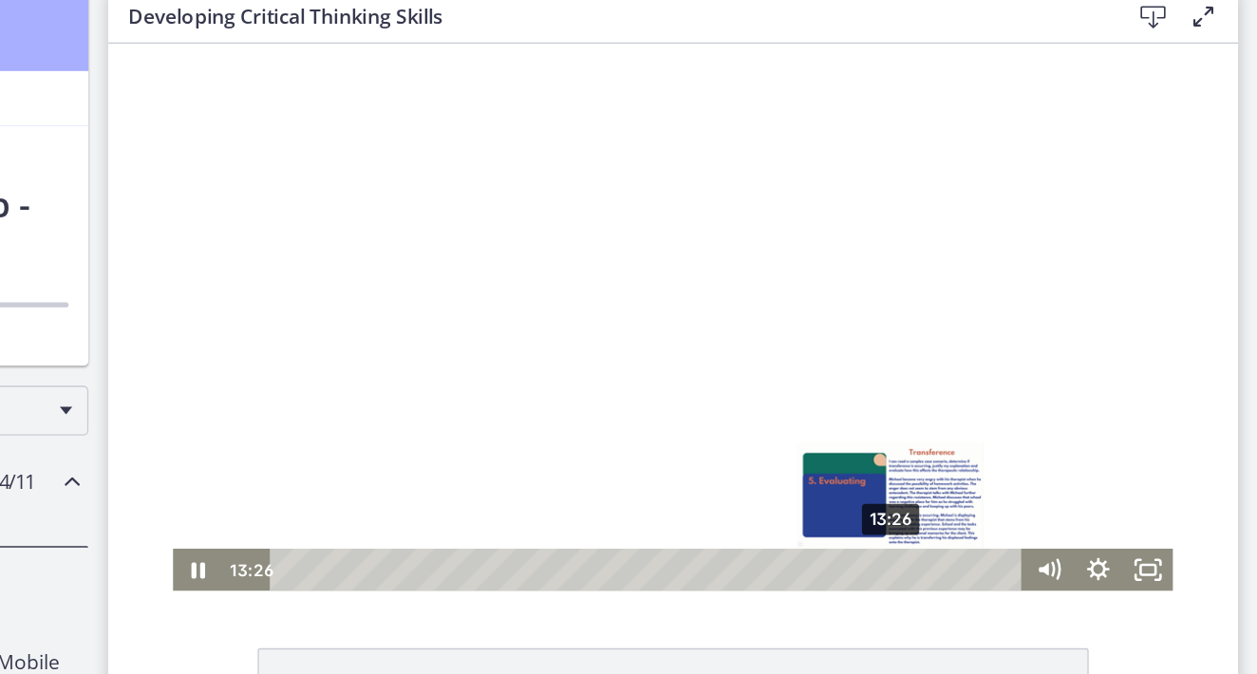
click at [707, 438] on div "13:26" at bounding box center [522, 441] width 552 height 32
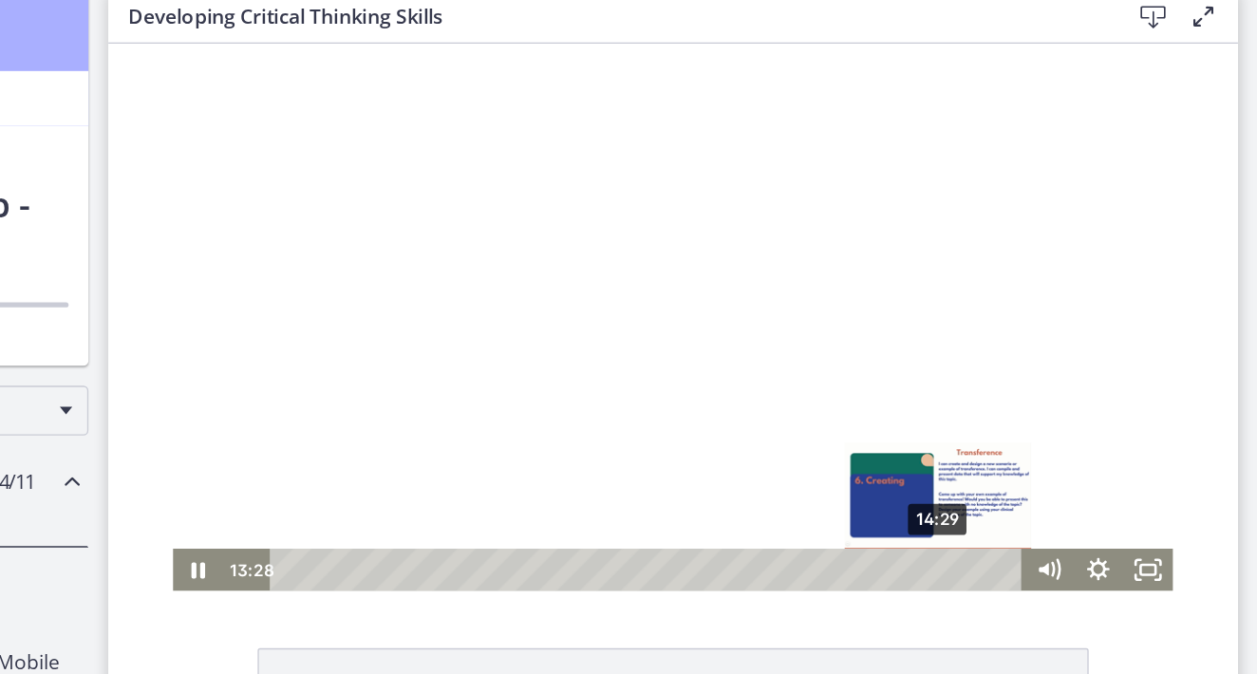
click at [743, 443] on div "14:29" at bounding box center [522, 441] width 552 height 32
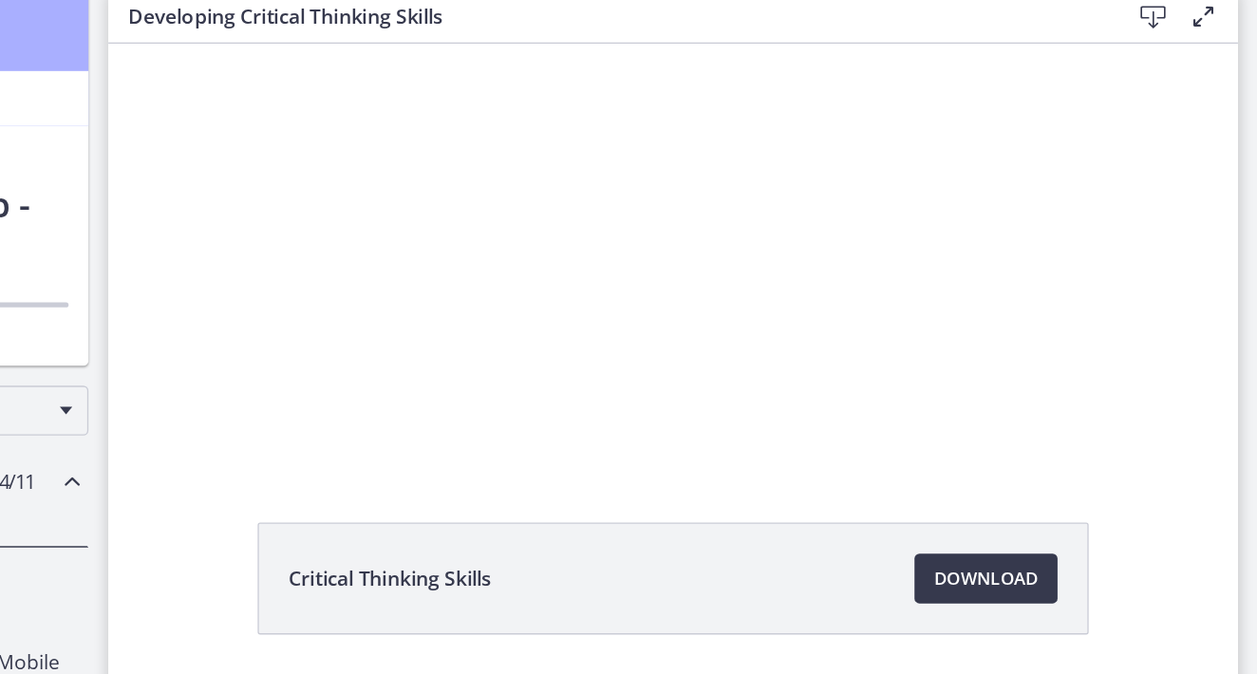
scroll to position [64, 0]
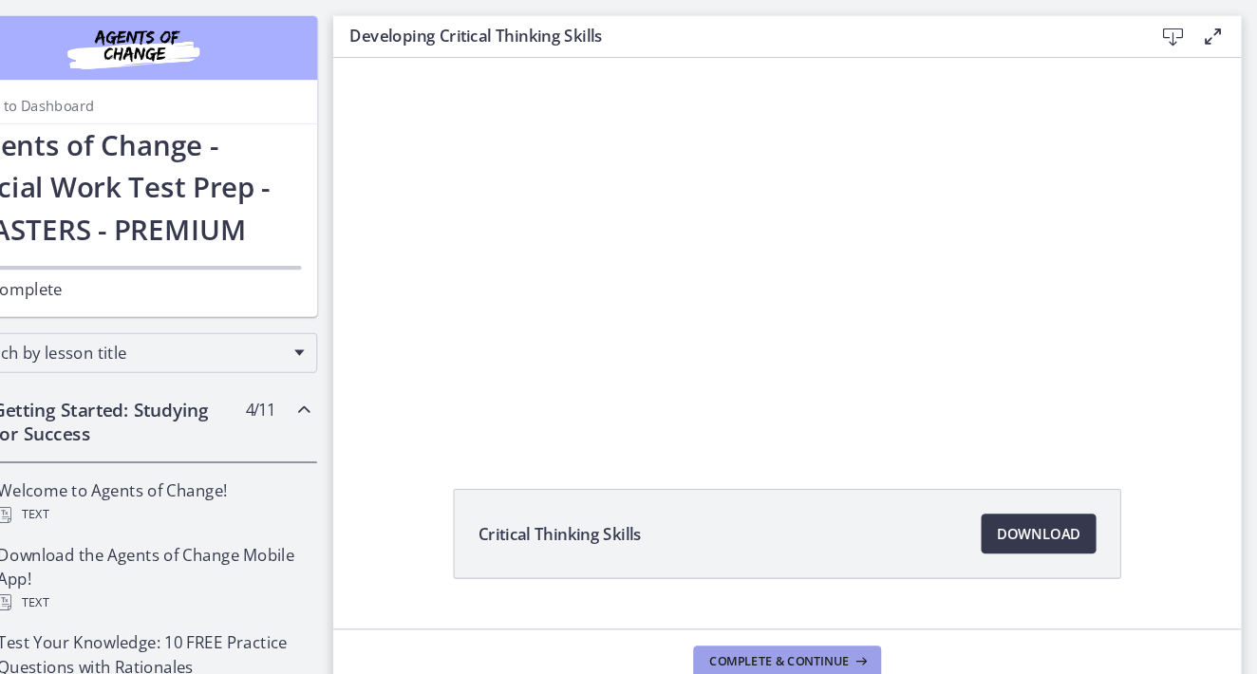
click at [765, 616] on button "Complete & continue" at bounding box center [811, 629] width 179 height 30
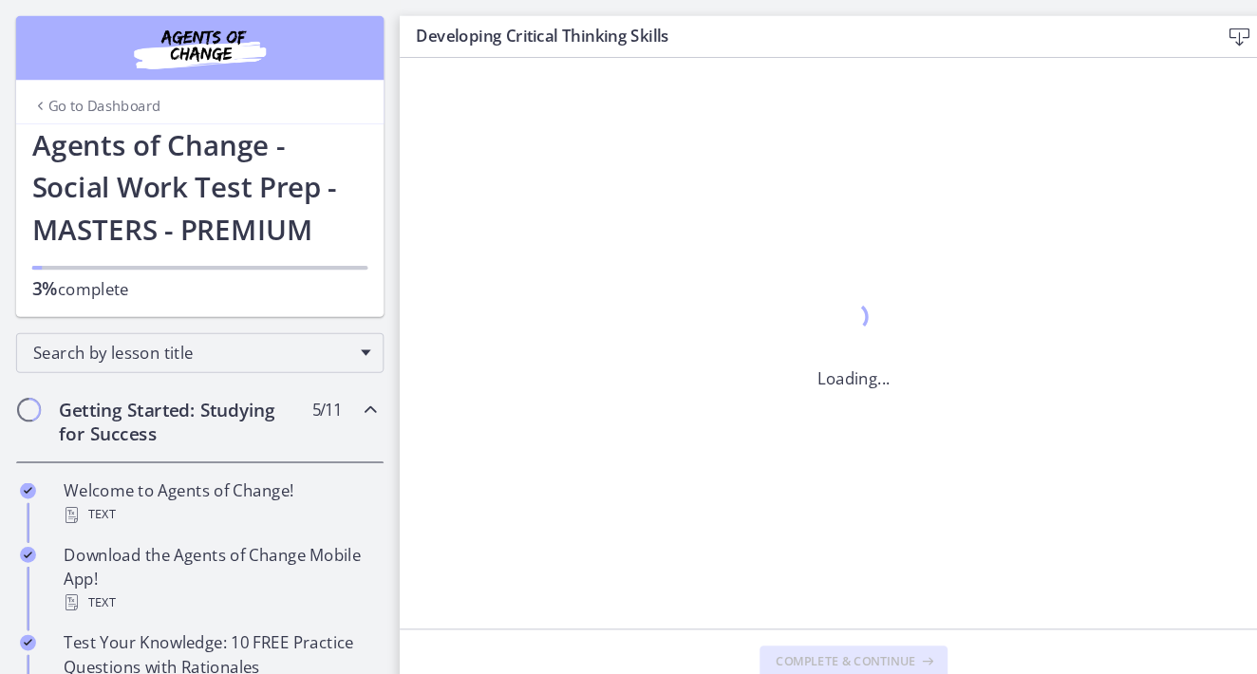
scroll to position [0, 0]
click at [798, 614] on button "Complete & continue" at bounding box center [811, 629] width 179 height 30
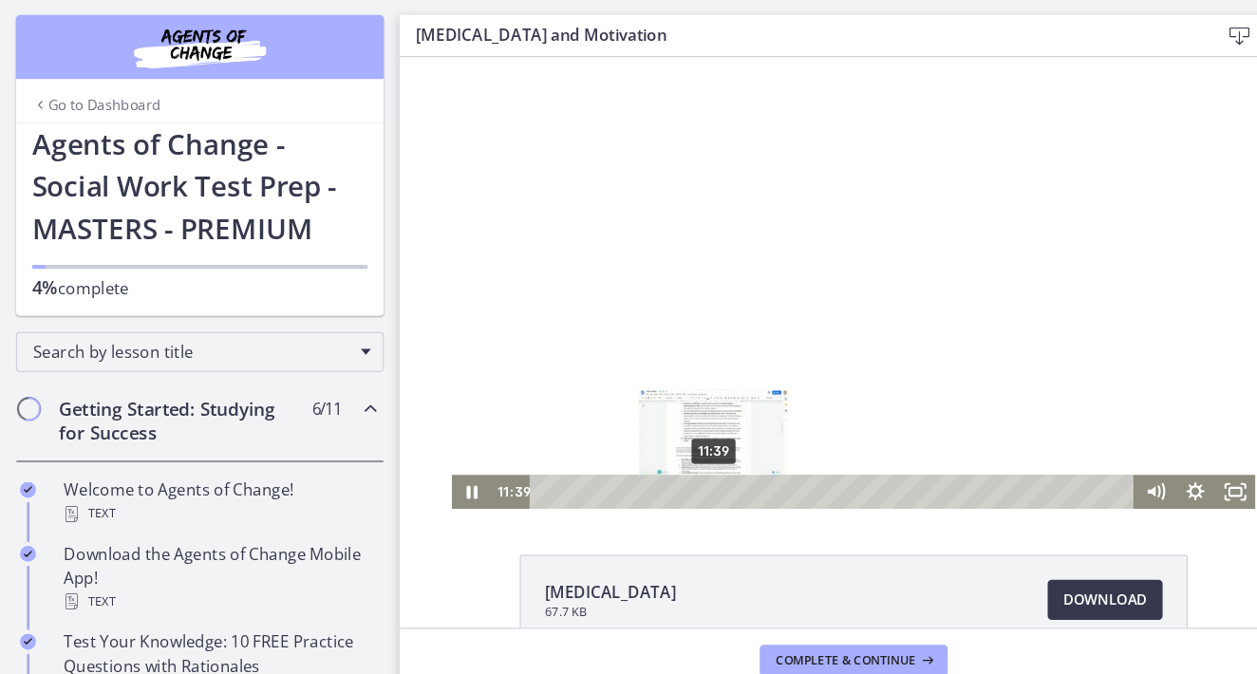
click at [698, 468] on div "11:39" at bounding box center [814, 470] width 552 height 32
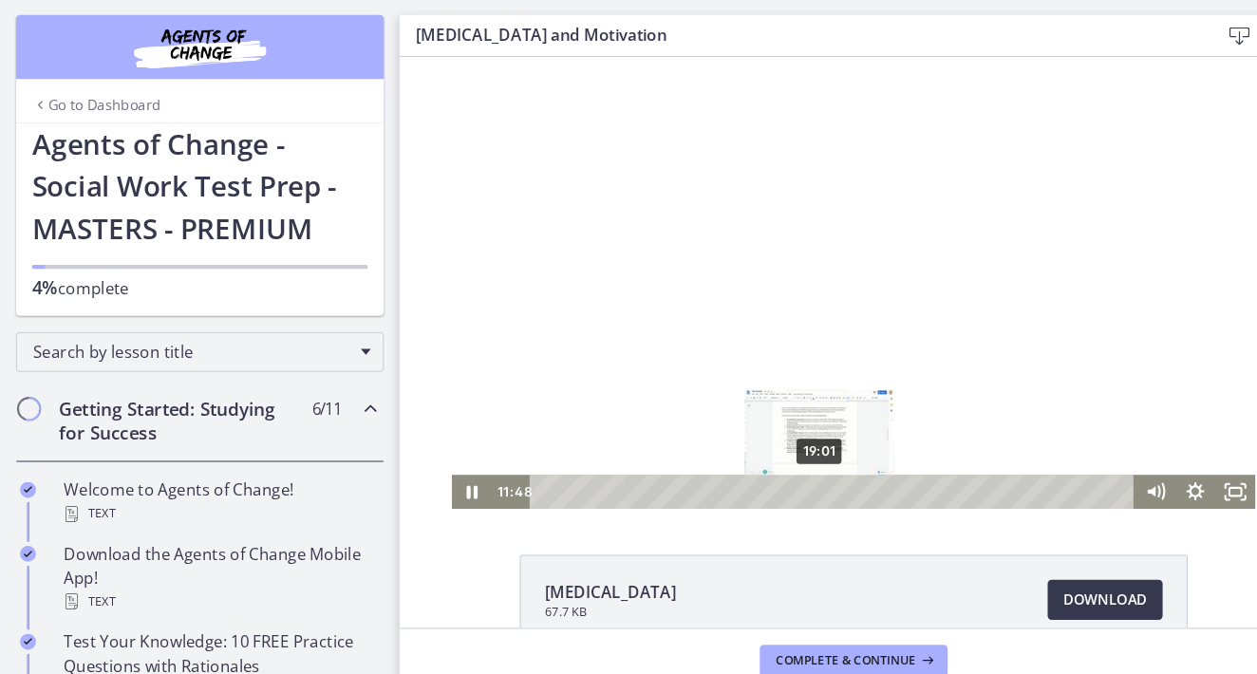
click at [800, 470] on div "19:01" at bounding box center [814, 470] width 552 height 32
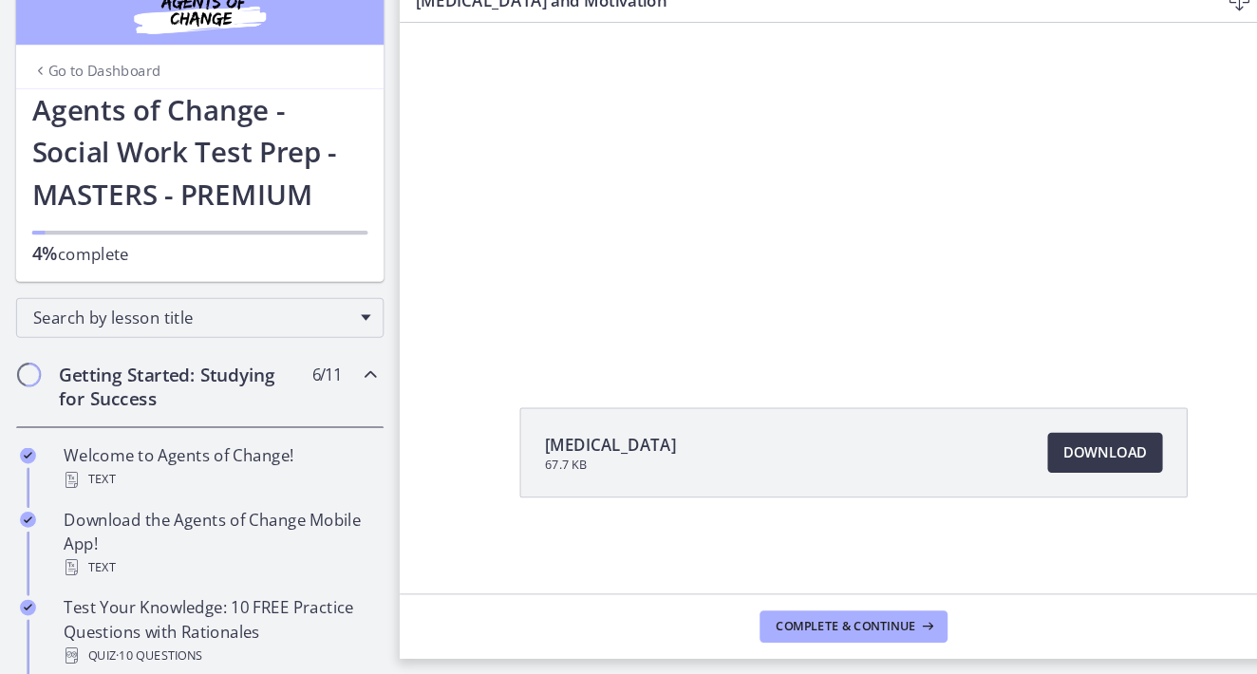
click at [867, 611] on footer "Complete & continue" at bounding box center [811, 628] width 862 height 62
click at [849, 621] on span "Complete & continue" at bounding box center [803, 628] width 133 height 15
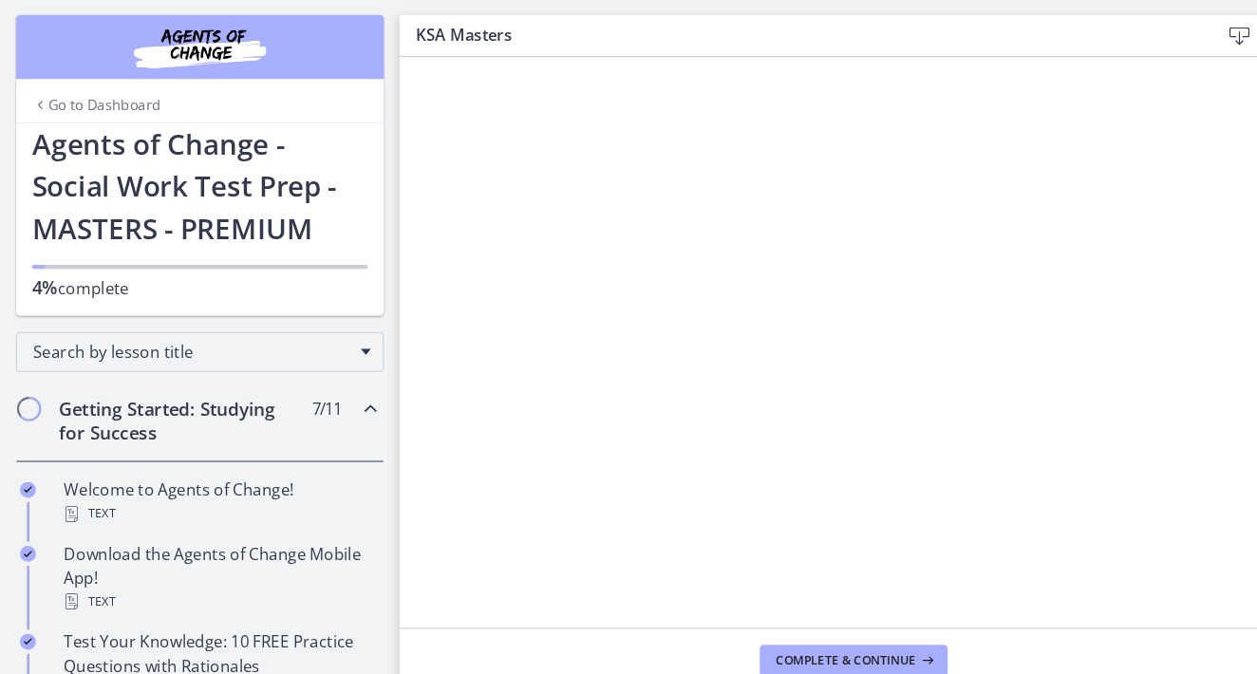
click at [765, 0] on main "KSA Masters Download Enable fullscreen Complete & continue" at bounding box center [819, 337] width 878 height 674
click at [831, 624] on span "Complete & continue" at bounding box center [803, 628] width 133 height 15
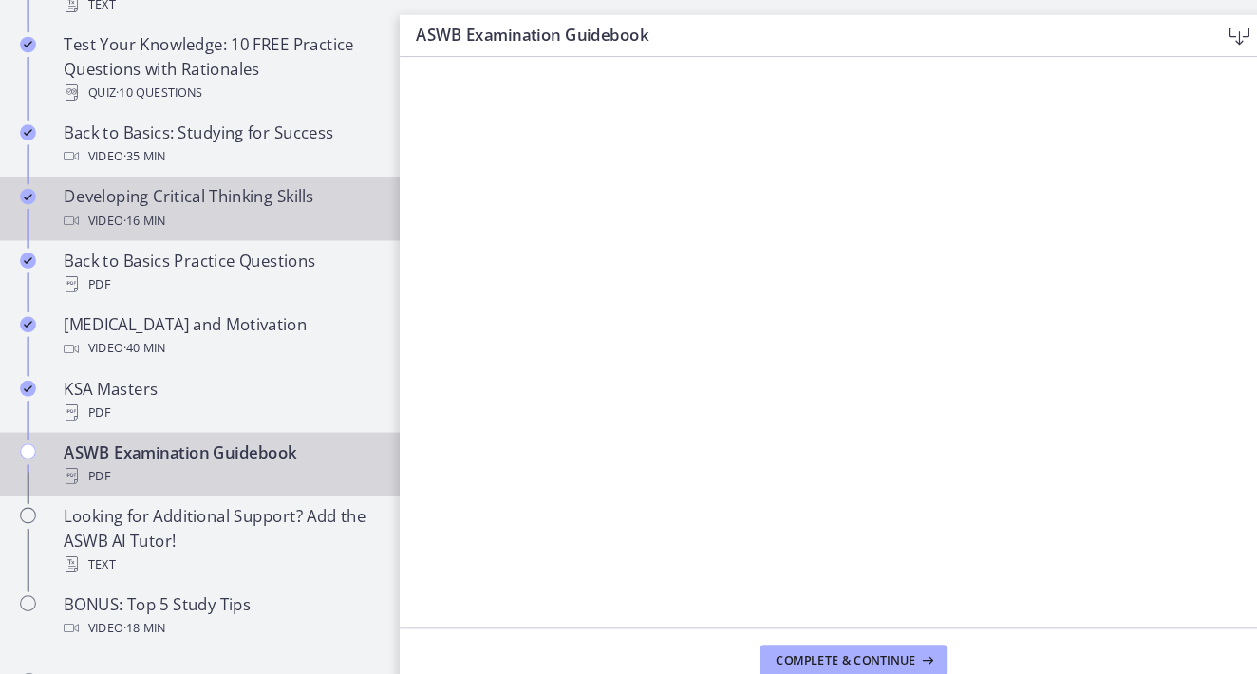
scroll to position [569, 0]
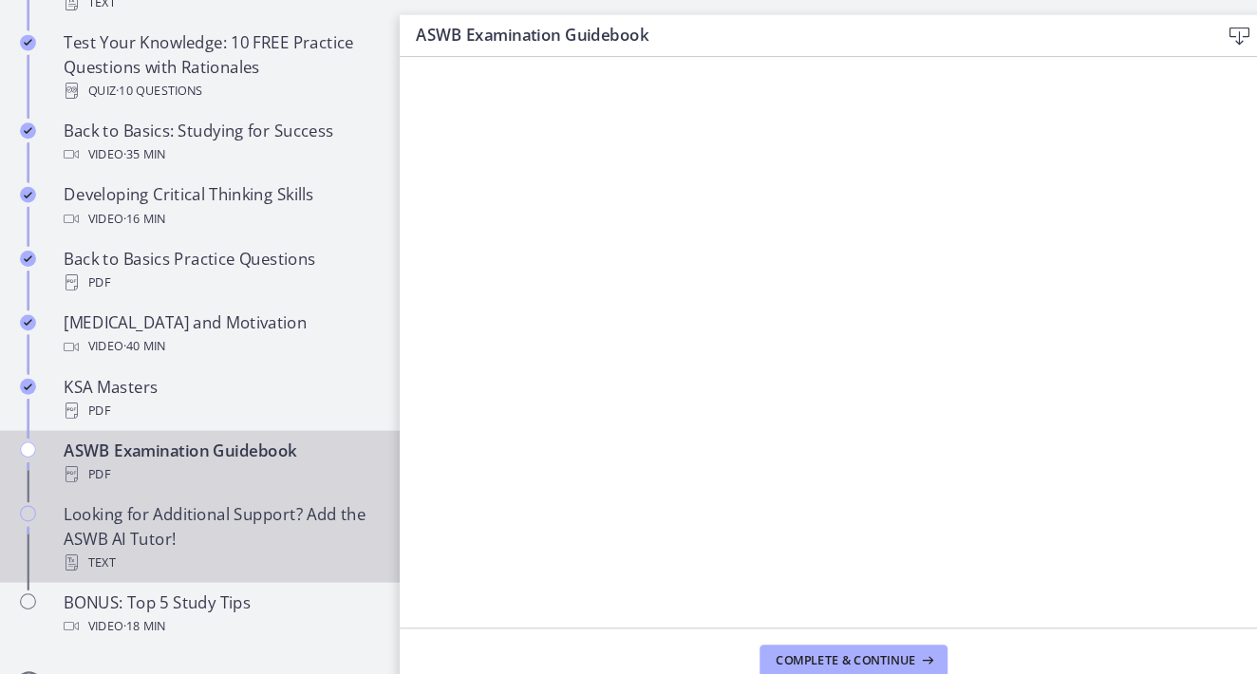
click at [155, 508] on div "Looking for Additional Support? Add the ASWB AI Tutor! Text" at bounding box center [209, 513] width 296 height 68
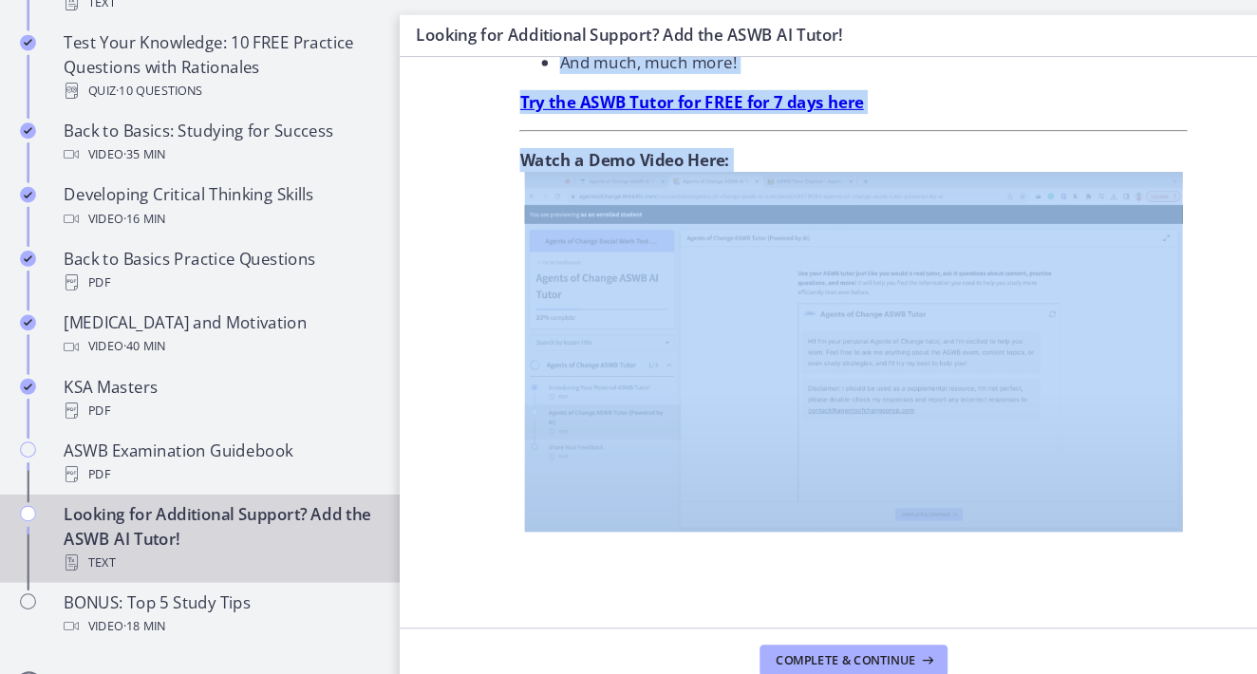
scroll to position [741, 0]
click at [825, 622] on span "Complete & continue" at bounding box center [803, 628] width 133 height 15
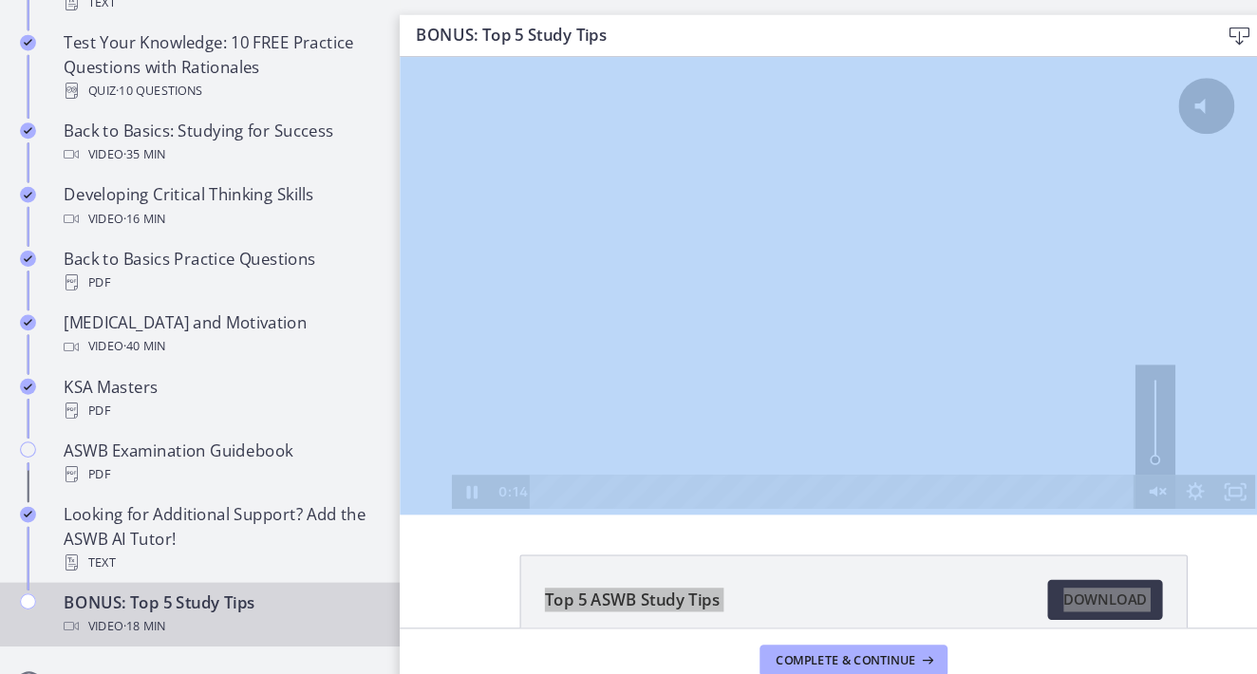
click at [1123, 468] on icon "Unmute" at bounding box center [1125, 469] width 5 height 5
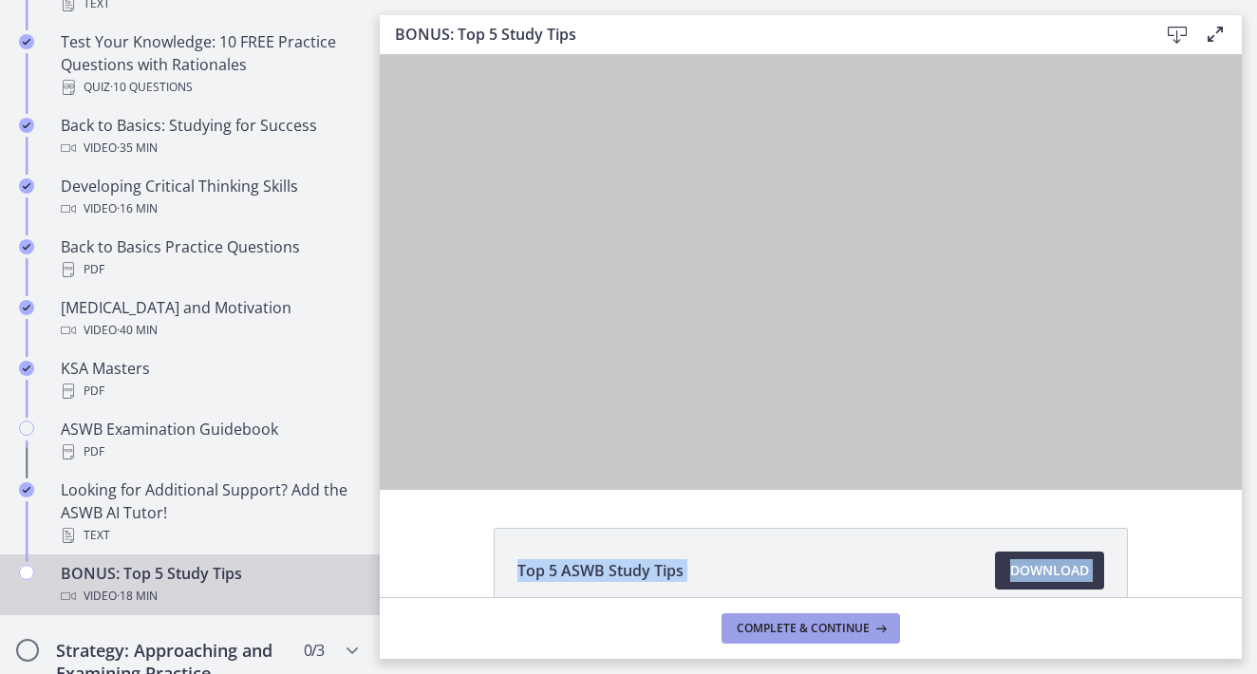
click at [824, 631] on span "Complete & continue" at bounding box center [803, 628] width 133 height 15
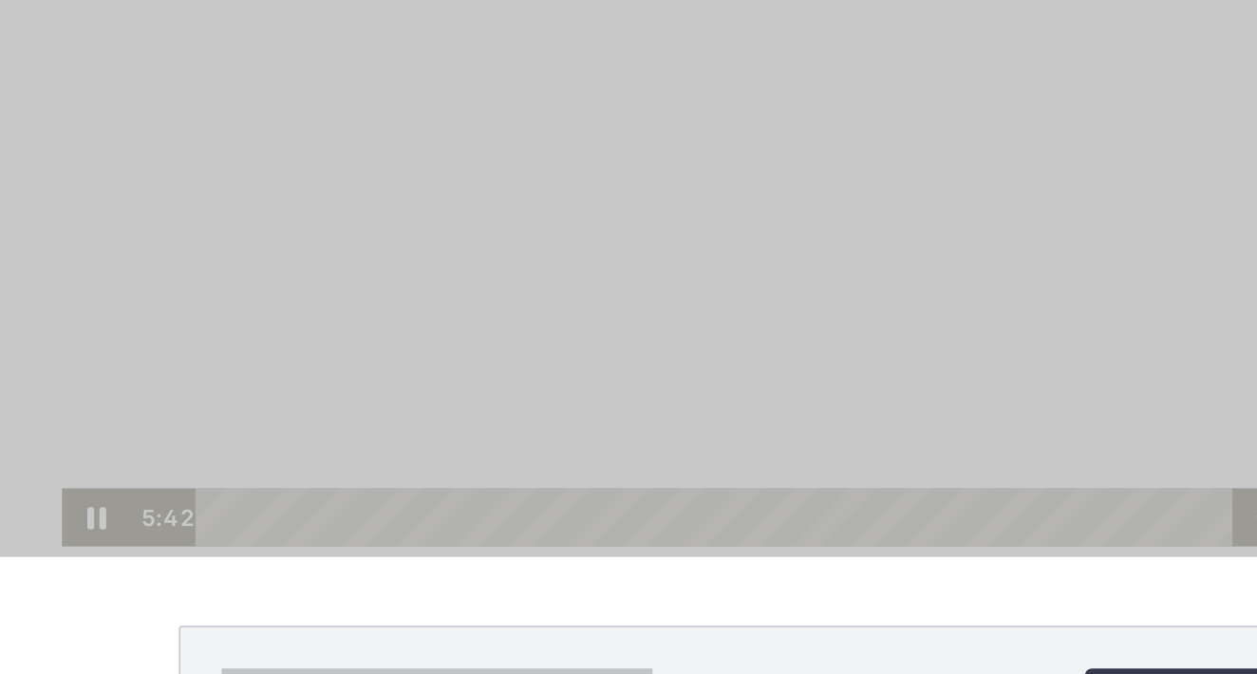
scroll to position [107, 0]
click at [41, 191] on icon "Pause" at bounding box center [42, 184] width 38 height 32
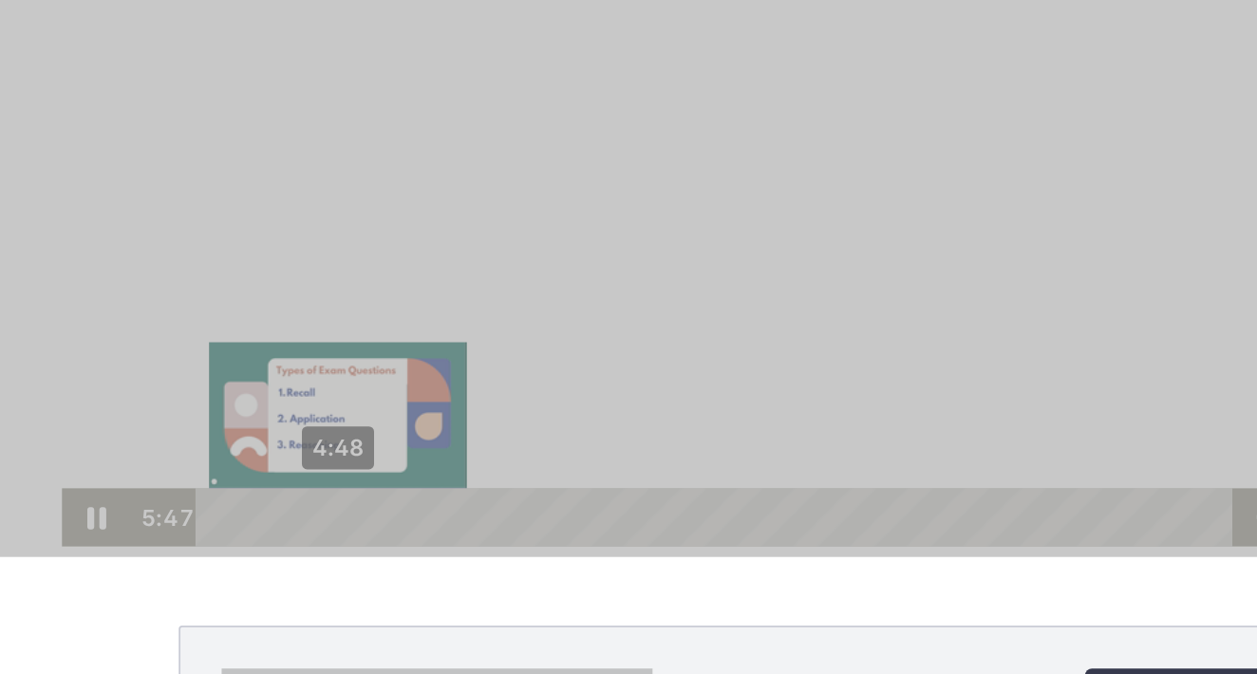
click at [176, 181] on div "4:48" at bounding box center [387, 184] width 552 height 32
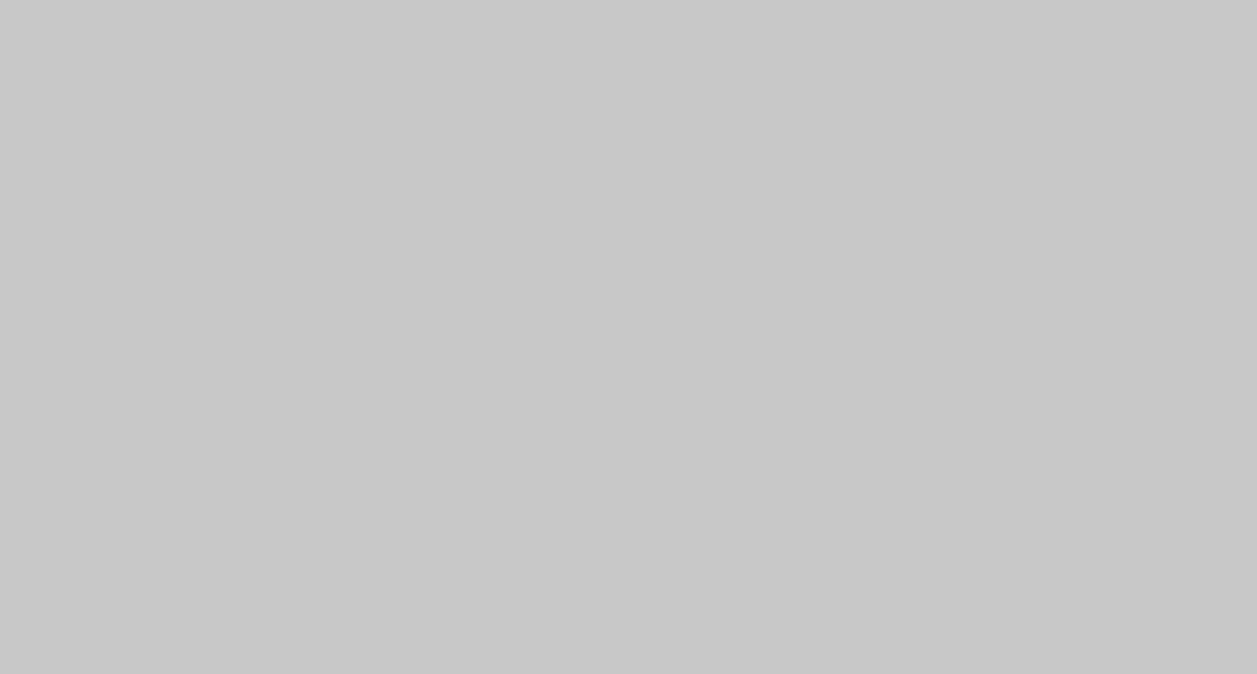
scroll to position [0, 0]
drag, startPoint x: 78, startPoint y: 95, endPoint x: 295, endPoint y: 75, distance: 218.4
click at [295, 75] on div at bounding box center [405, 179] width 764 height 429
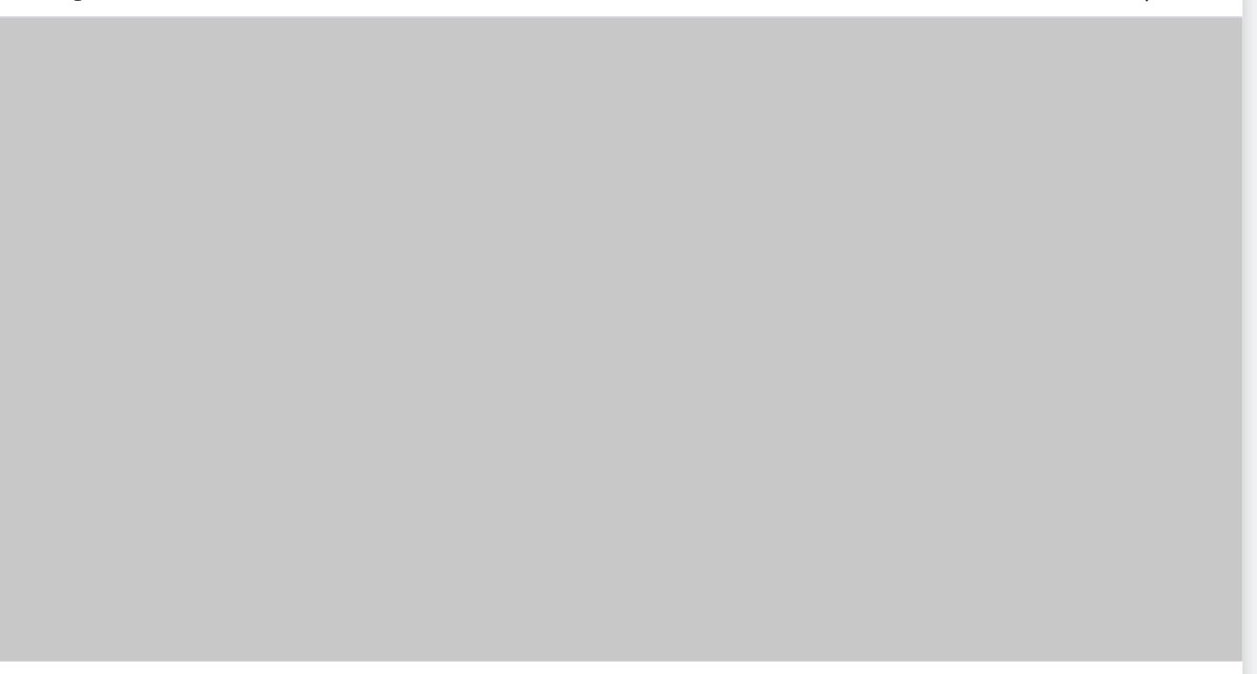
click at [16, 17] on button "Pause: cbe18pht4o1cl02sia30.mp4" at bounding box center [16, 17] width 1 height 1
click at [16, 17] on button "Play Video: cbe18pht4o1cl02sia30.mp4" at bounding box center [16, 17] width 1 height 1
click at [16, 17] on button "Pause: cbe18pht4o1cl02sia30.mp4" at bounding box center [16, 17] width 1 height 1
